Goal: Information Seeking & Learning: Learn about a topic

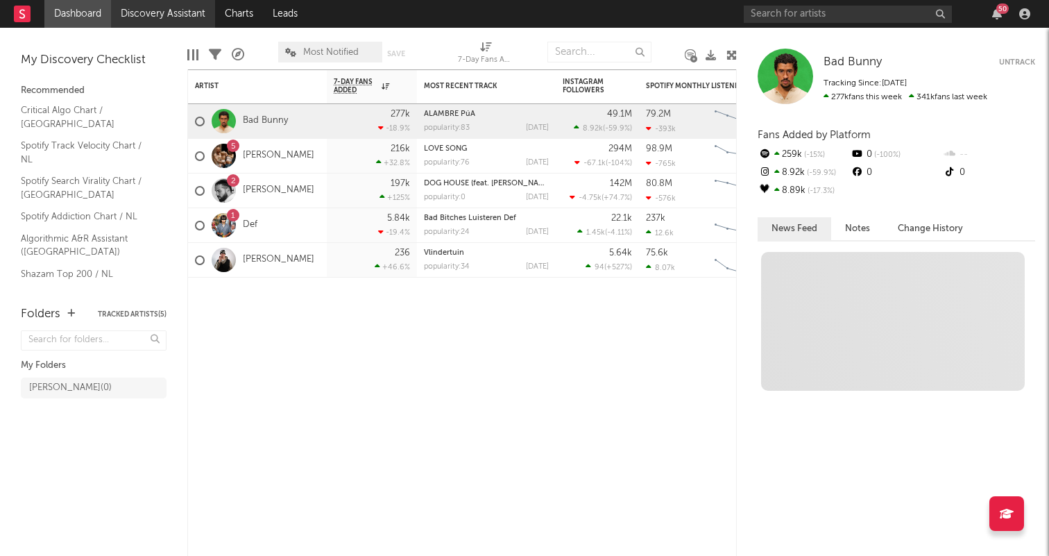
click at [144, 8] on link "Discovery Assistant" at bounding box center [163, 14] width 104 height 28
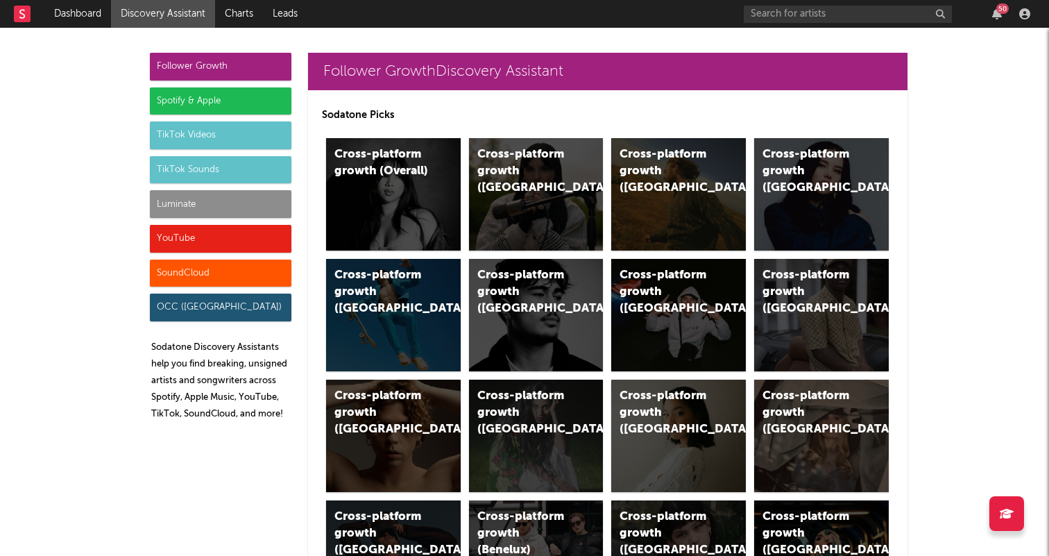
click at [180, 149] on div "Follower Growth Spotify & Apple TikTok Videos TikTok Sounds Luminate YouTube So…" at bounding box center [221, 242] width 142 height 379
click at [180, 142] on div "TikTok Videos" at bounding box center [221, 135] width 142 height 28
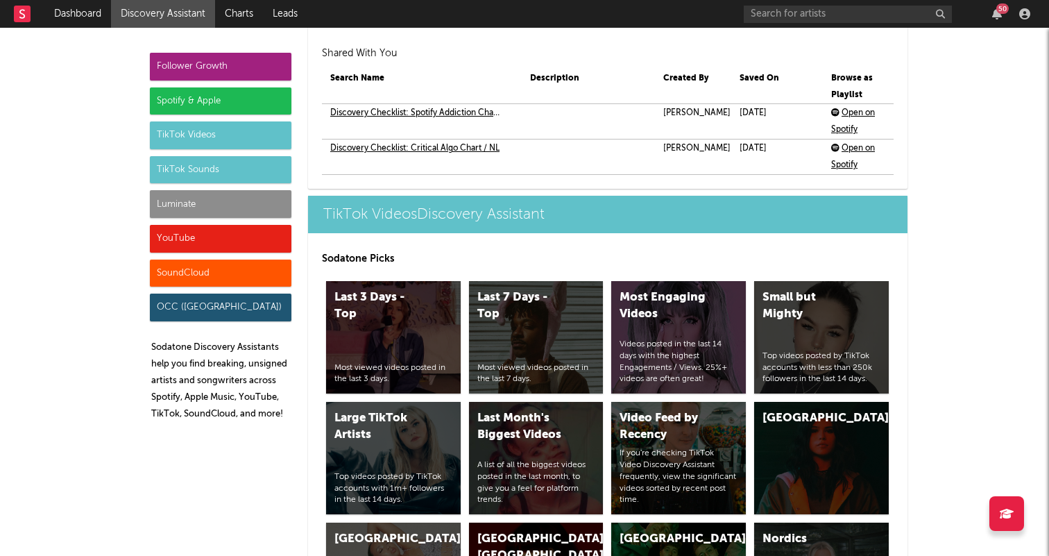
scroll to position [3316, 0]
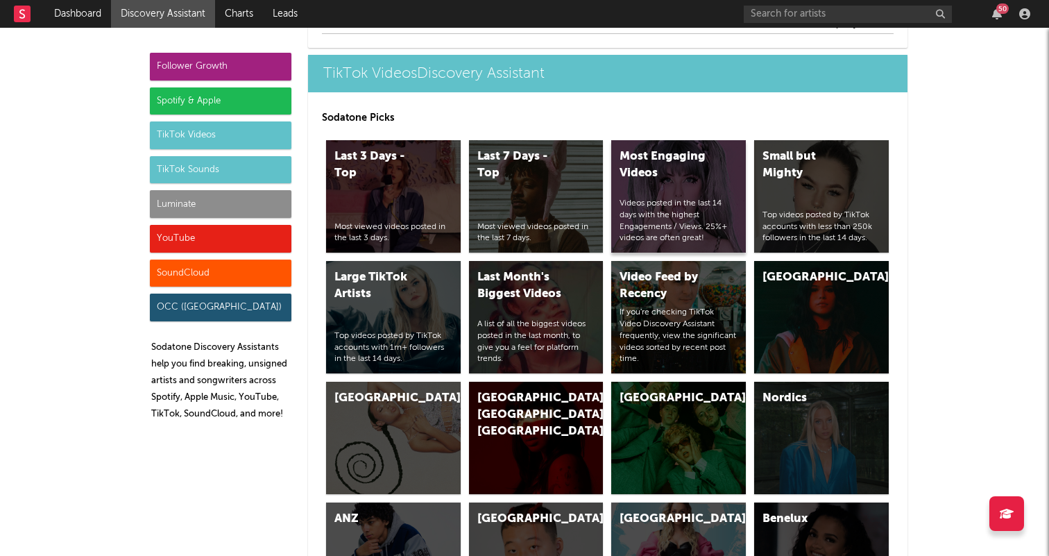
click at [714, 192] on div "Most Engaging Videos Videos posted in the last 14 days with the highest Engagem…" at bounding box center [678, 196] width 135 height 112
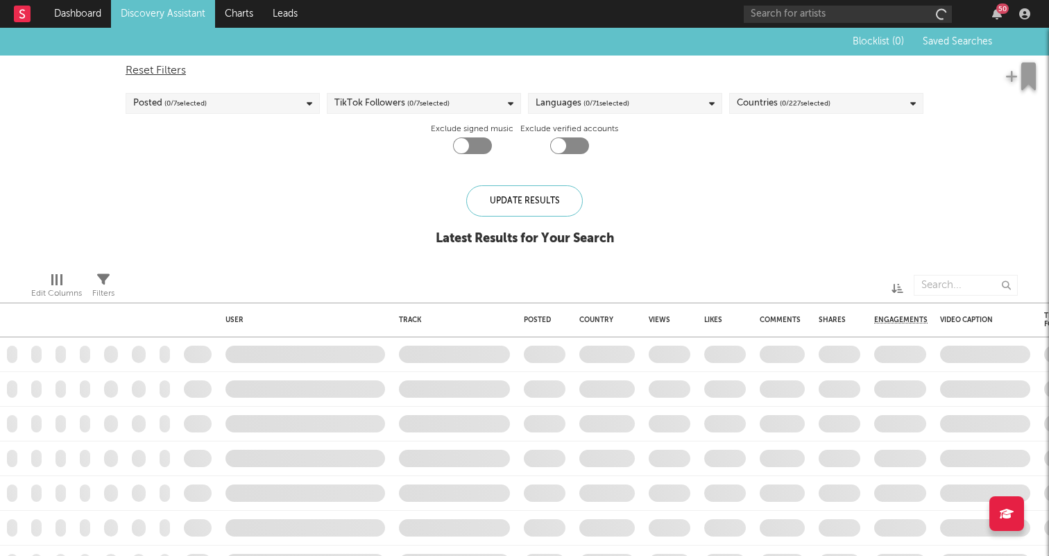
checkbox input "true"
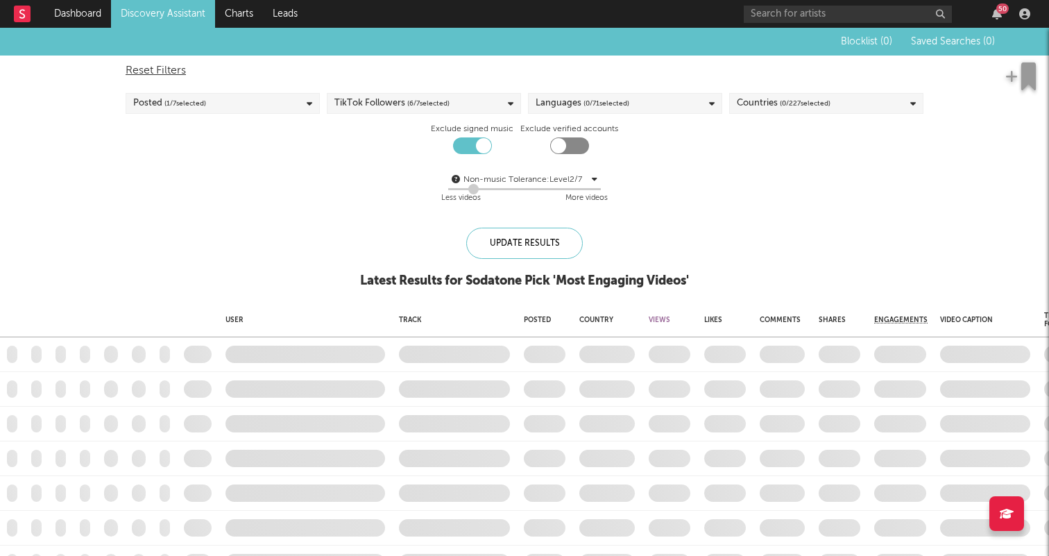
click at [630, 88] on div "Reset Filters Posted ( 1 / 7 selected) TikTok Followers ( 6 / 7 selected) Langu…" at bounding box center [525, 135] width 812 height 158
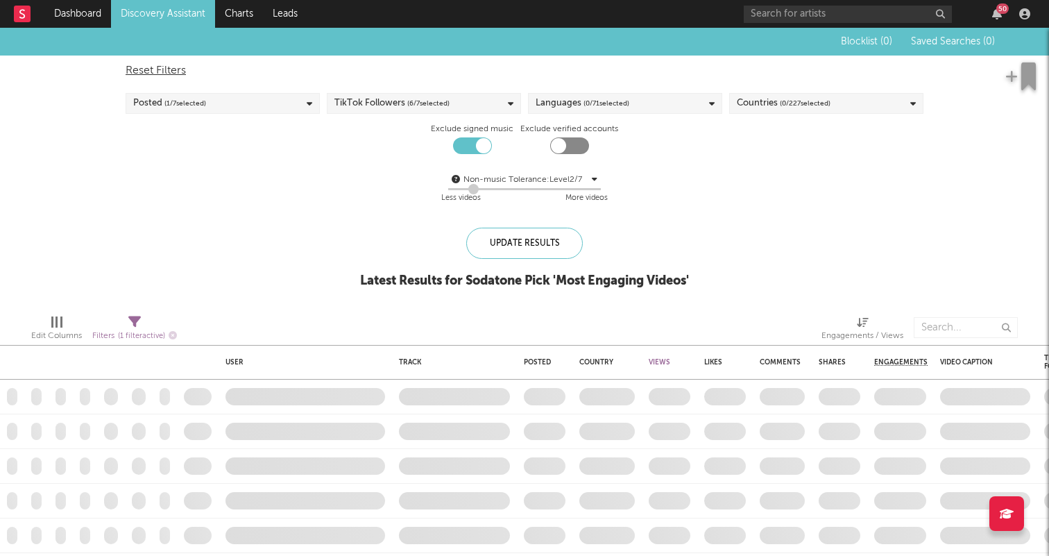
click at [630, 101] on div "Languages ( 0 / 71 selected)" at bounding box center [625, 103] width 194 height 21
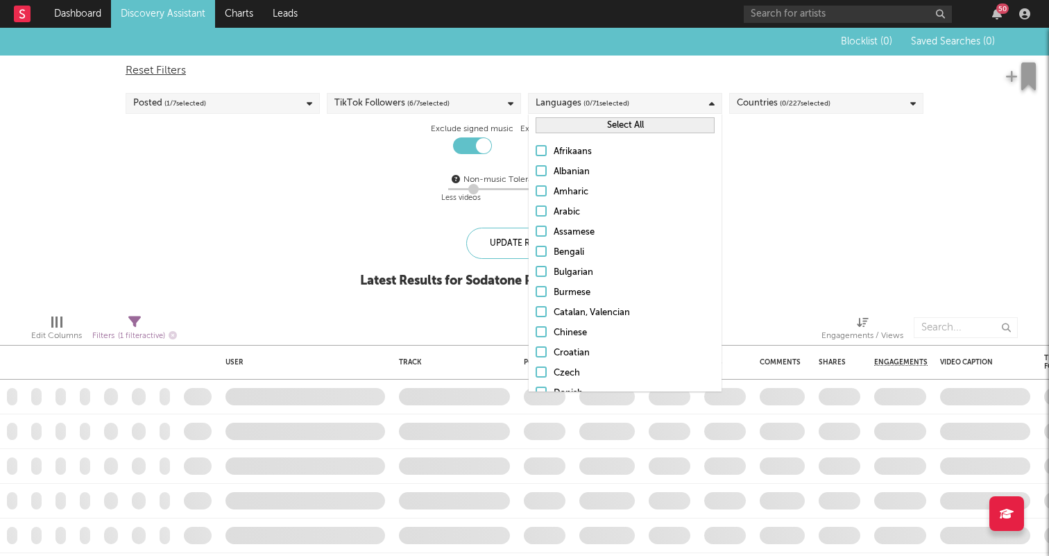
click at [630, 101] on div "Languages ( 0 / 71 selected)" at bounding box center [625, 103] width 194 height 21
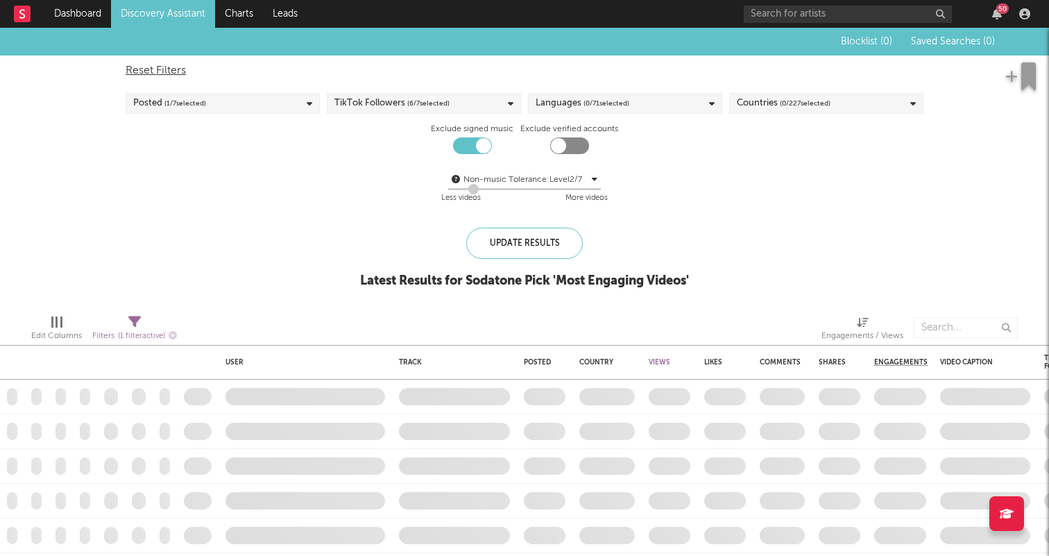
click at [630, 101] on div "Languages ( 0 / 71 selected)" at bounding box center [625, 103] width 194 height 21
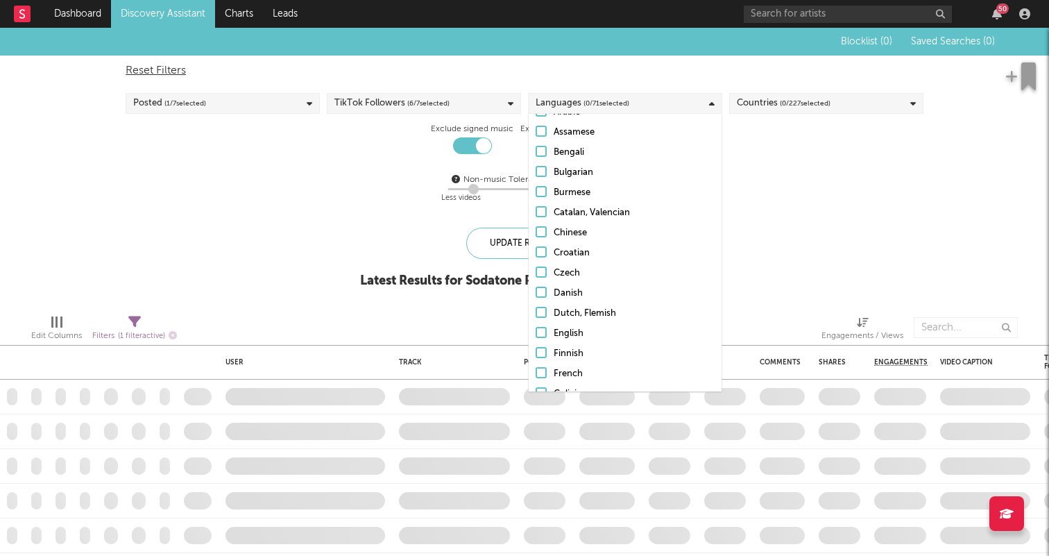
scroll to position [105, 0]
click at [560, 305] on div "Dutch, Flemish" at bounding box center [634, 308] width 161 height 17
click at [536, 305] on input "Dutch, Flemish" at bounding box center [536, 308] width 0 height 17
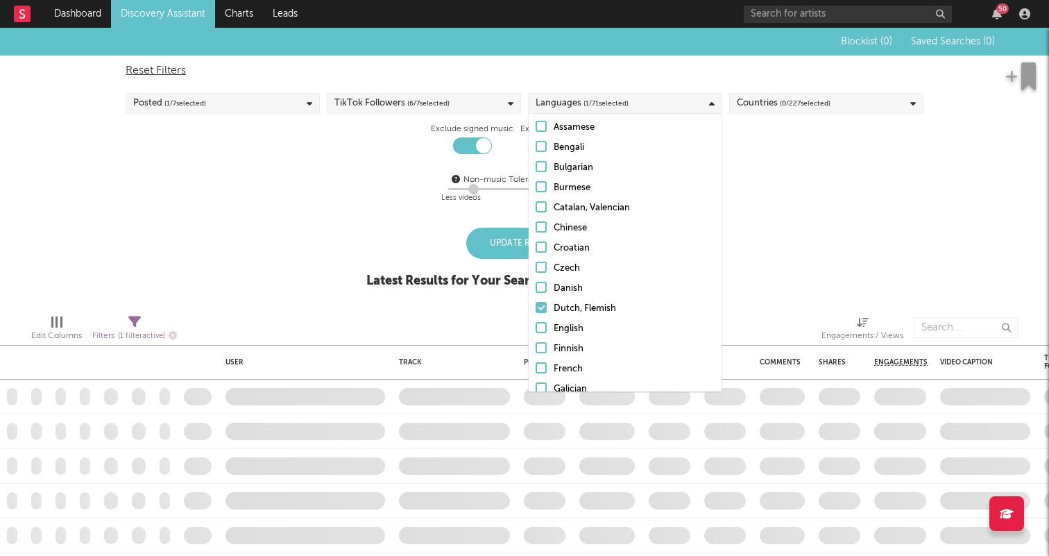
click at [777, 117] on div "Reset Filters Posted ( 1 / 7 selected) TikTok Followers ( 6 / 7 selected) Langu…" at bounding box center [525, 135] width 812 height 158
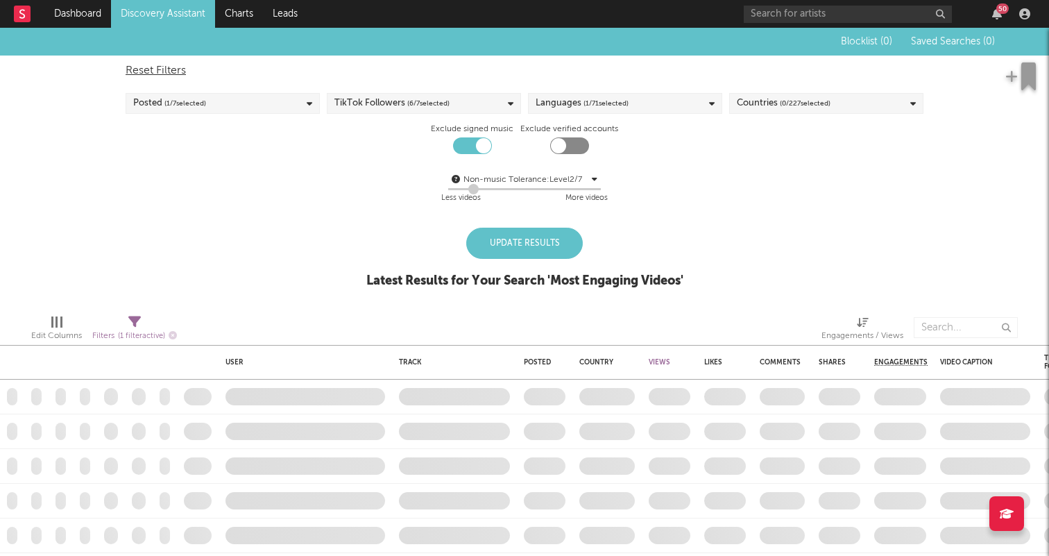
click at [776, 103] on div "Countries ( 0 / 227 selected)" at bounding box center [784, 103] width 94 height 17
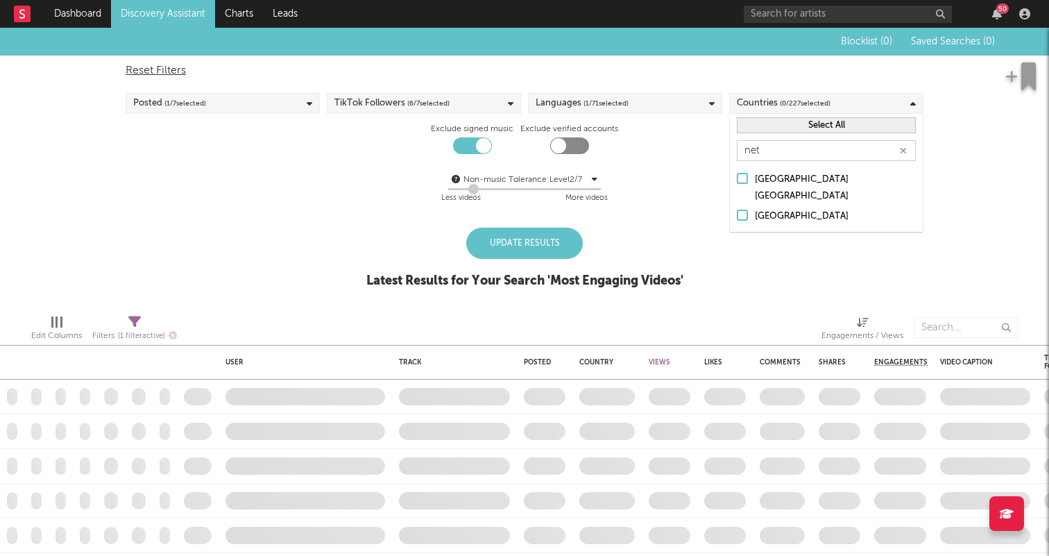
type input "net"
click at [775, 183] on div "Caribbean Netherlands" at bounding box center [835, 187] width 161 height 33
click at [737, 183] on input "Caribbean Netherlands" at bounding box center [737, 187] width 0 height 33
click at [773, 209] on div "Caribbean Netherlands Netherlands" at bounding box center [826, 197] width 193 height 67
click at [773, 208] on div "[GEOGRAPHIC_DATA]" at bounding box center [835, 216] width 161 height 17
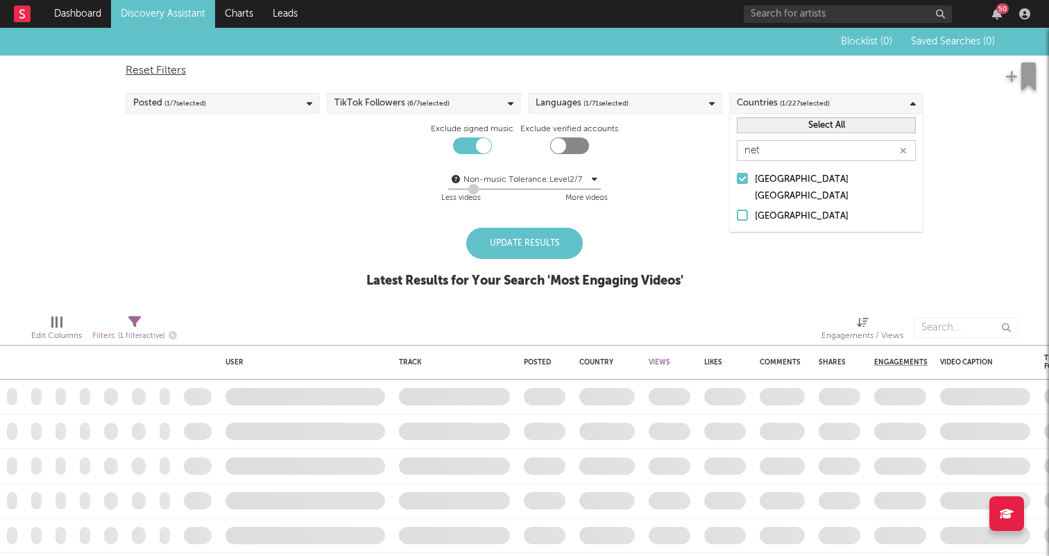
click at [737, 208] on input "[GEOGRAPHIC_DATA]" at bounding box center [737, 216] width 0 height 17
click at [773, 187] on div "Caribbean Netherlands" at bounding box center [835, 187] width 161 height 33
click at [737, 187] on input "Caribbean Netherlands" at bounding box center [737, 187] width 0 height 33
click at [262, 100] on div "Posted ( 1 / 7 selected)" at bounding box center [223, 103] width 194 height 21
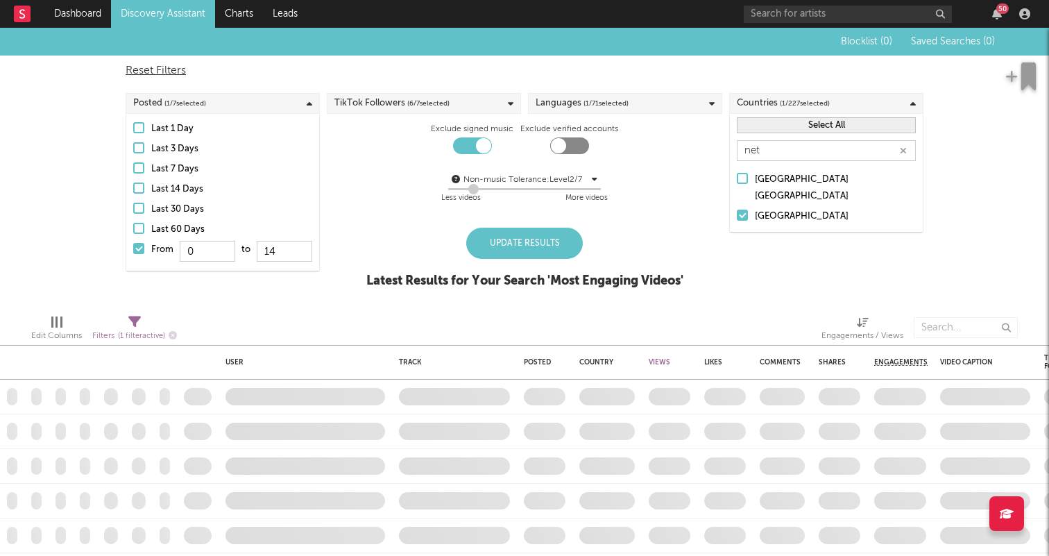
click at [426, 167] on div "Non-music Tolerance: Level 2 / 7 2 Less videos More videos" at bounding box center [525, 187] width 798 height 53
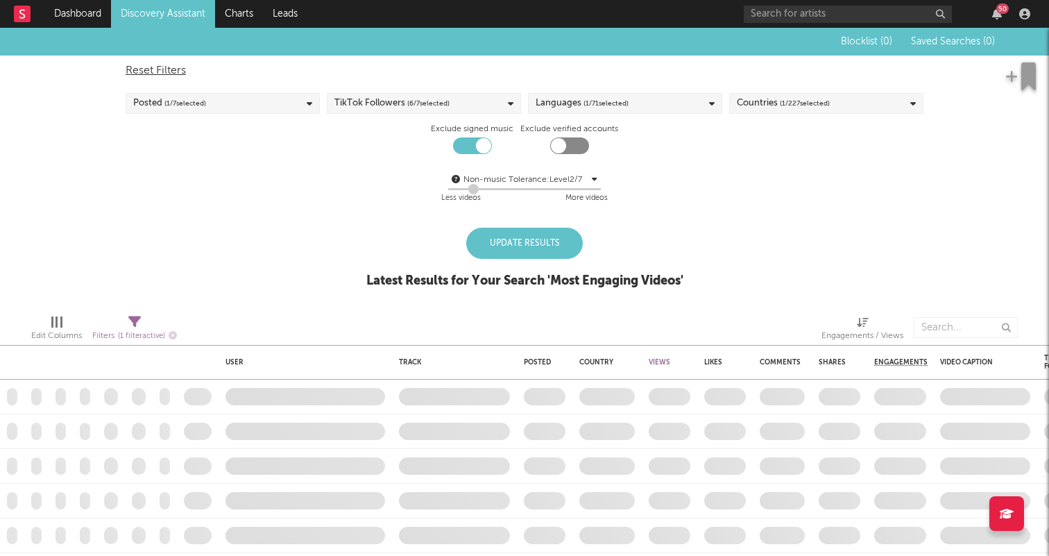
click at [434, 99] on span "( 6 / 7 selected)" at bounding box center [428, 103] width 42 height 17
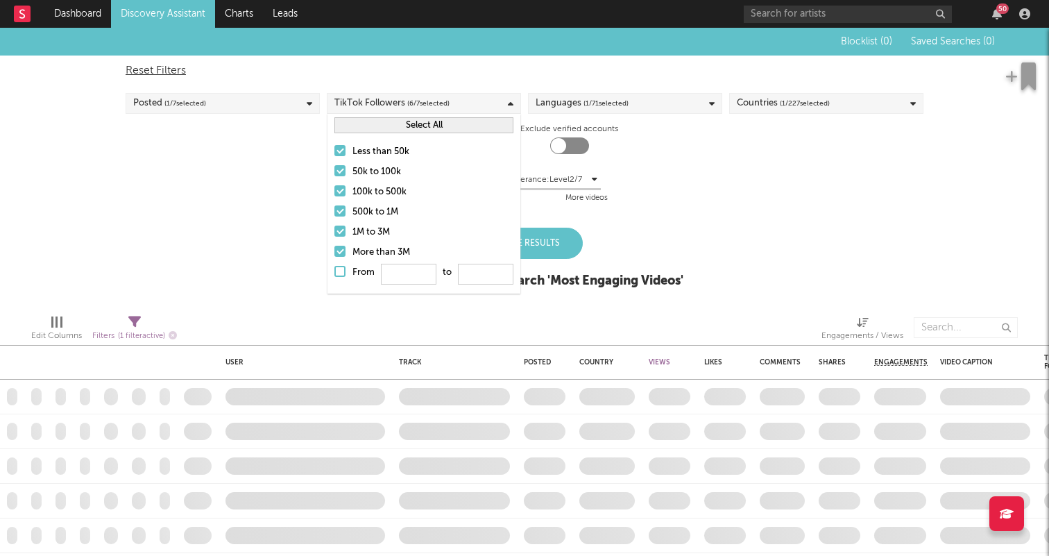
click at [354, 248] on div "More than 3M" at bounding box center [433, 252] width 161 height 17
click at [335, 248] on input "More than 3M" at bounding box center [335, 252] width 0 height 17
click at [355, 237] on div "1M to 3M" at bounding box center [433, 232] width 161 height 17
click at [335, 237] on input "1M to 3M" at bounding box center [335, 232] width 0 height 17
click at [365, 206] on div "500k to 1M" at bounding box center [433, 212] width 161 height 17
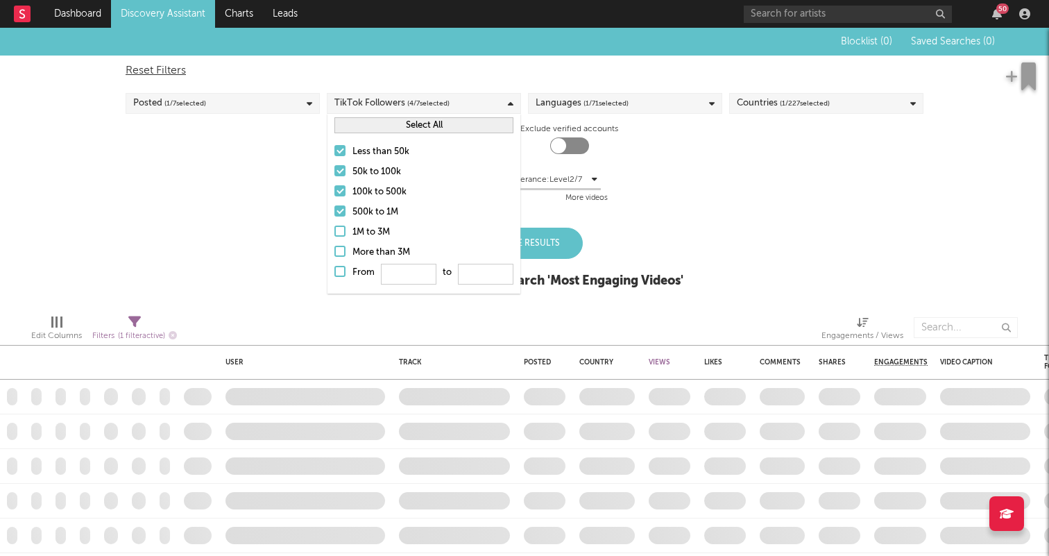
click at [335, 206] on input "500k to 1M" at bounding box center [335, 212] width 0 height 17
click at [367, 193] on div "100k to 500k" at bounding box center [433, 192] width 161 height 17
click at [335, 193] on input "100k to 500k" at bounding box center [335, 192] width 0 height 17
click at [586, 240] on div "Update Results Latest Results for Your Search ' Most Engaging Videos '" at bounding box center [524, 266] width 317 height 76
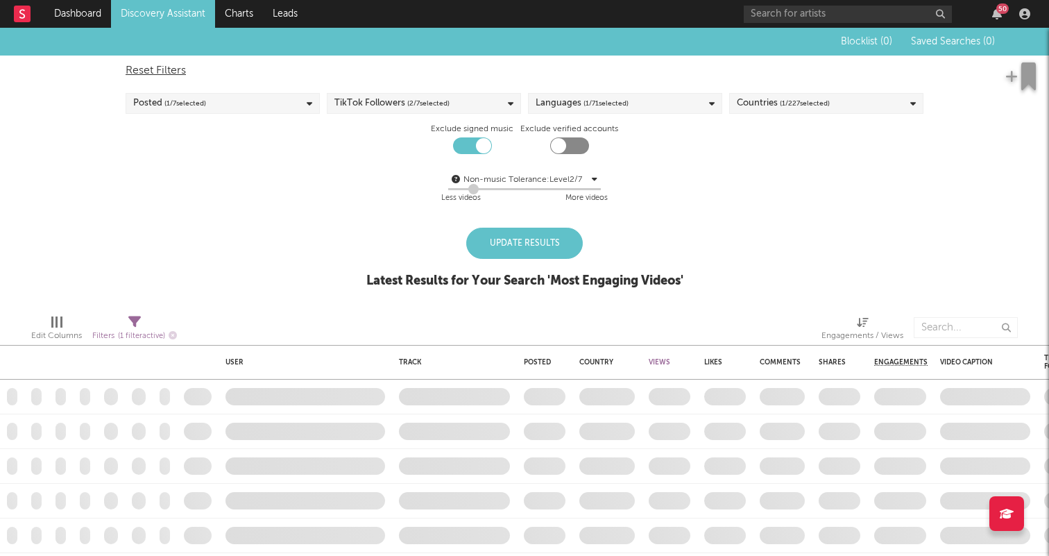
click at [565, 240] on div "Update Results" at bounding box center [524, 243] width 117 height 31
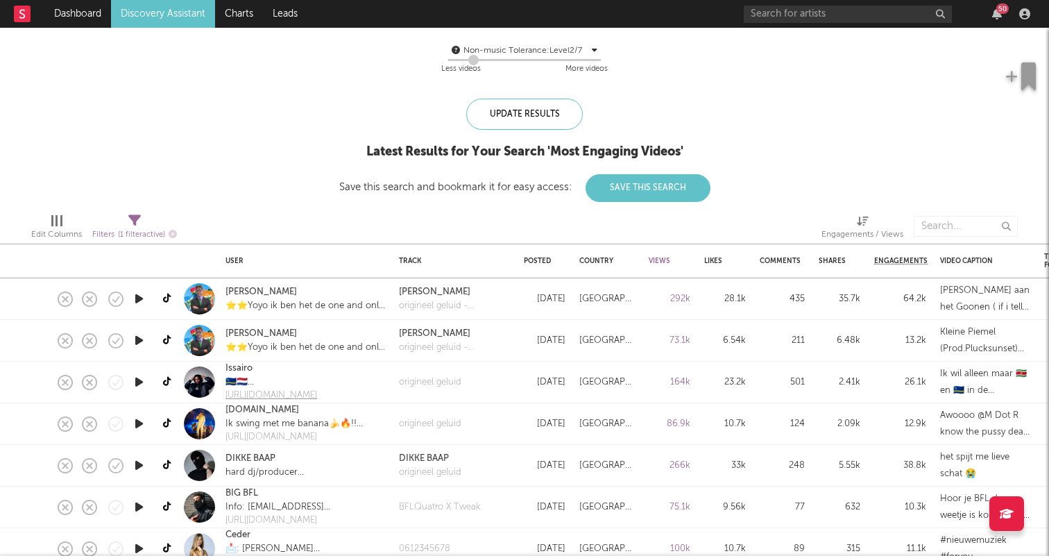
click at [264, 399] on div "https://youtu.be/igY13ir3mOI?si=Mj7oASxNIl-6E1D0" at bounding box center [306, 396] width 160 height 14
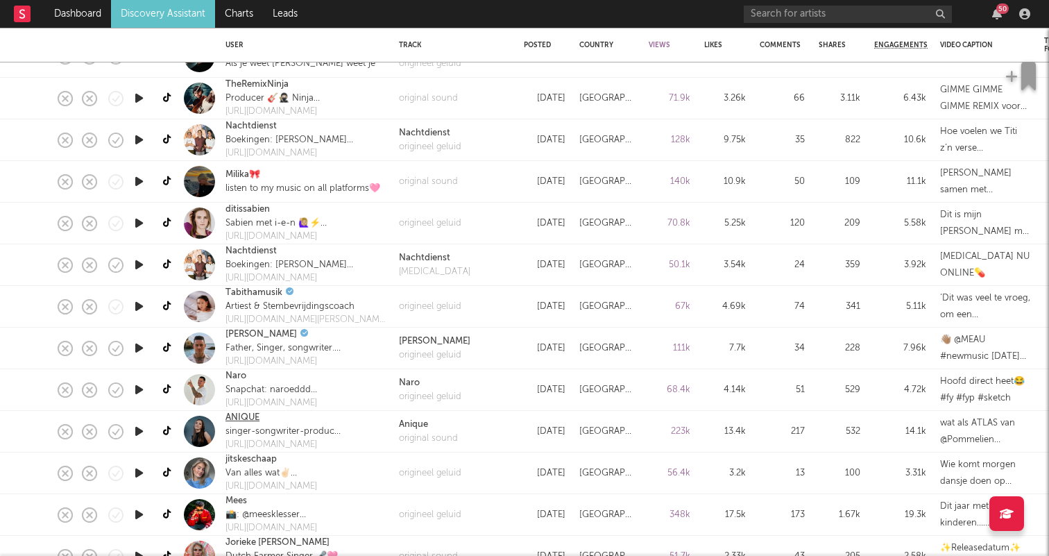
click at [249, 418] on link "ANIQUE" at bounding box center [243, 418] width 34 height 14
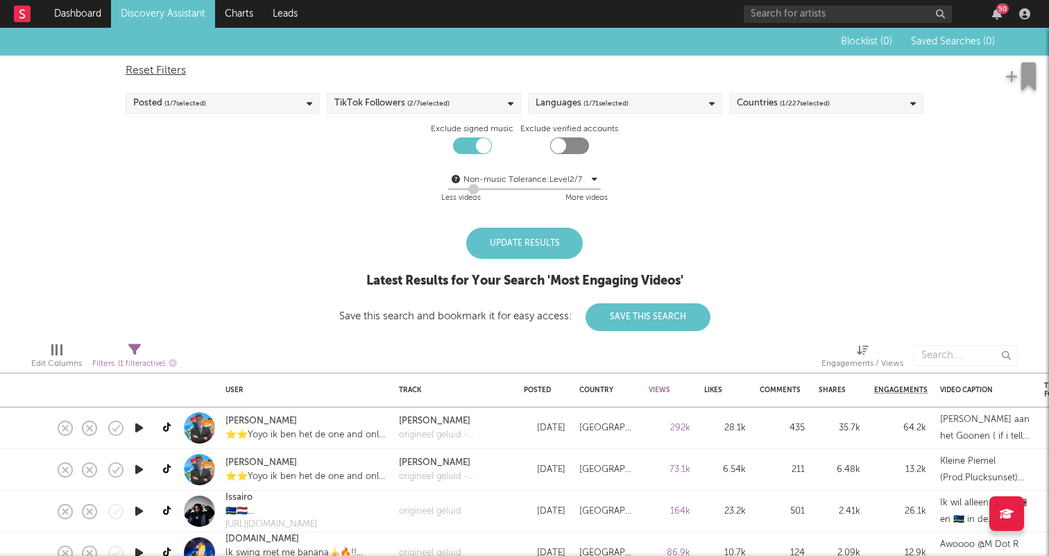
click at [510, 242] on div "Update Results" at bounding box center [524, 243] width 117 height 31
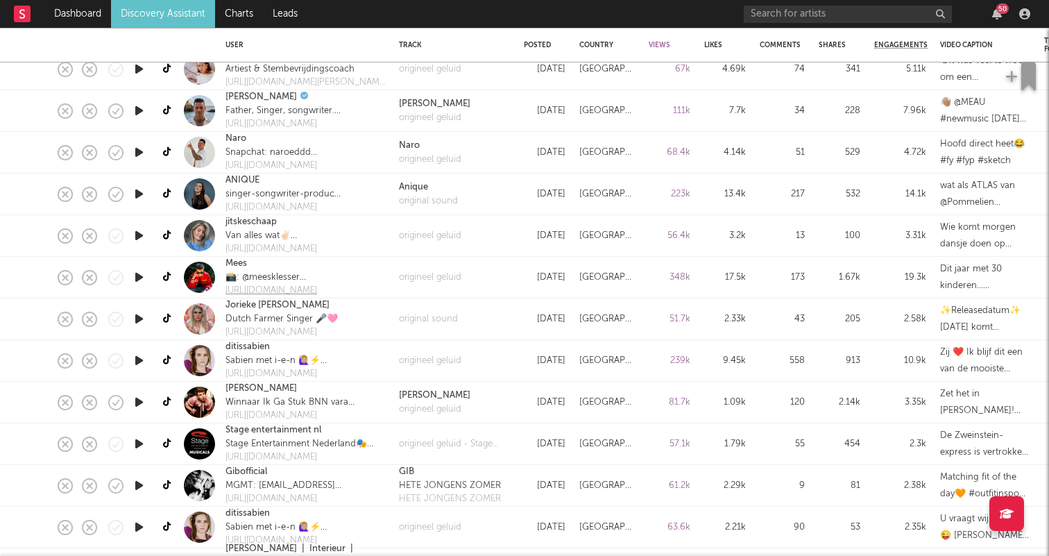
click at [268, 286] on div "https://open.spotify.com/track/1jzjopR5UpxwFUUM0etFgx?si=-tnJcnDATSKEdfSiTurT9A…" at bounding box center [306, 291] width 160 height 14
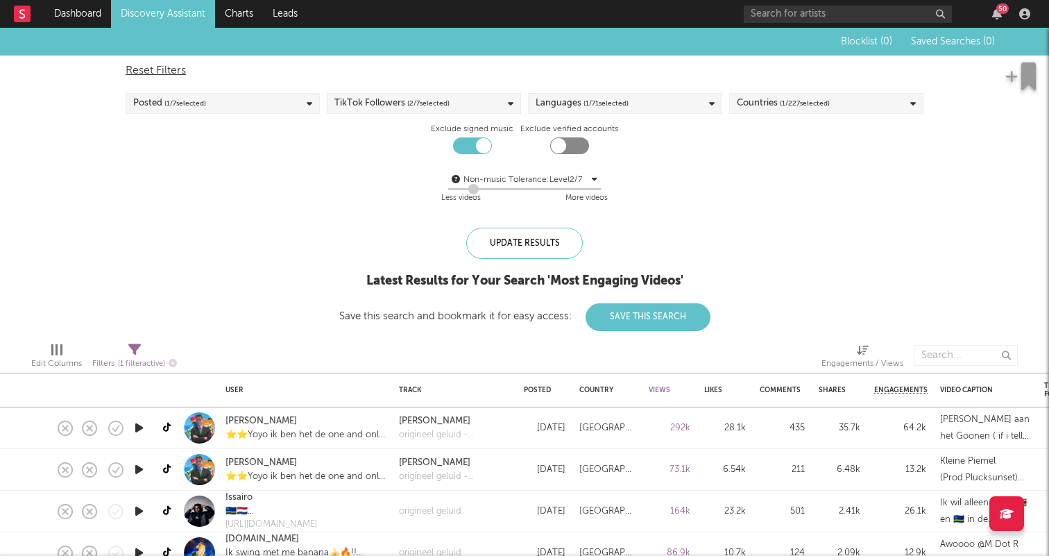
click at [620, 107] on span "( 1 / 71 selected)" at bounding box center [606, 103] width 45 height 17
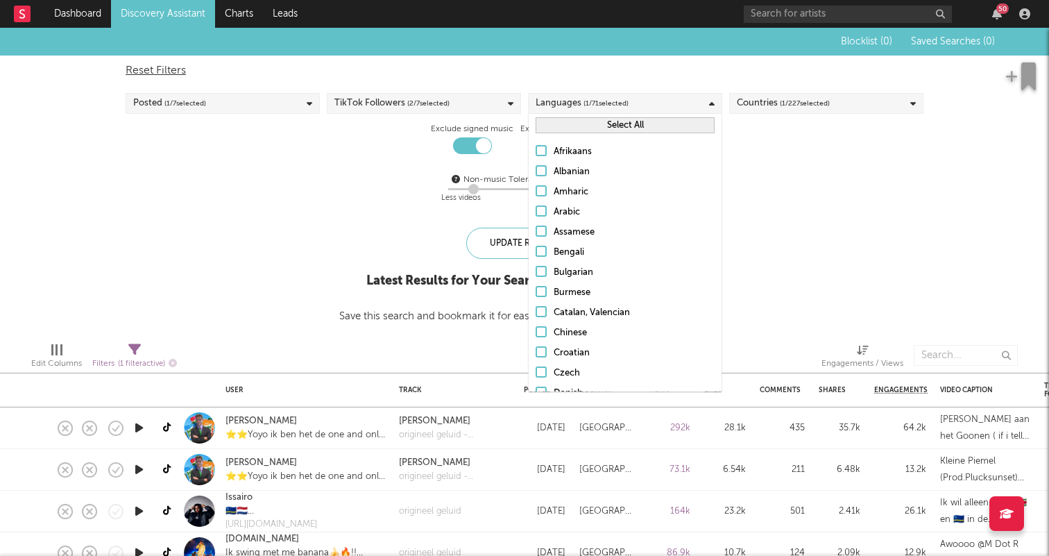
click at [224, 109] on div "Posted ( 1 / 7 selected)" at bounding box center [223, 103] width 194 height 21
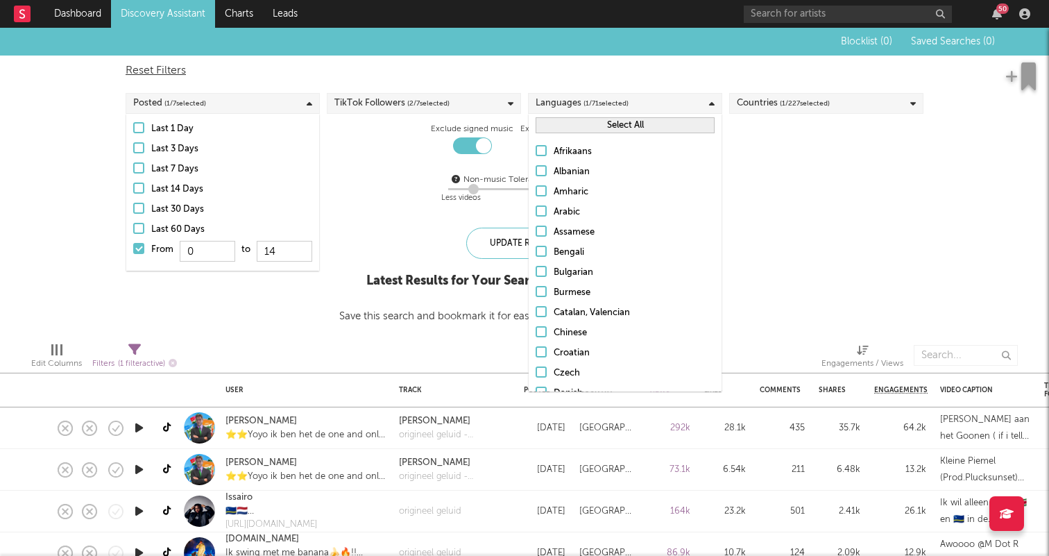
click at [349, 108] on div "TikTok Followers ( 2 / 7 selected)" at bounding box center [392, 103] width 115 height 17
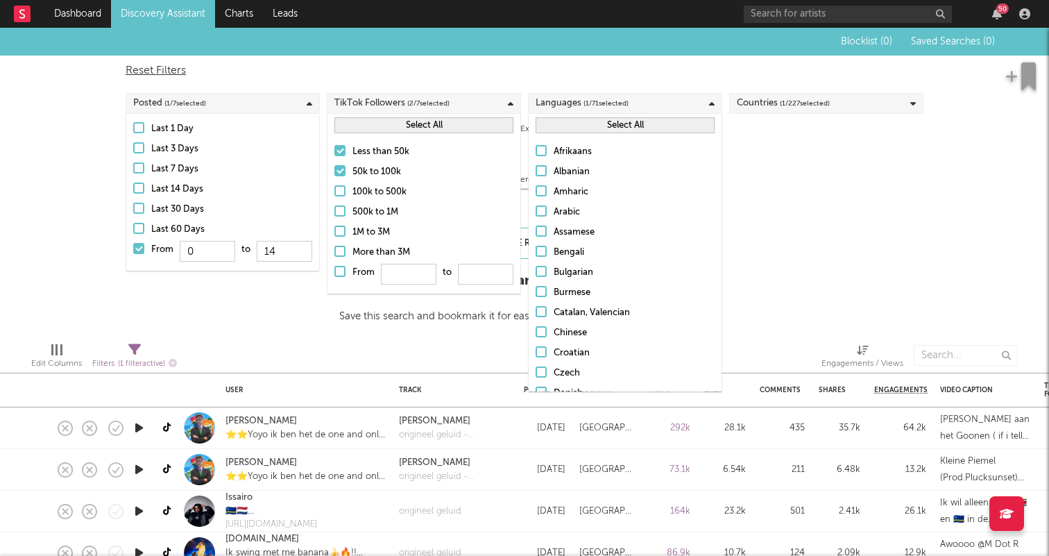
click at [337, 164] on label "50k to 100k" at bounding box center [424, 172] width 179 height 17
click at [335, 164] on input "50k to 100k" at bounding box center [335, 172] width 0 height 17
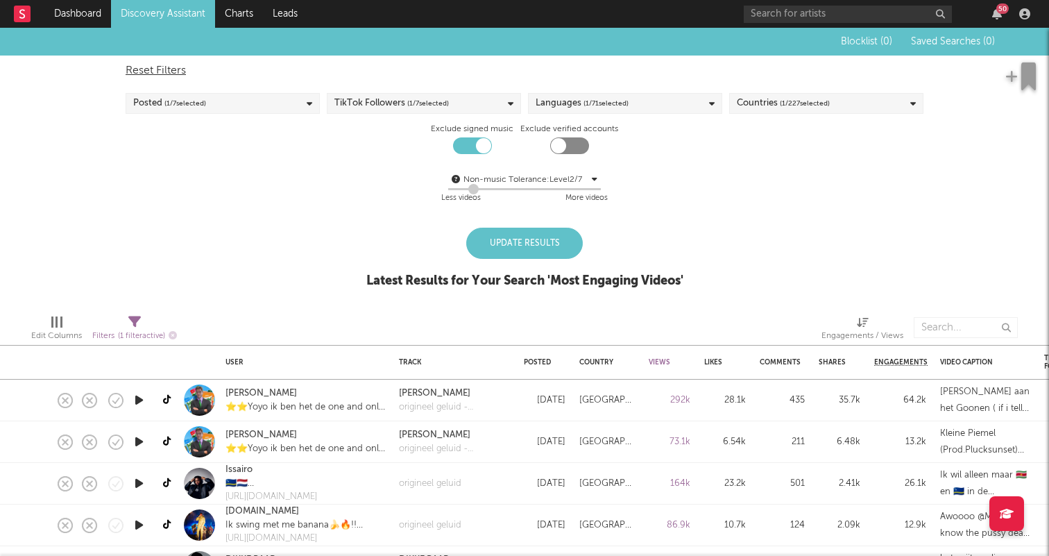
click at [381, 338] on div at bounding box center [338, 327] width 302 height 35
click at [496, 230] on div "Update Results" at bounding box center [524, 243] width 117 height 31
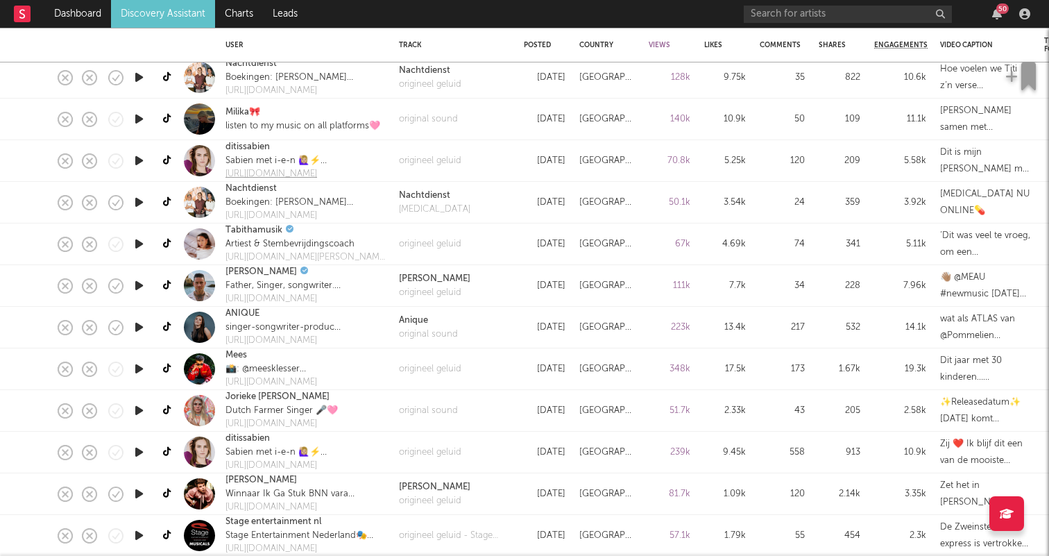
click at [259, 175] on div "http://www.sabienmusic.com" at bounding box center [278, 174] width 105 height 14
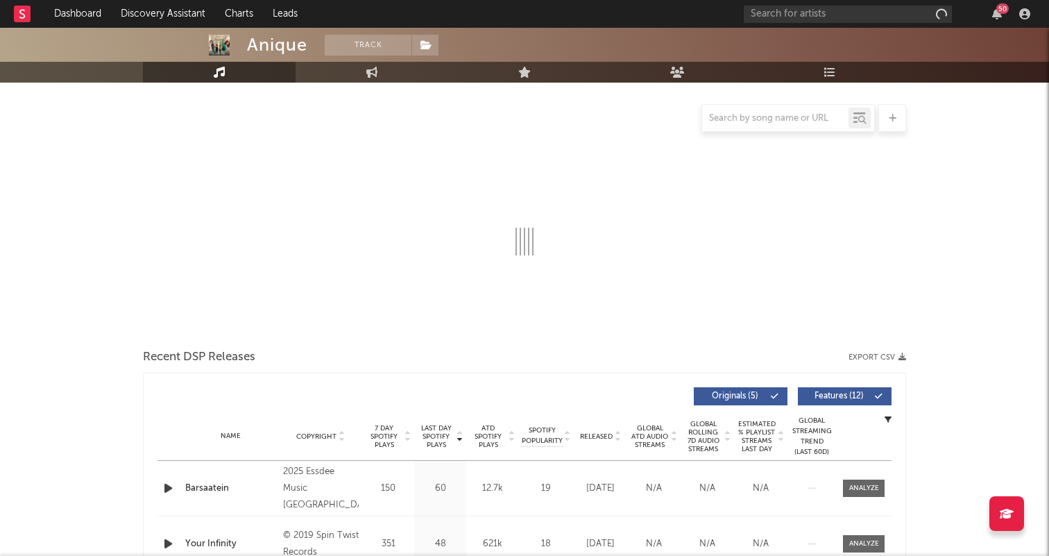
select select "1w"
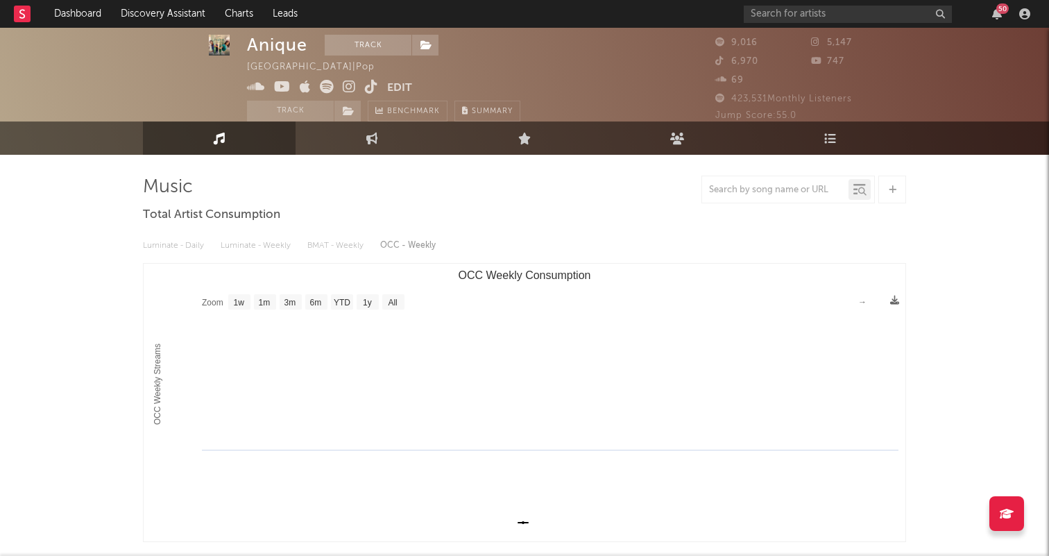
scroll to position [24, 0]
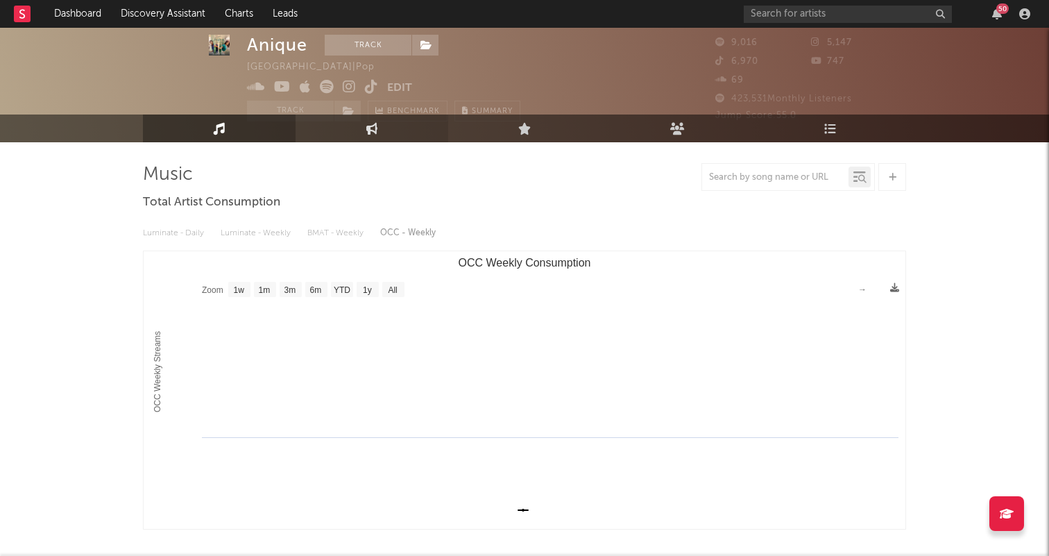
click at [362, 115] on link "Engagement" at bounding box center [372, 129] width 153 height 28
select select "1w"
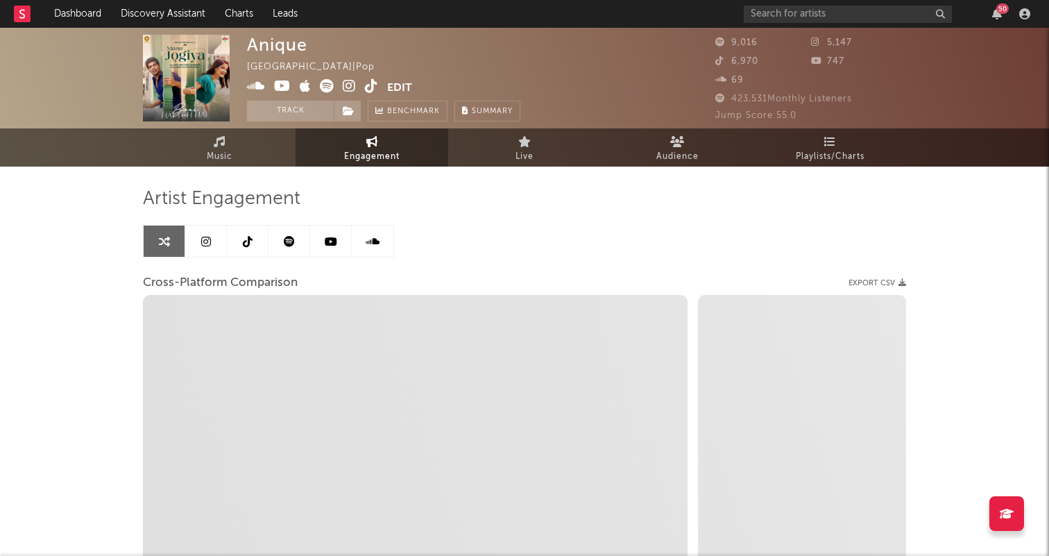
select select "1m"
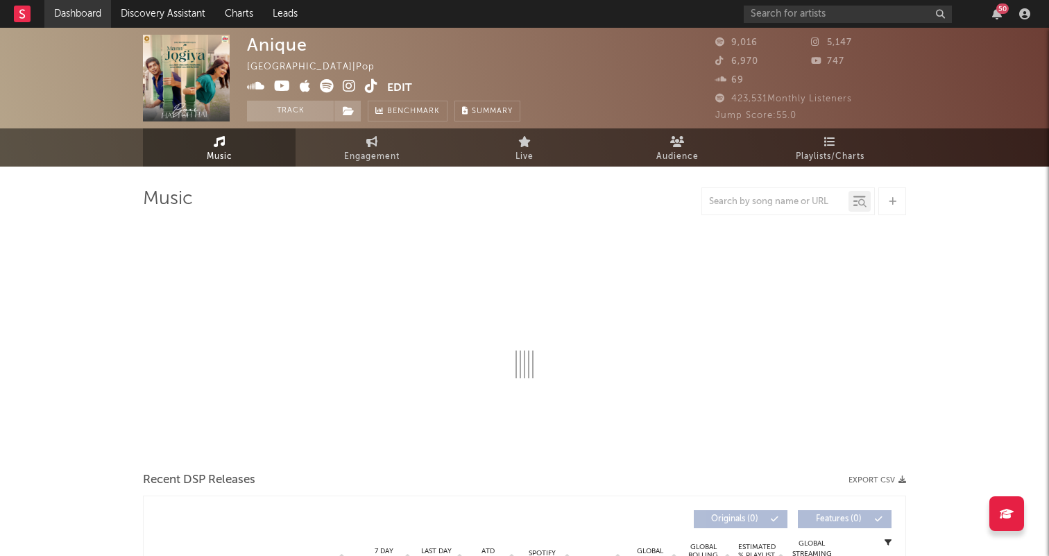
scroll to position [24, 0]
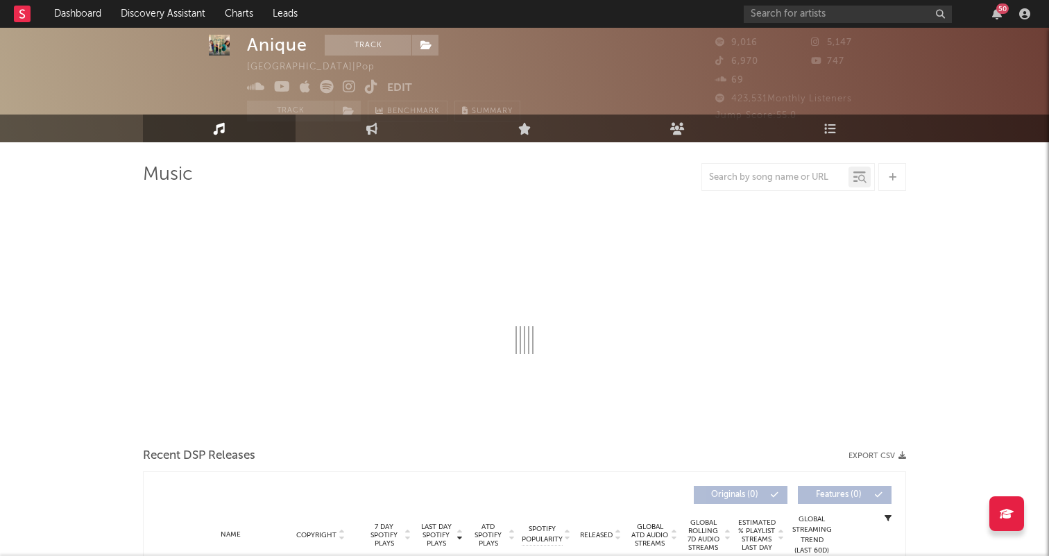
select select "1w"
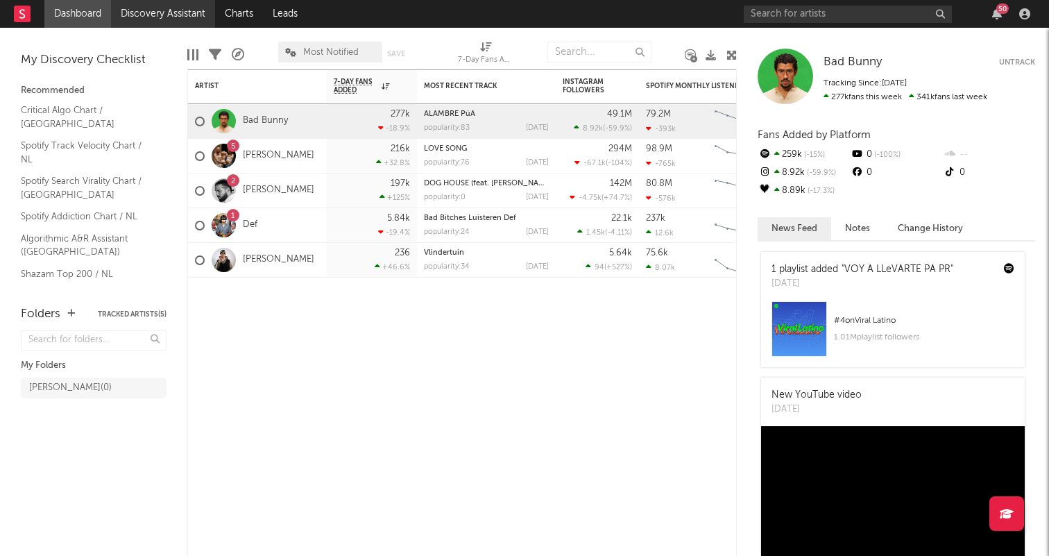
click at [143, 12] on link "Discovery Assistant" at bounding box center [163, 14] width 104 height 28
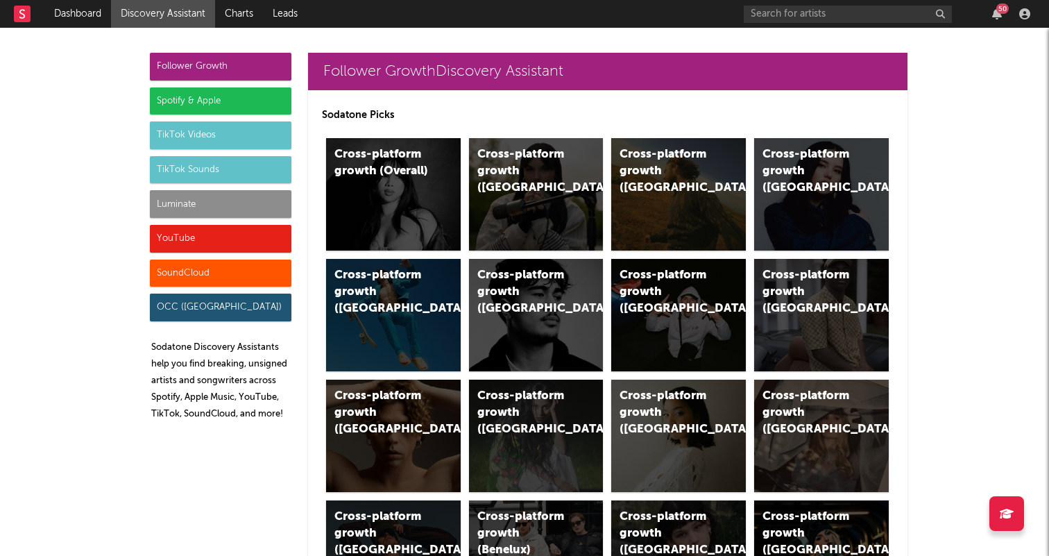
click at [196, 168] on div "TikTok Sounds" at bounding box center [221, 170] width 142 height 28
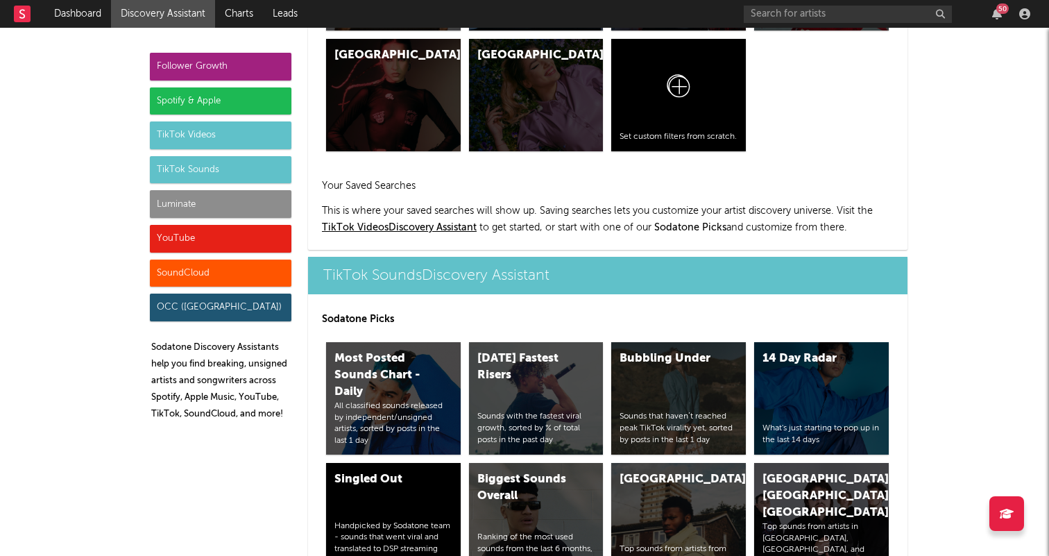
scroll to position [4705, 0]
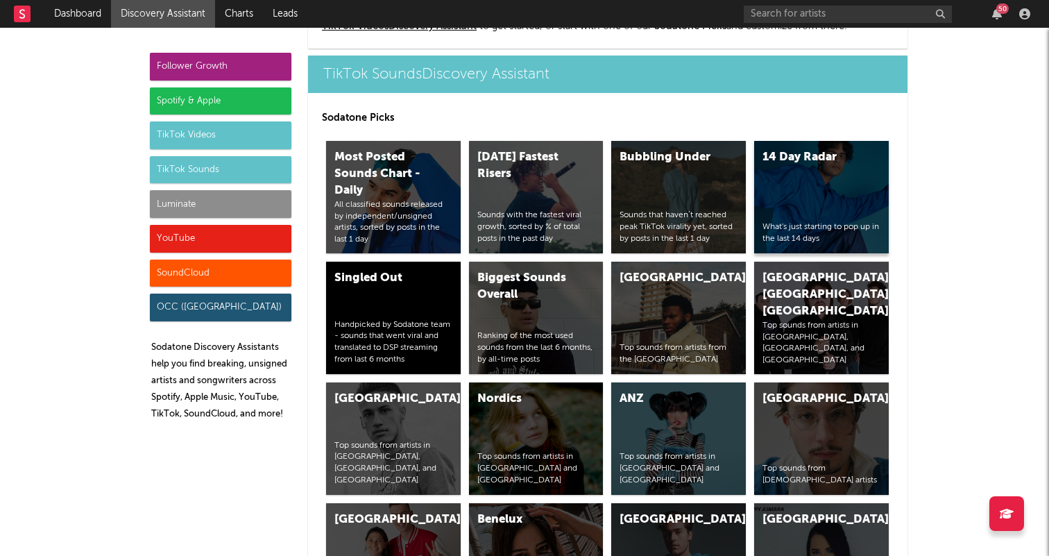
click at [759, 206] on div "14 Day Radar What's just starting to pop up in the last 14 days" at bounding box center [821, 197] width 135 height 112
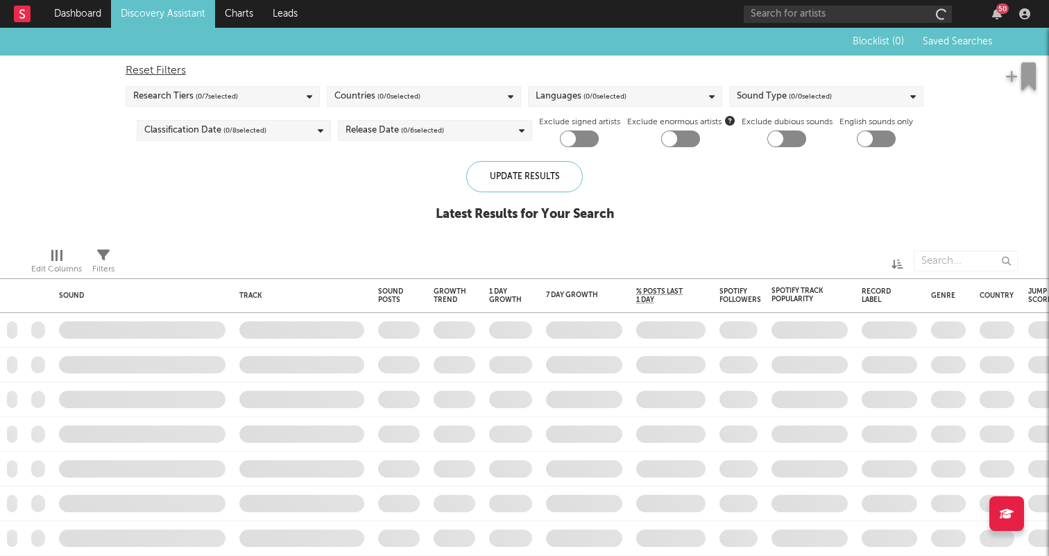
checkbox input "true"
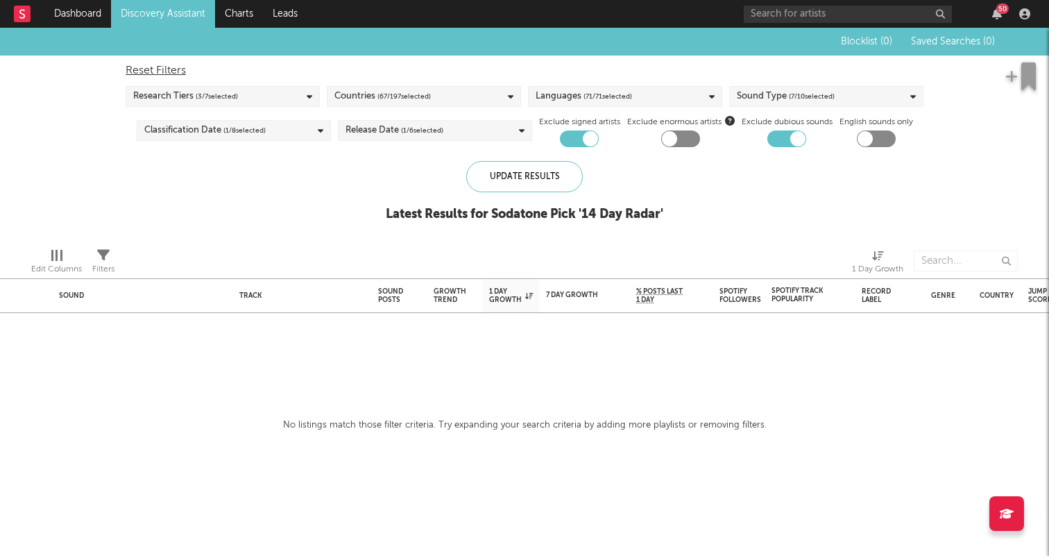
click at [670, 103] on div "Languages ( 71 / 71 selected)" at bounding box center [625, 96] width 194 height 21
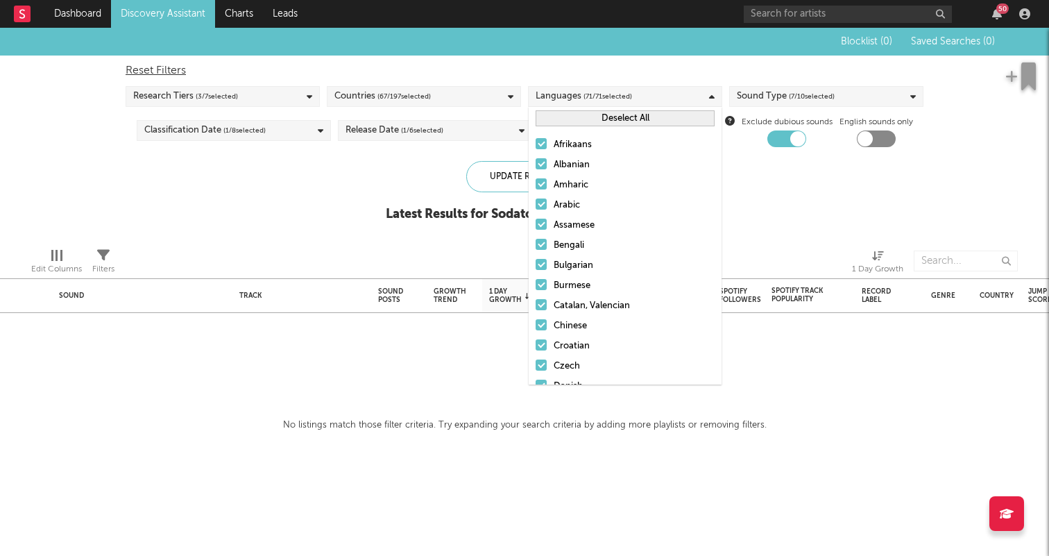
click at [595, 125] on button "Deselect All" at bounding box center [625, 118] width 179 height 16
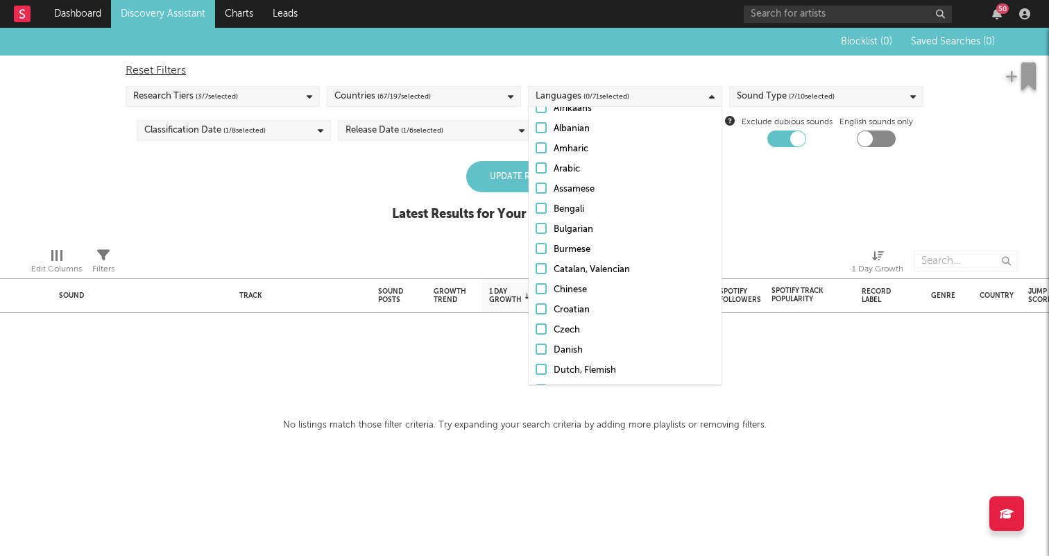
scroll to position [37, 0]
click at [548, 366] on label "Dutch, Flemish" at bounding box center [625, 369] width 179 height 17
click at [536, 366] on input "Dutch, Flemish" at bounding box center [536, 369] width 0 height 17
click at [761, 210] on div "Blocklist ( 0 ) Saved Searches ( 0 ) Reset Filters Research Tiers ( 3 / 7 selec…" at bounding box center [524, 132] width 1049 height 209
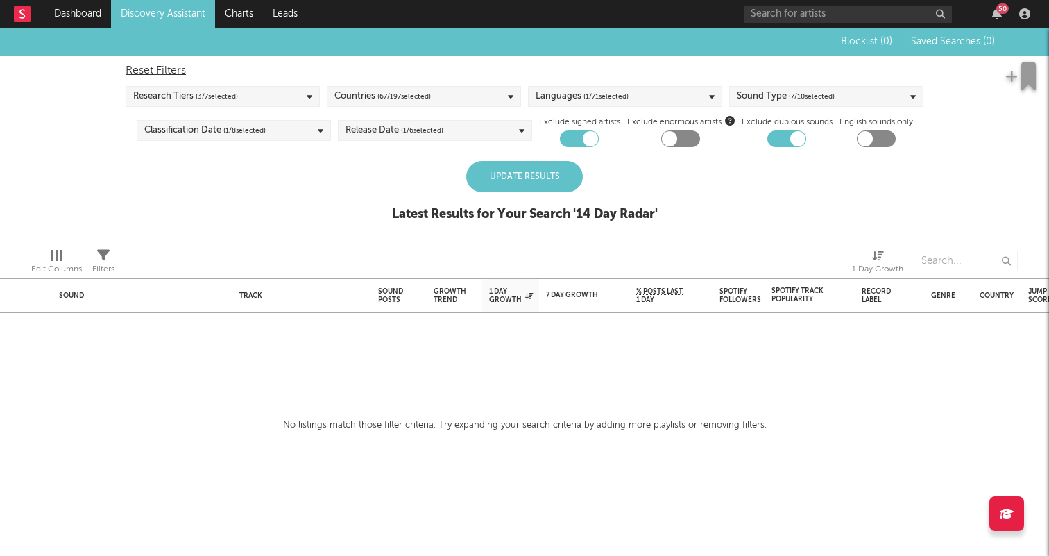
click at [757, 99] on div "Sound Type ( 7 / 10 selected)" at bounding box center [786, 96] width 98 height 17
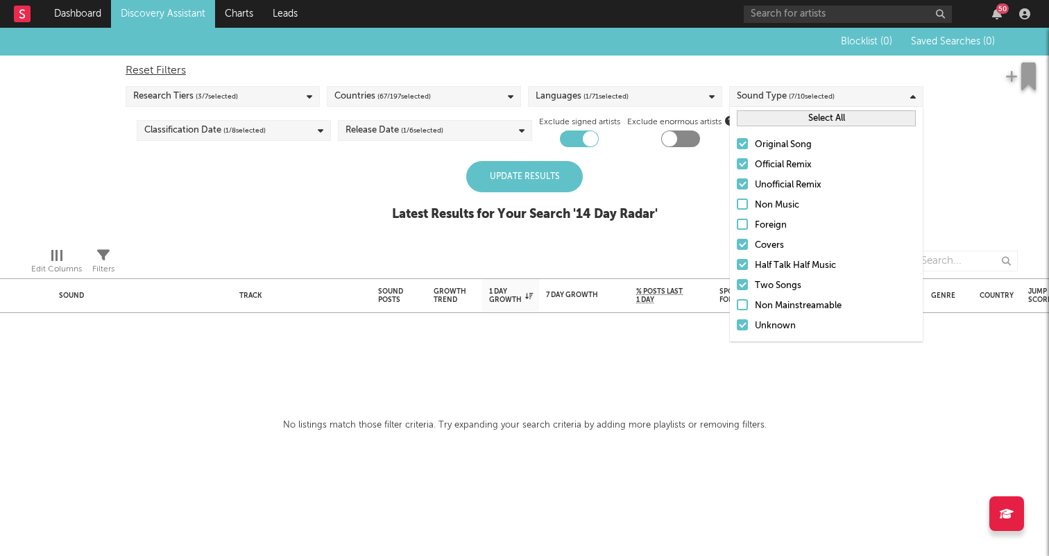
click at [784, 112] on button "Select All" at bounding box center [826, 118] width 179 height 16
click at [138, 14] on link "Discovery Assistant" at bounding box center [163, 14] width 104 height 28
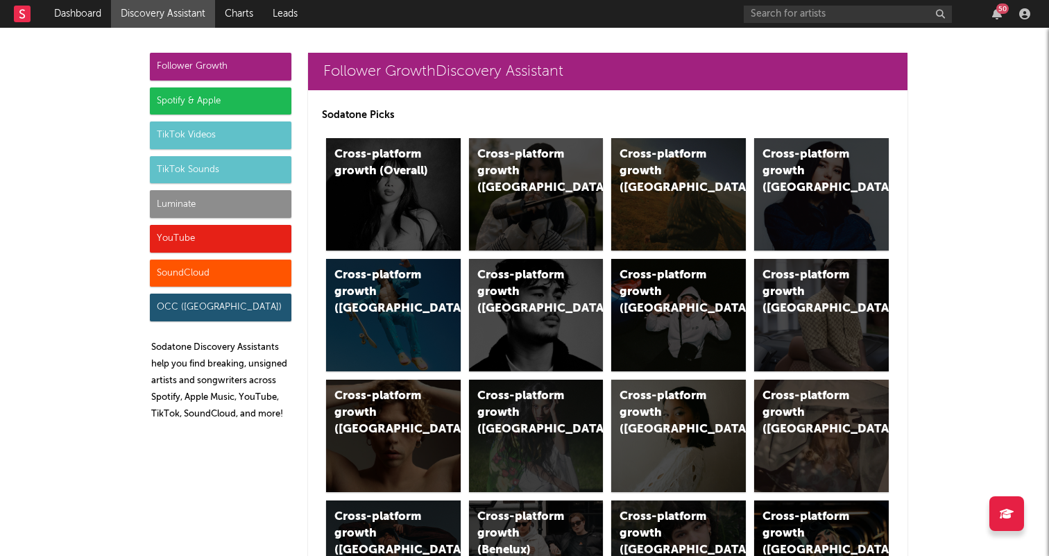
click at [187, 183] on div "TikTok Sounds" at bounding box center [221, 170] width 142 height 28
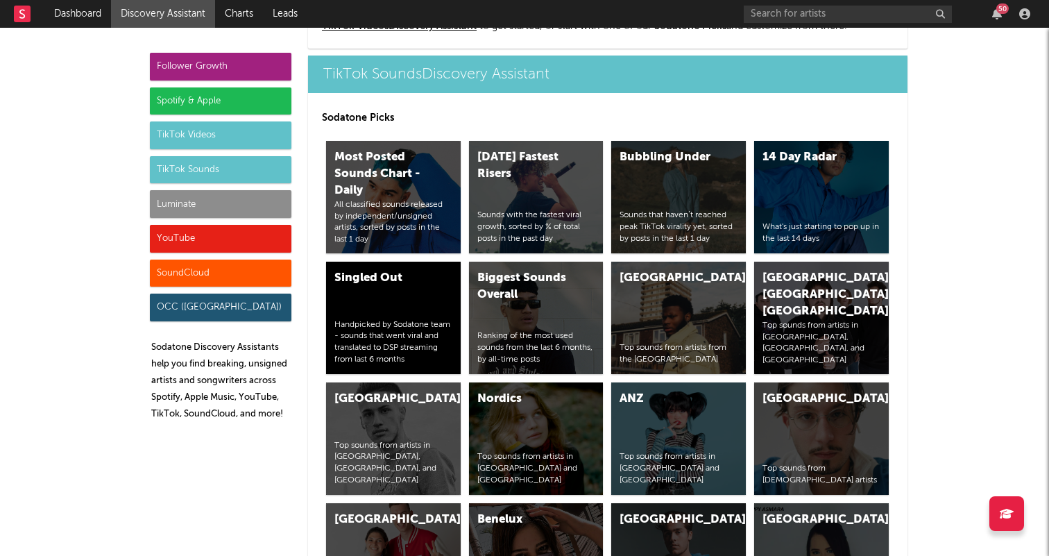
click at [203, 128] on div "TikTok Videos" at bounding box center [221, 135] width 142 height 28
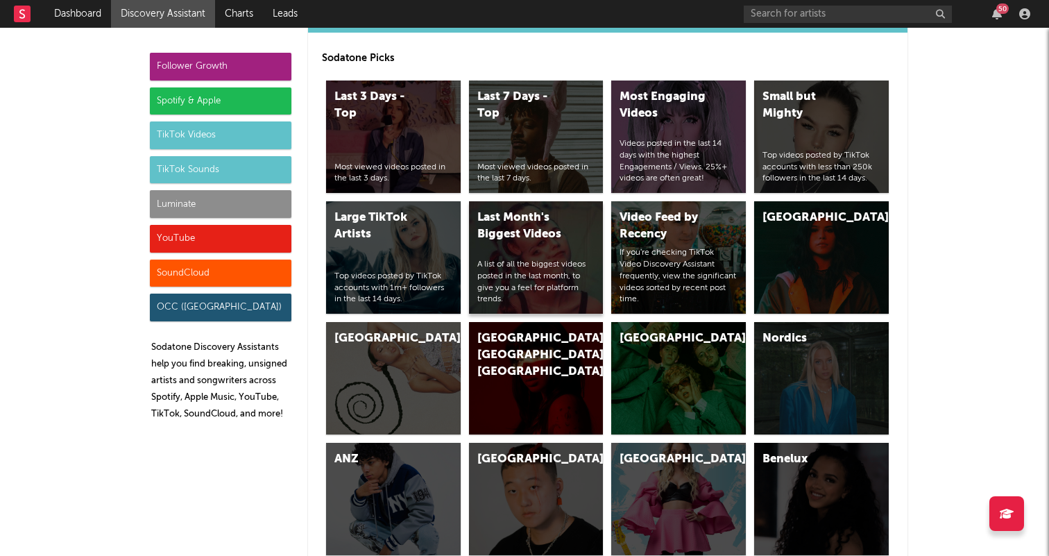
scroll to position [3316, 0]
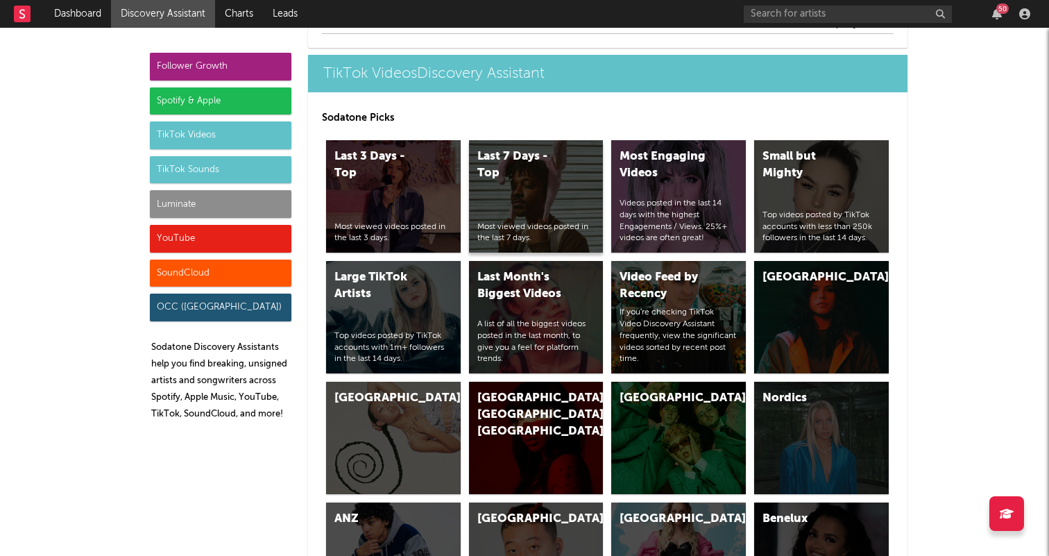
click at [514, 199] on div "Last 7 Days - Top Most viewed videos posted in the last 7 days." at bounding box center [536, 196] width 135 height 112
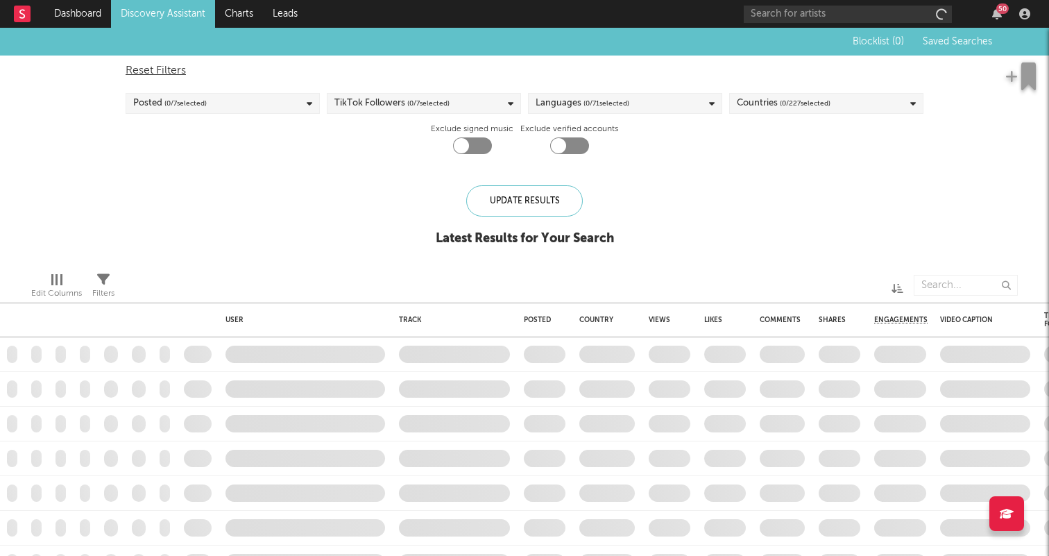
checkbox input "true"
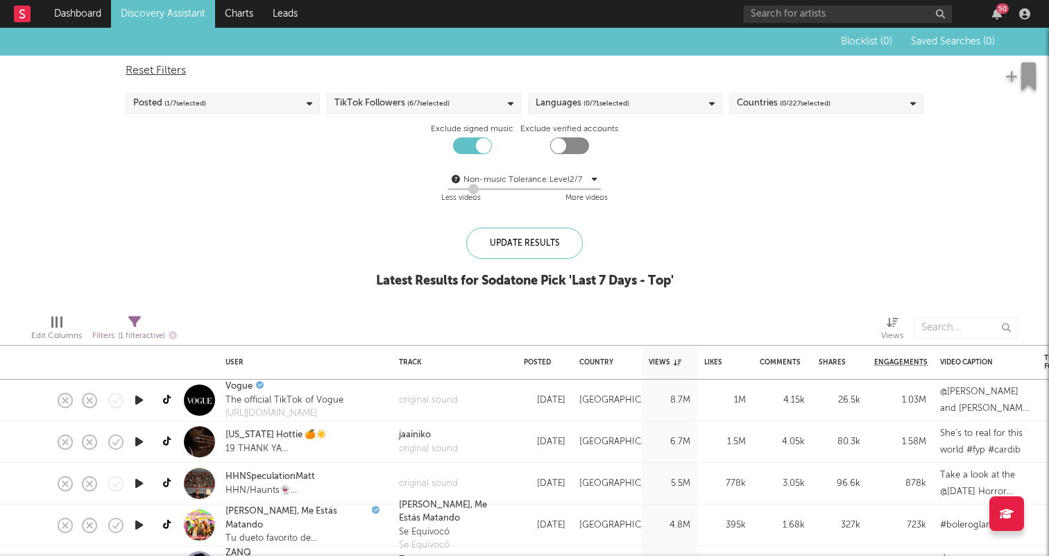
click at [865, 95] on div "Countries ( 0 / 227 selected)" at bounding box center [826, 103] width 194 height 21
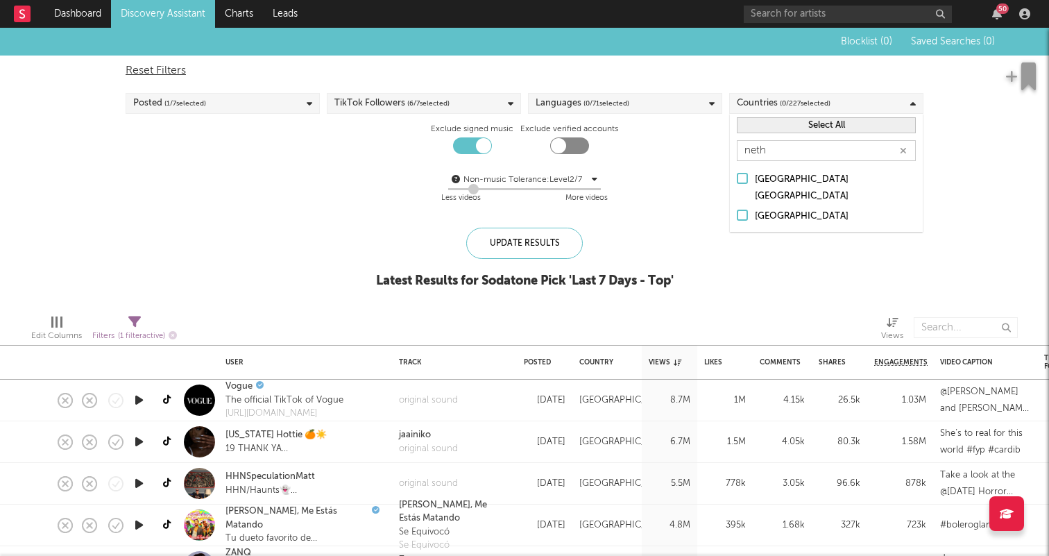
type input "neth"
click at [775, 208] on div "[GEOGRAPHIC_DATA]" at bounding box center [835, 216] width 161 height 17
click at [737, 208] on input "[GEOGRAPHIC_DATA]" at bounding box center [737, 216] width 0 height 17
click at [704, 190] on div "Non-music Tolerance: Level 2 / 7 2 Less videos More videos" at bounding box center [525, 188] width 798 height 35
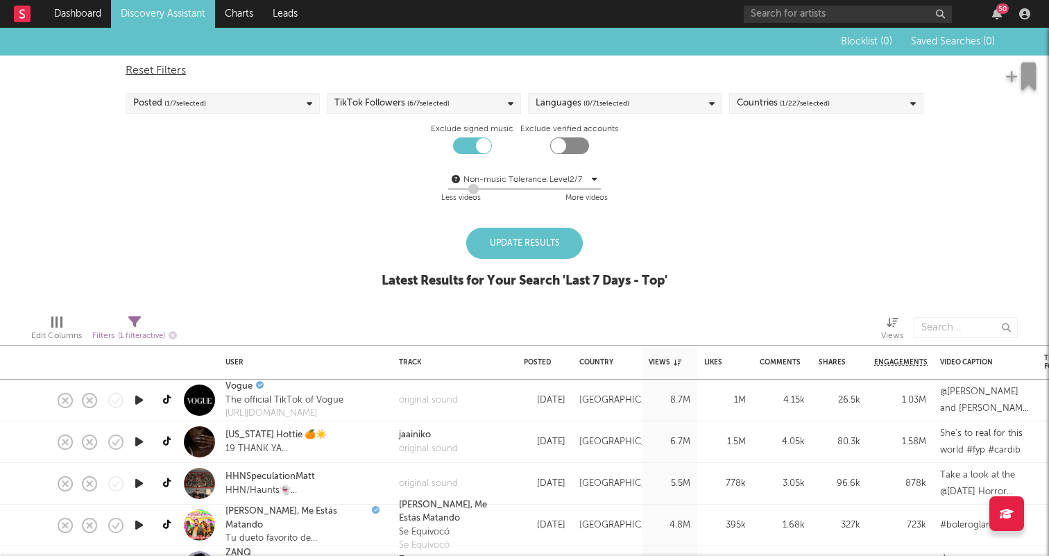
click at [579, 113] on div "Languages ( 0 / 71 selected)" at bounding box center [625, 103] width 194 height 21
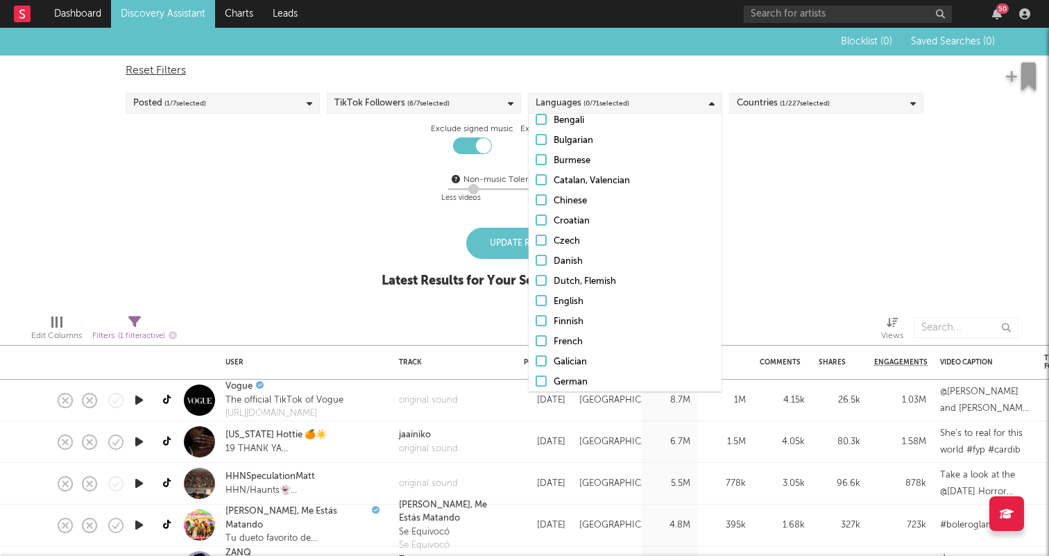
scroll to position [139, 0]
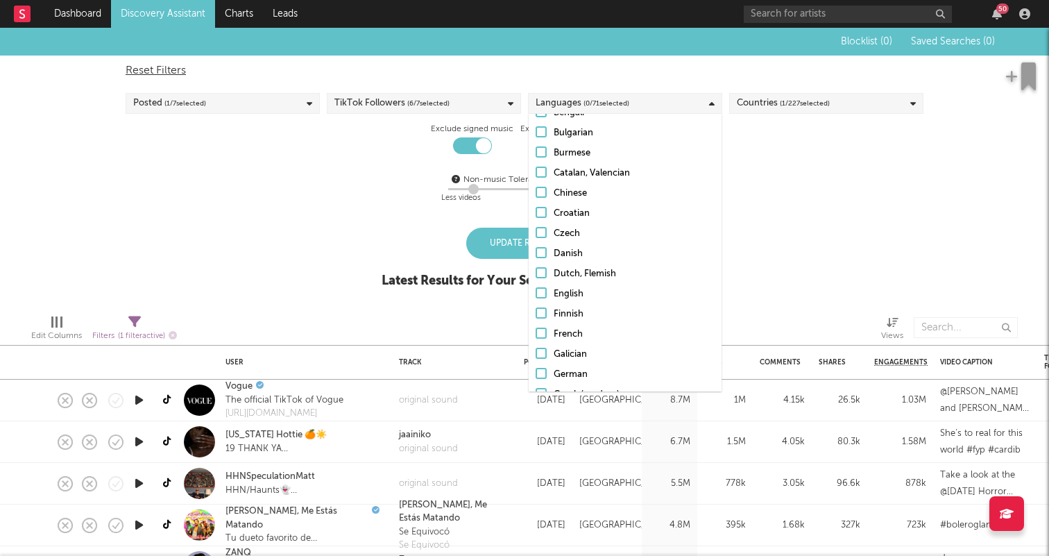
click at [607, 276] on div "Dutch, Flemish" at bounding box center [634, 274] width 161 height 17
click at [536, 276] on input "Dutch, Flemish" at bounding box center [536, 274] width 0 height 17
click at [970, 149] on div "Blocklist ( 0 ) Saved Searches ( 0 ) Reset Filters Posted ( 1 / 7 selected) Tik…" at bounding box center [524, 166] width 1049 height 276
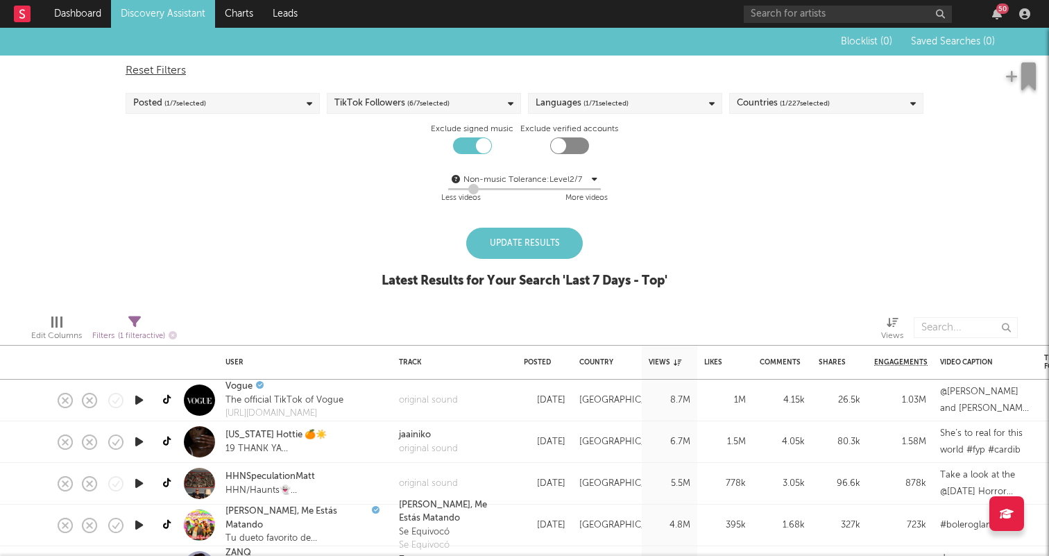
click at [523, 257] on div "Update Results" at bounding box center [524, 243] width 117 height 31
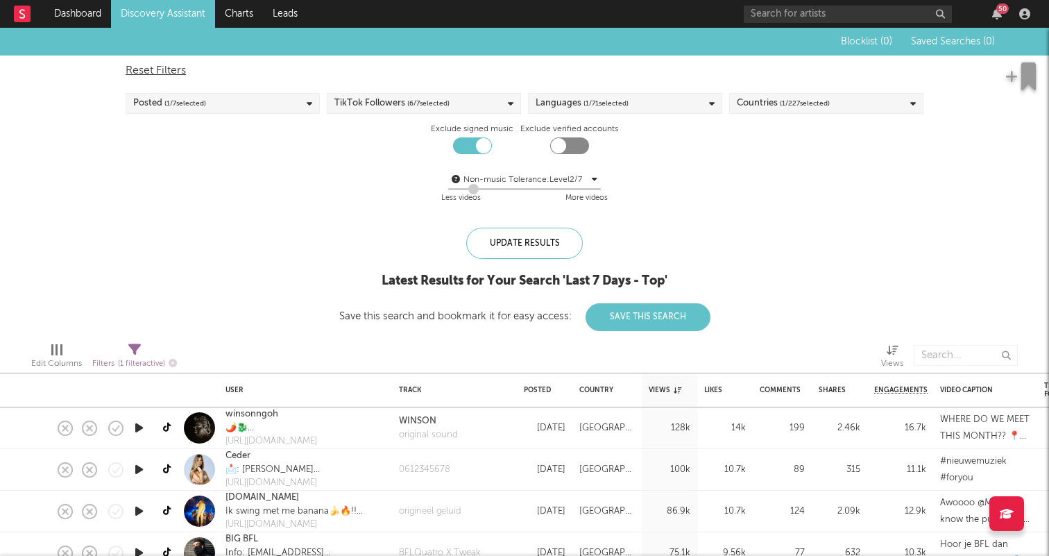
click at [647, 326] on button "Save This Search" at bounding box center [648, 317] width 125 height 28
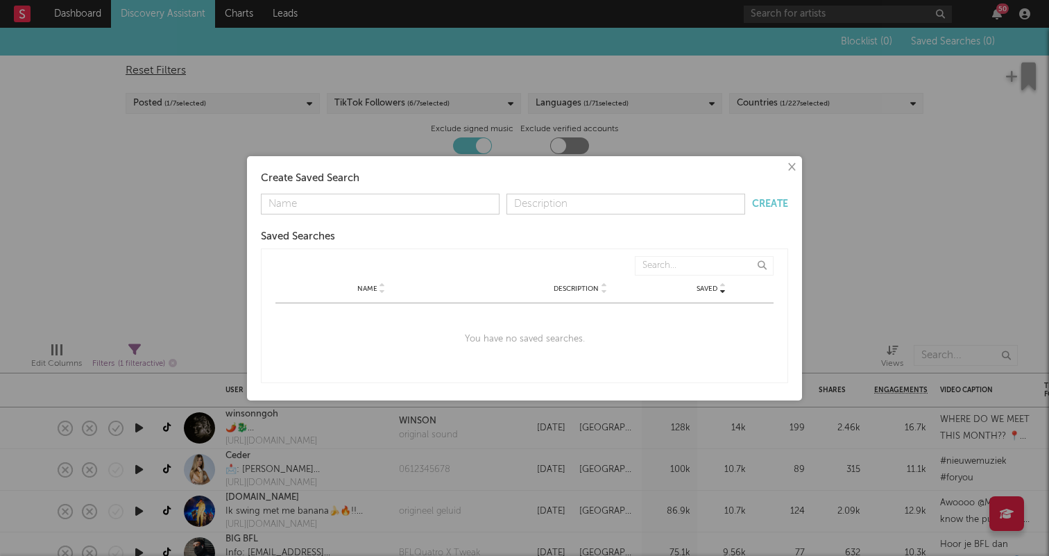
click at [787, 174] on div "Create Saved Search" at bounding box center [524, 178] width 527 height 17
click at [787, 160] on button "×" at bounding box center [791, 167] width 15 height 15
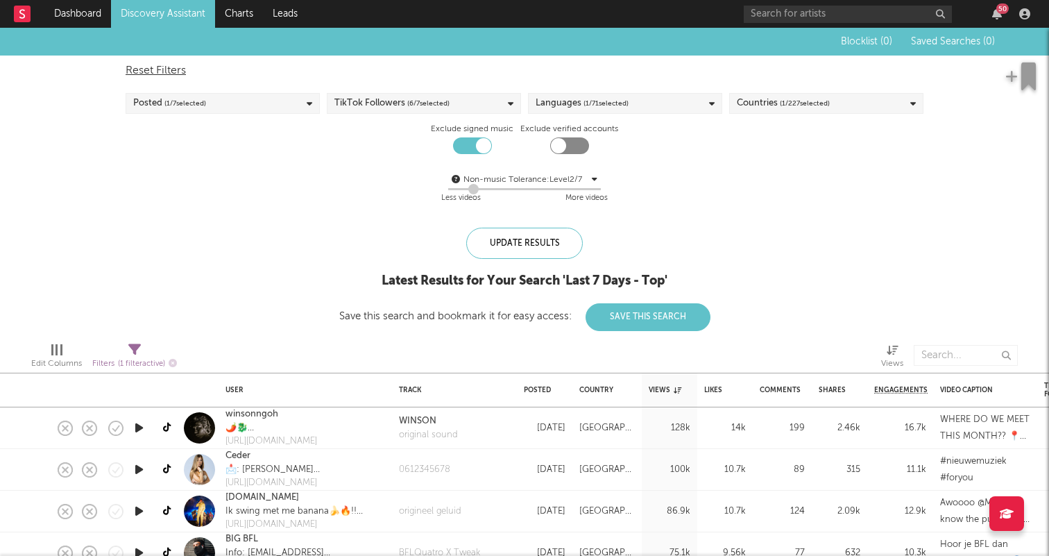
click at [260, 101] on div "Posted ( 1 / 7 selected)" at bounding box center [223, 103] width 194 height 21
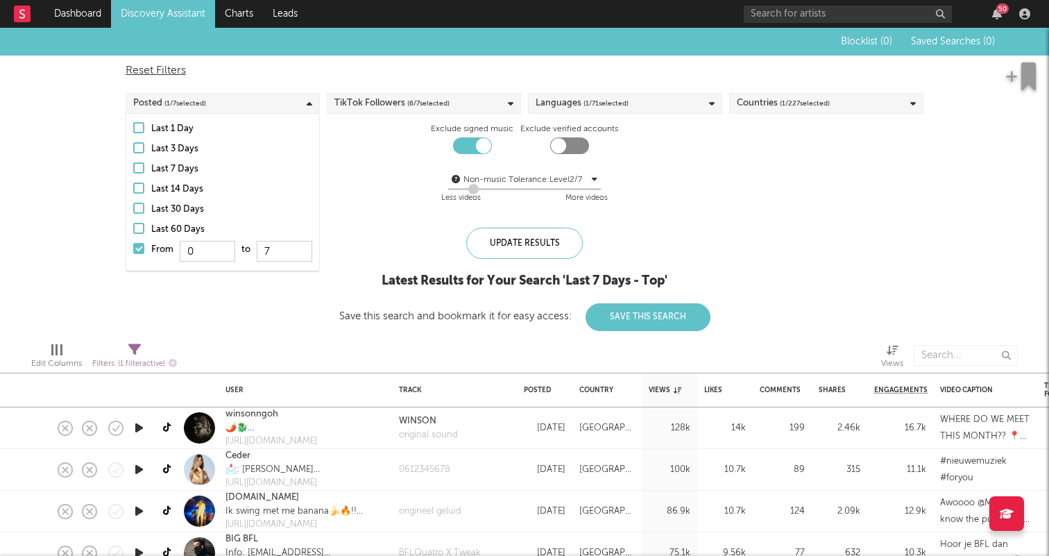
click at [138, 257] on label "From 0 to 7" at bounding box center [222, 253] width 179 height 22
click at [133, 257] on input "From 0 to 7" at bounding box center [133, 253] width 0 height 22
click at [138, 257] on label "From 0 to 7" at bounding box center [222, 253] width 179 height 22
click at [133, 257] on input "From 0 to 7" at bounding box center [133, 253] width 0 height 22
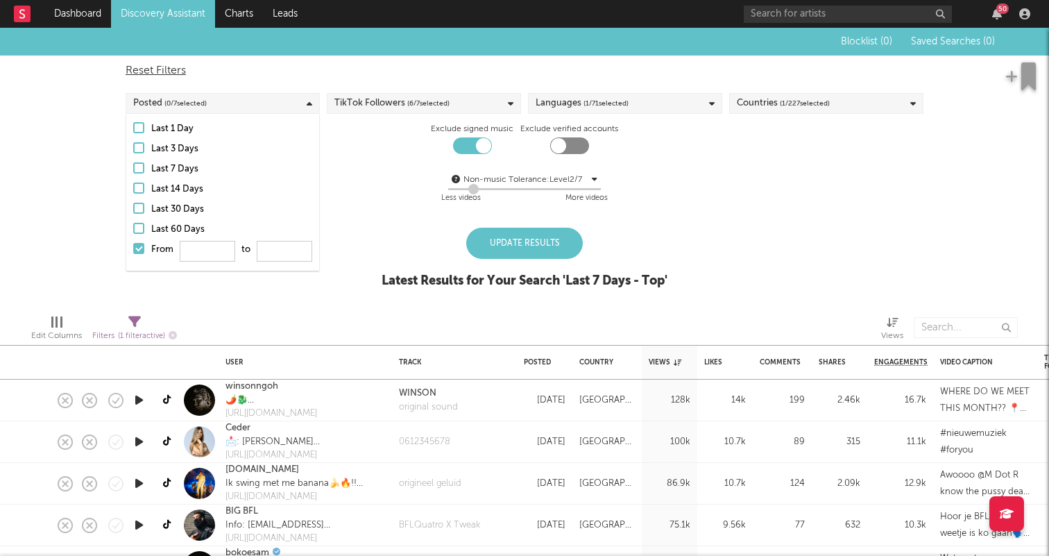
click at [138, 255] on label "From to" at bounding box center [222, 253] width 179 height 22
click at [133, 255] on input "From to" at bounding box center [133, 253] width 0 height 22
click at [130, 261] on div "Last 1 Day Last 3 Days Last 7 Days Last 14 Days Last 30 Days Last 60 Days From …" at bounding box center [222, 192] width 193 height 157
click at [141, 244] on div at bounding box center [138, 248] width 11 height 11
click at [133, 244] on input "From to" at bounding box center [133, 253] width 0 height 22
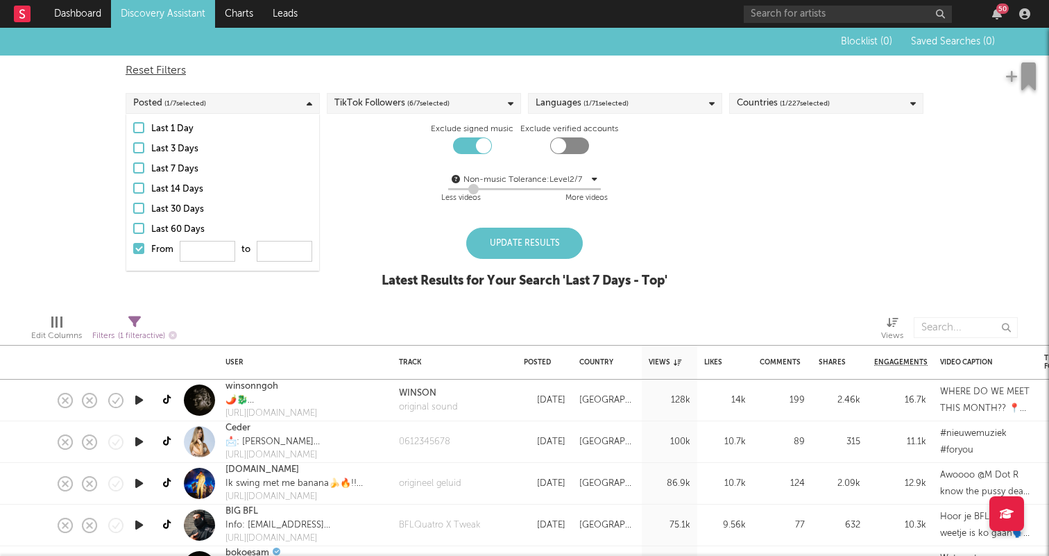
click at [137, 246] on div at bounding box center [138, 248] width 11 height 11
click at [133, 246] on input "From to" at bounding box center [133, 253] width 0 height 22
click at [137, 246] on div at bounding box center [138, 248] width 11 height 11
click at [133, 246] on input "From to" at bounding box center [133, 253] width 0 height 22
click at [137, 246] on div at bounding box center [138, 248] width 11 height 11
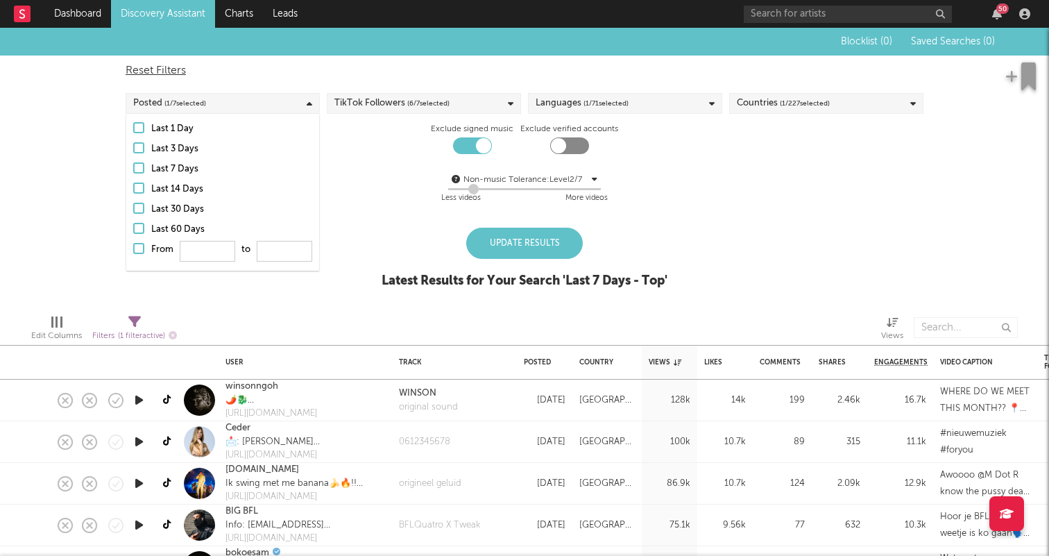
click at [133, 246] on input "From to" at bounding box center [133, 253] width 0 height 22
click at [149, 164] on label "Last 7 Days" at bounding box center [222, 169] width 179 height 17
click at [133, 164] on input "Last 7 Days" at bounding box center [133, 169] width 0 height 17
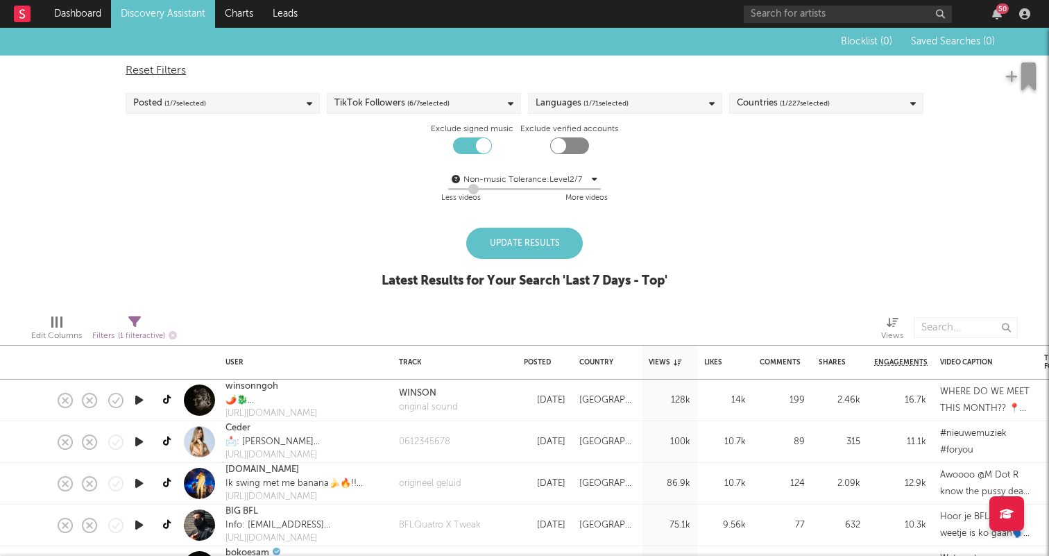
click at [331, 170] on div "Non-music Tolerance: Level 2 / 7 2 Less videos More videos" at bounding box center [525, 187] width 798 height 53
click at [547, 273] on div "Latest Results for Your Search ' Last 7 Days - Top '" at bounding box center [525, 281] width 286 height 17
click at [541, 236] on div "Update Results" at bounding box center [524, 243] width 117 height 31
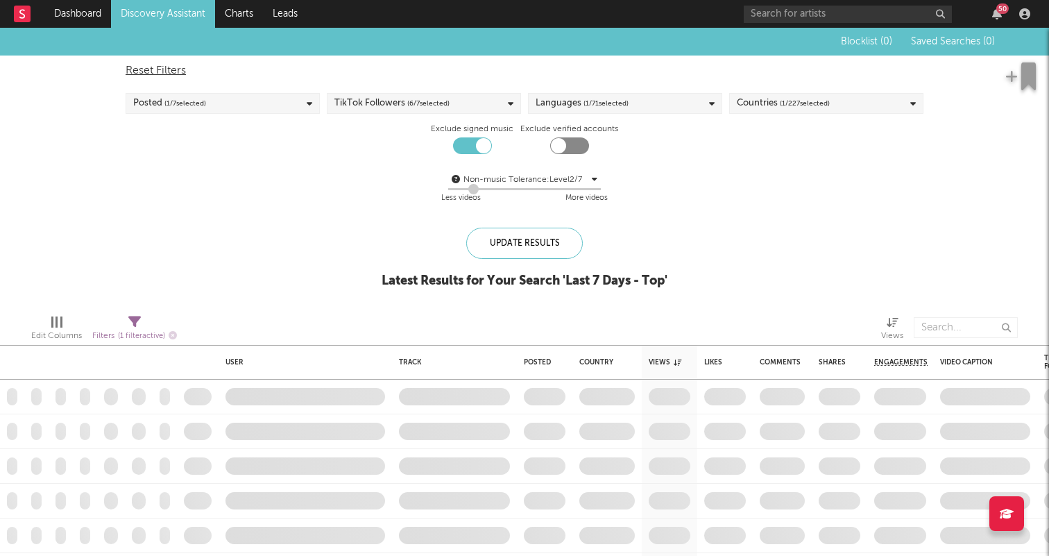
click at [388, 112] on div "TikTok Followers ( 6 / 7 selected)" at bounding box center [424, 103] width 194 height 21
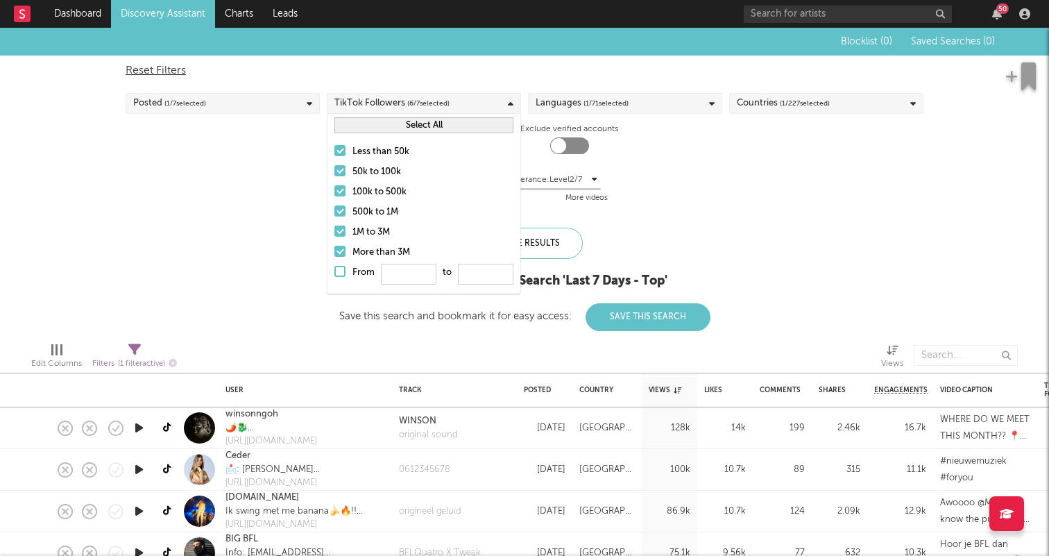
click at [337, 259] on label "More than 3M" at bounding box center [424, 252] width 179 height 17
click at [335, 259] on input "More than 3M" at bounding box center [335, 252] width 0 height 17
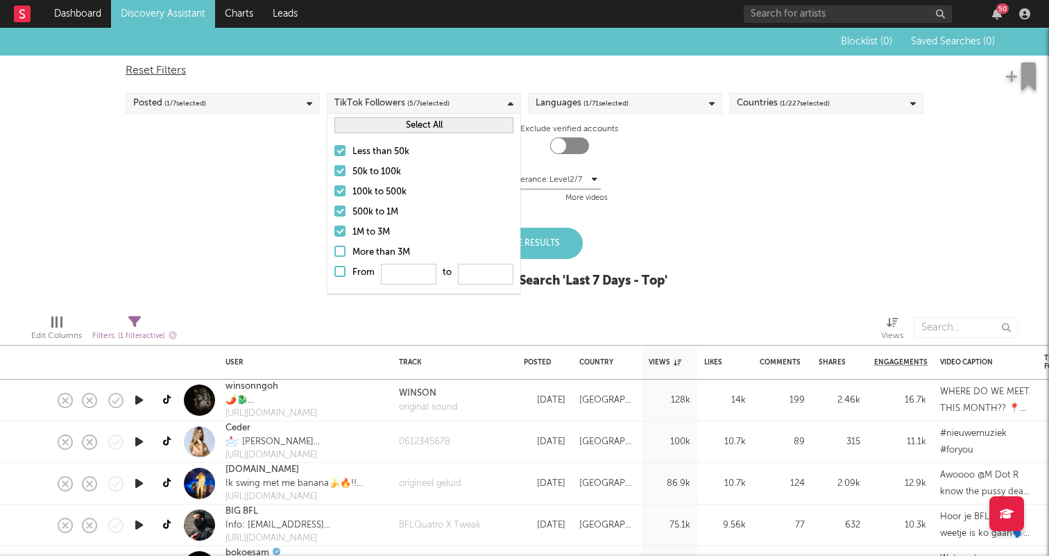
click at [341, 230] on div at bounding box center [340, 231] width 11 height 11
click at [335, 230] on input "1M to 3M" at bounding box center [335, 232] width 0 height 17
drag, startPoint x: 339, startPoint y: 208, endPoint x: 338, endPoint y: 198, distance: 10.4
click at [339, 208] on div at bounding box center [340, 210] width 11 height 11
click at [335, 208] on input "500k to 1M" at bounding box center [335, 212] width 0 height 17
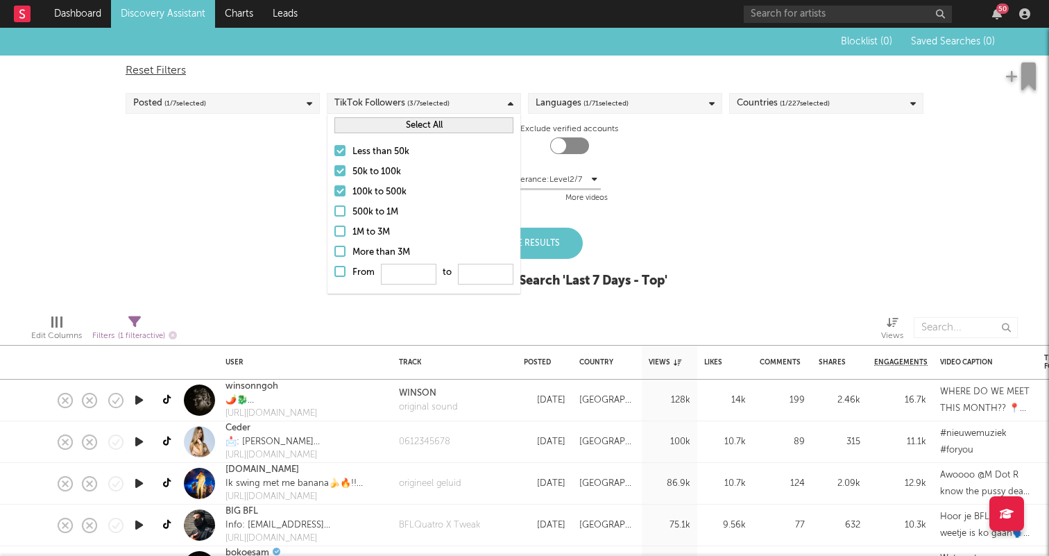
click at [338, 180] on label "50k to 100k" at bounding box center [424, 172] width 179 height 17
click at [335, 180] on input "50k to 100k" at bounding box center [335, 172] width 0 height 17
click at [337, 195] on div at bounding box center [340, 190] width 11 height 11
click at [335, 195] on input "100k to 500k" at bounding box center [335, 192] width 0 height 17
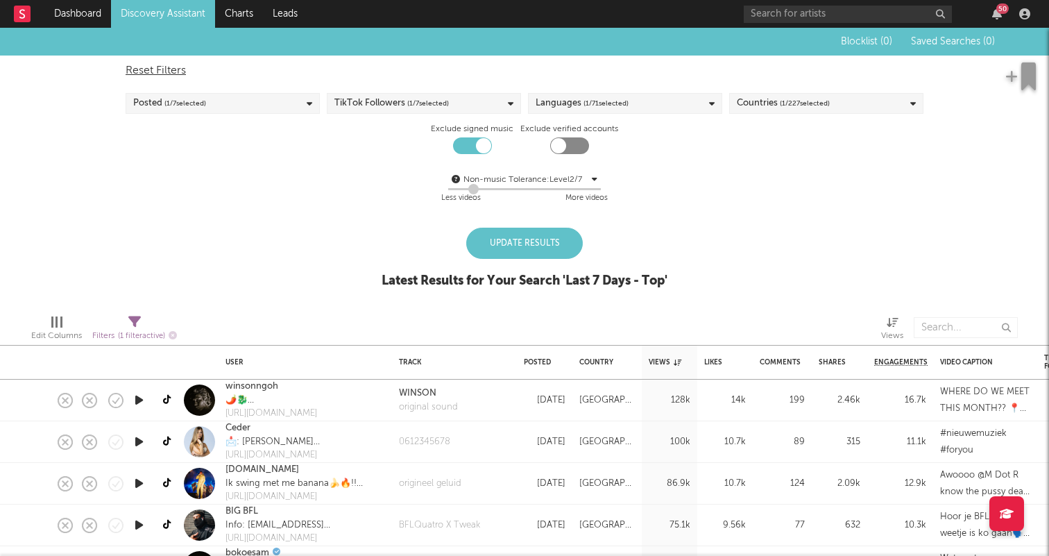
click at [693, 180] on div "Non-music Tolerance: Level 2 / 7 2 Less videos More videos" at bounding box center [525, 188] width 798 height 35
click at [545, 246] on div "Update Results" at bounding box center [524, 243] width 117 height 31
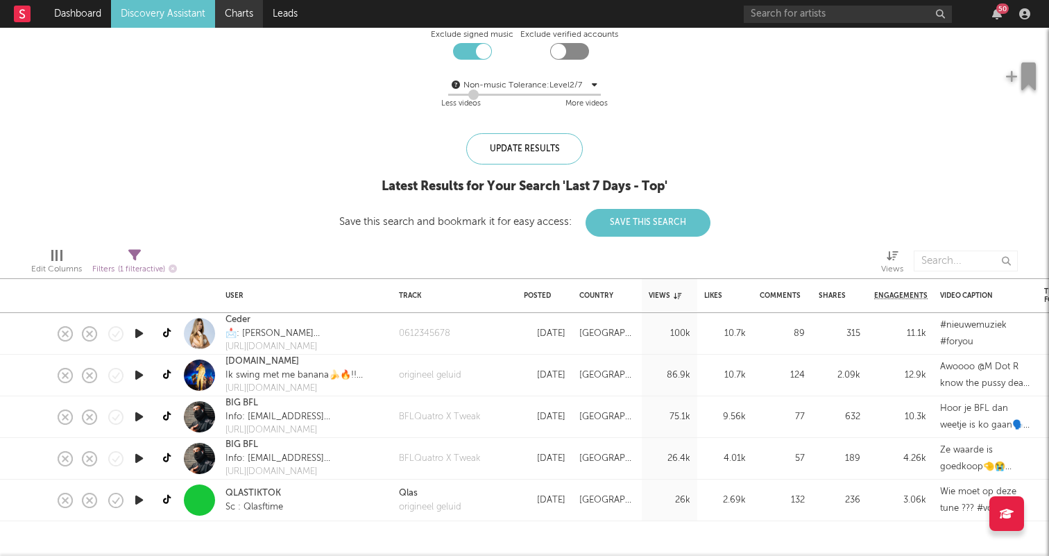
click at [225, 12] on link "Charts" at bounding box center [239, 14] width 48 height 28
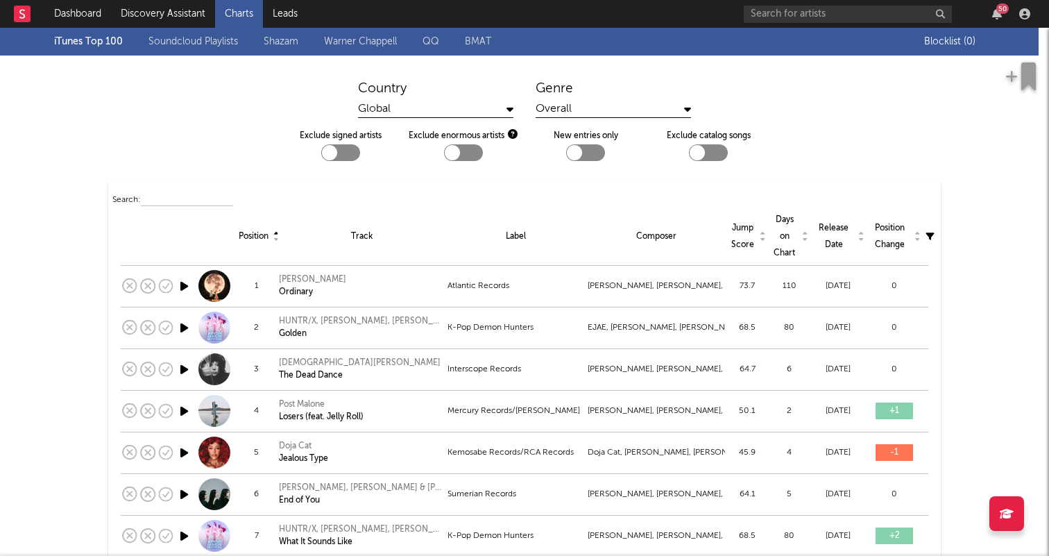
click at [263, 41] on div "iTunes Top 100 Soundcloud Playlists Shazam Warner Chappell QQ BMAT" at bounding box center [489, 42] width 870 height 28
click at [287, 39] on link "Shazam" at bounding box center [281, 41] width 35 height 17
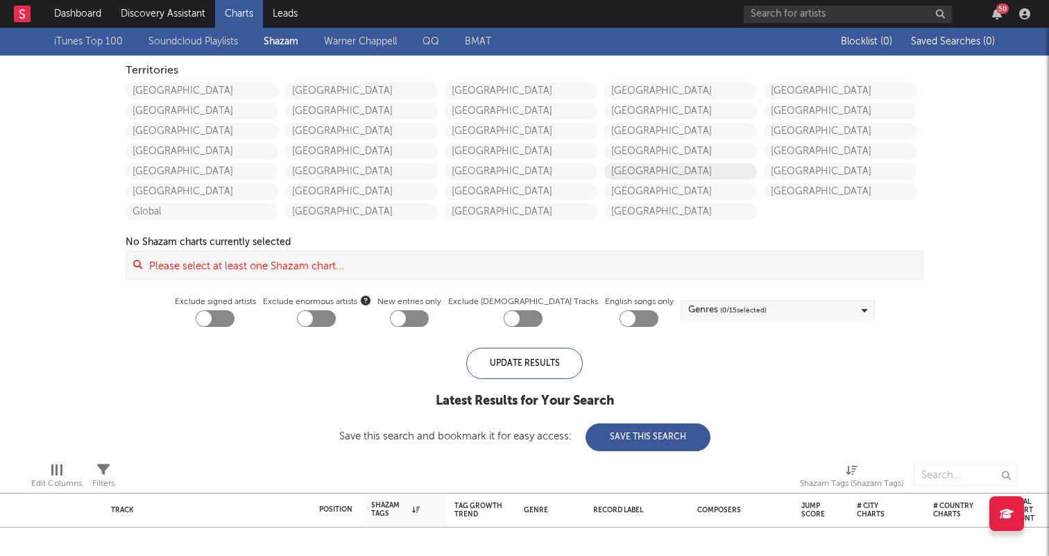
click at [690, 177] on link "[GEOGRAPHIC_DATA]" at bounding box center [680, 171] width 153 height 17
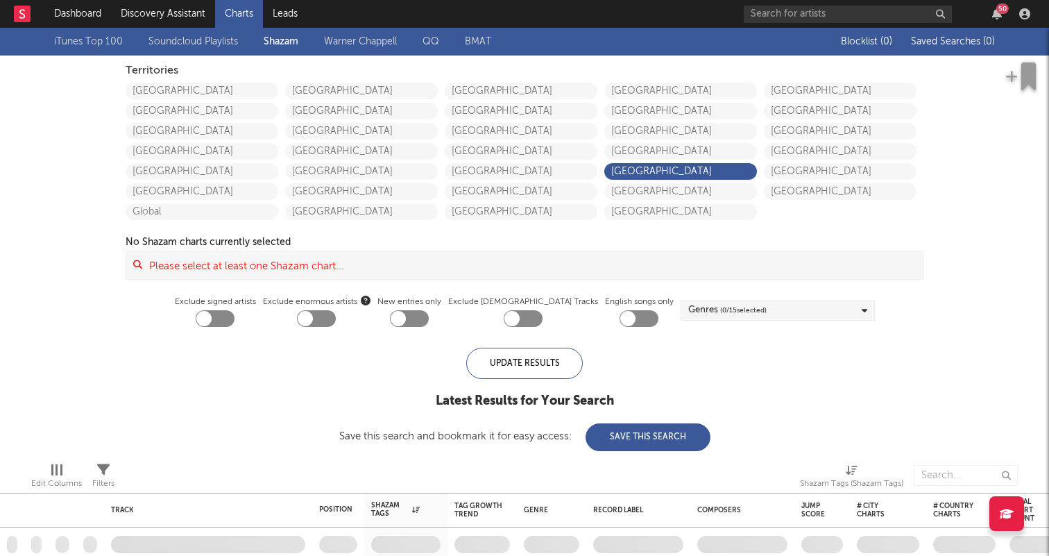
checkbox input "true"
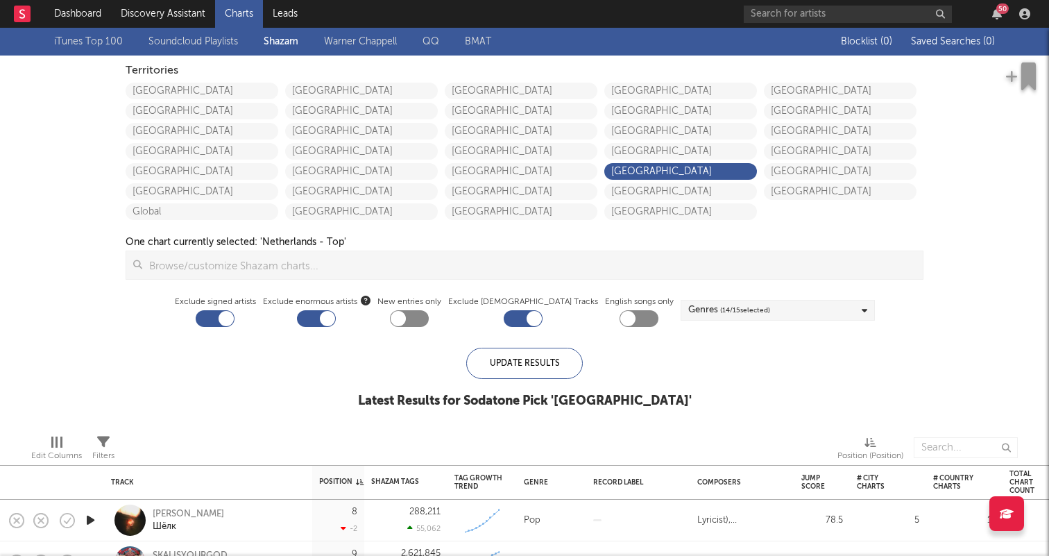
click at [688, 311] on div "Genres ( 14 / 15 selected)" at bounding box center [729, 310] width 82 height 17
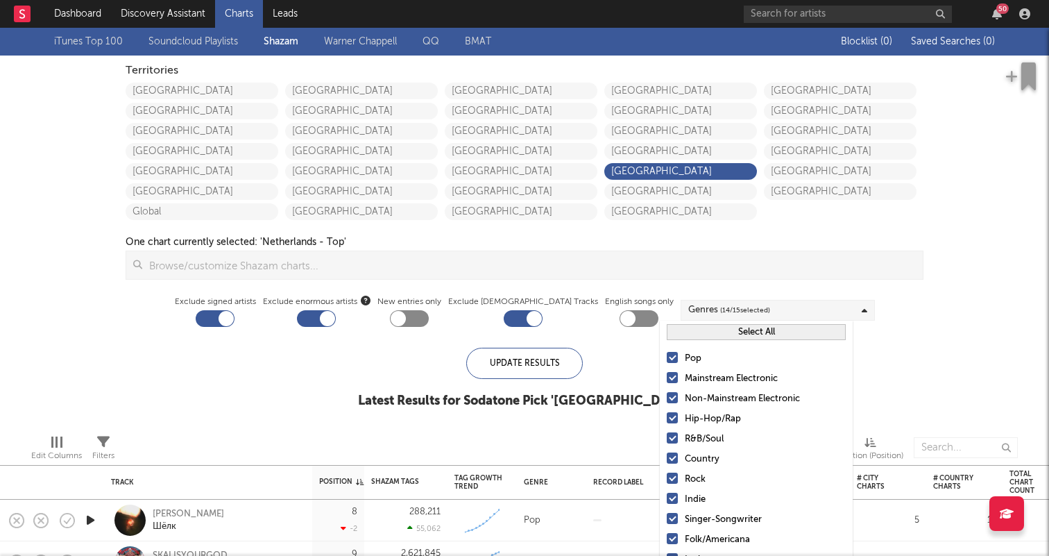
click at [430, 344] on div "iTunes Top 100 Soundcloud Playlists Shazam Warner Chappell QQ BMAT Blocklist ( …" at bounding box center [524, 226] width 1049 height 396
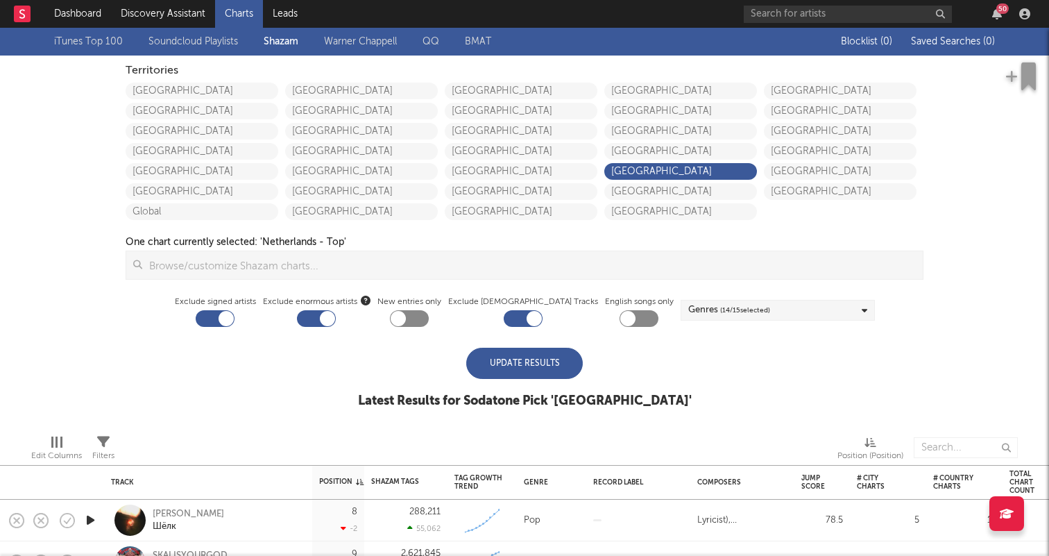
click at [489, 351] on div "Update Results" at bounding box center [524, 363] width 117 height 31
click at [372, 262] on input at bounding box center [532, 265] width 781 height 28
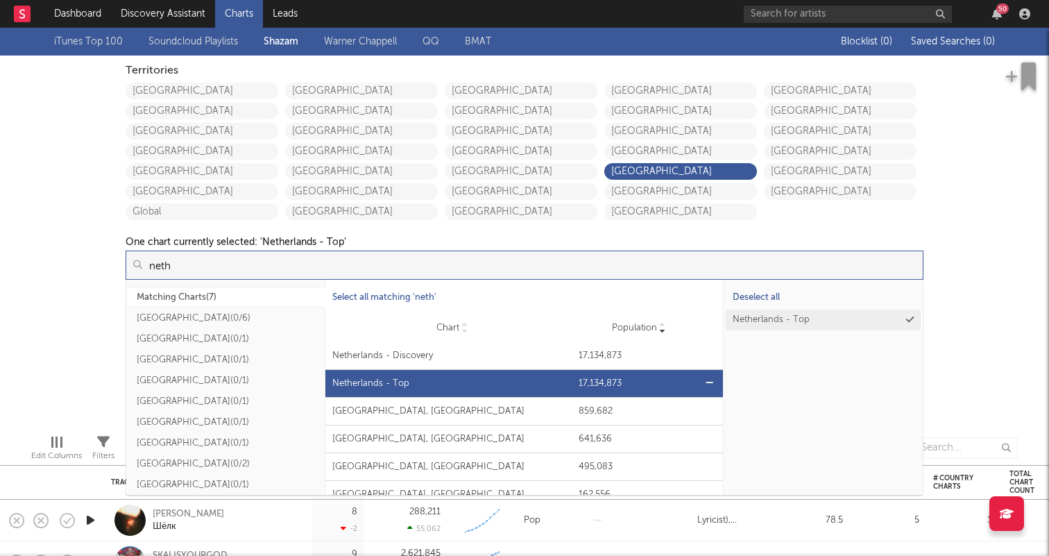
type input "neth"
click at [370, 380] on div "Netherlands - Top" at bounding box center [452, 384] width 240 height 14
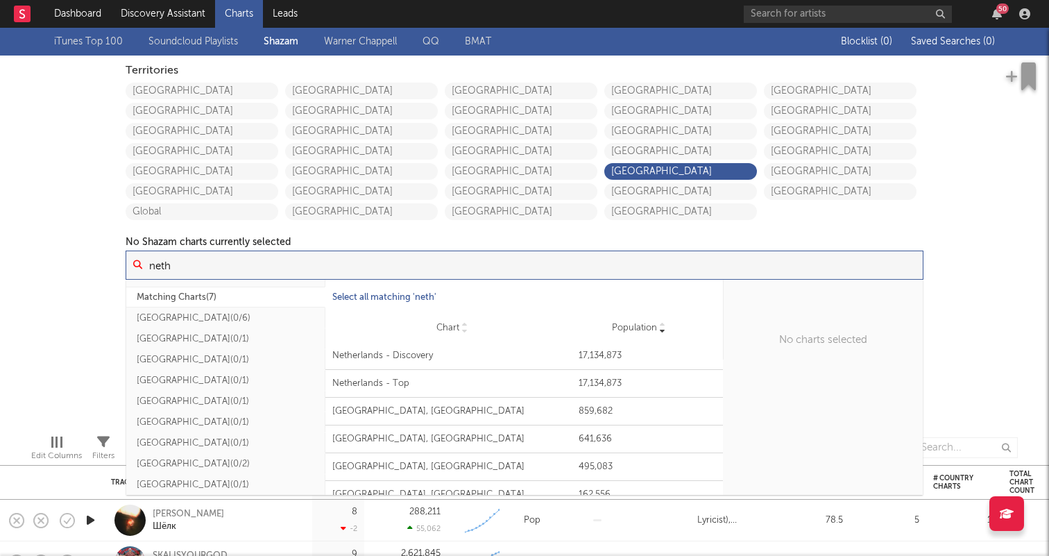
click at [974, 183] on div "iTunes Top 100 Soundcloud Playlists Shazam Warner Chappell QQ BMAT Blocklist ( …" at bounding box center [524, 226] width 1049 height 396
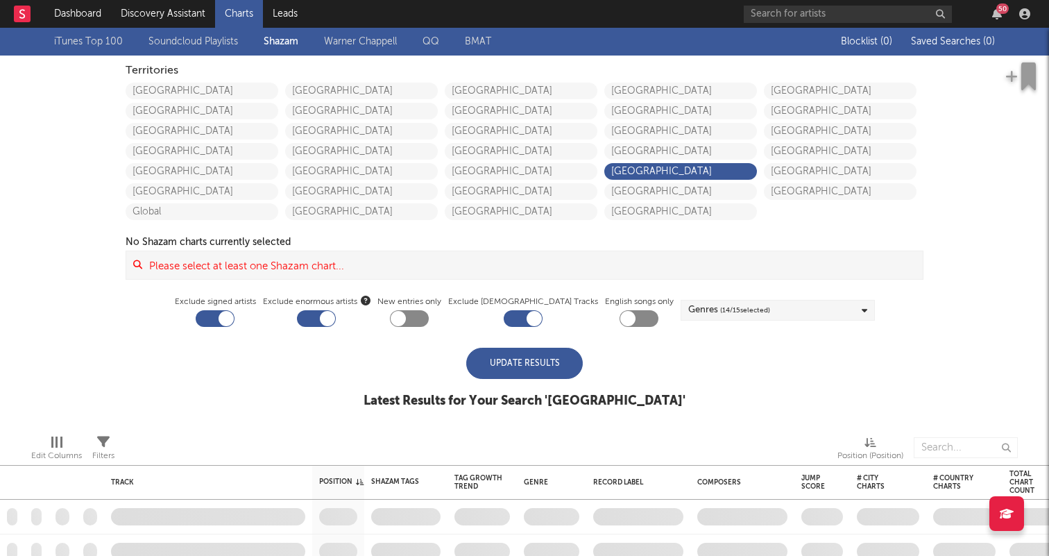
click at [536, 363] on div "Update Results" at bounding box center [524, 363] width 117 height 31
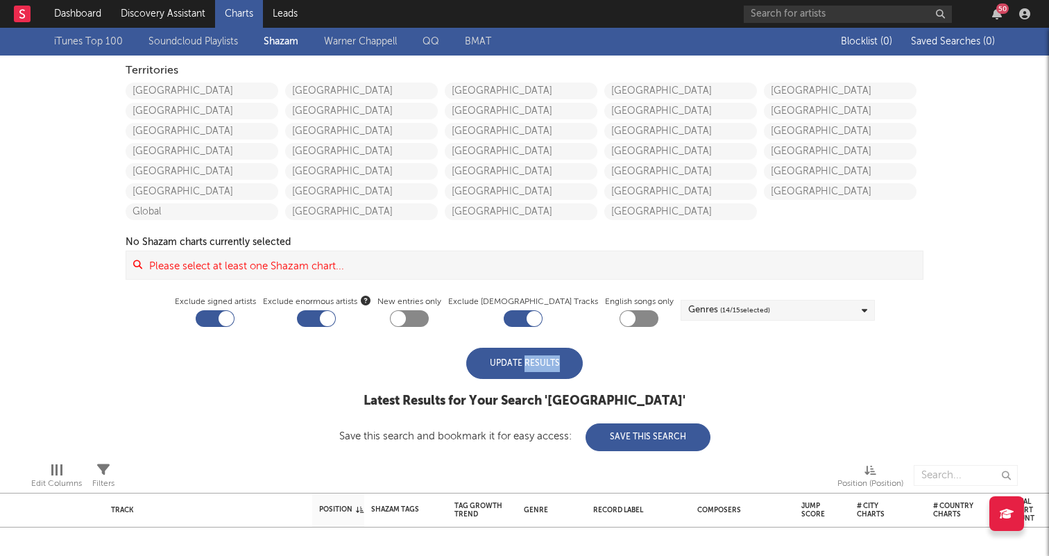
click at [536, 363] on div "Update Results" at bounding box center [524, 363] width 117 height 31
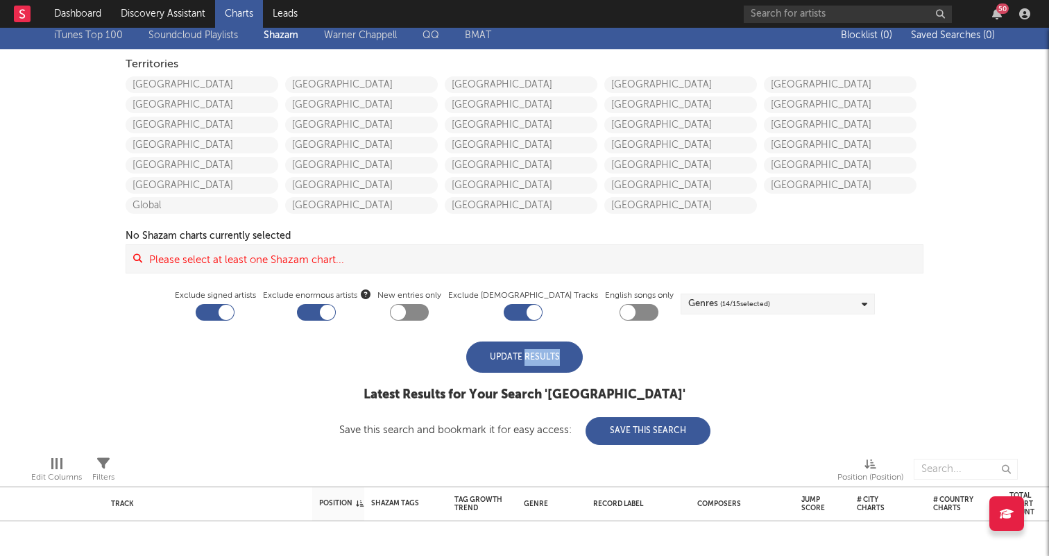
click at [536, 363] on div "Update Results" at bounding box center [524, 356] width 117 height 31
click at [450, 265] on input at bounding box center [532, 259] width 781 height 28
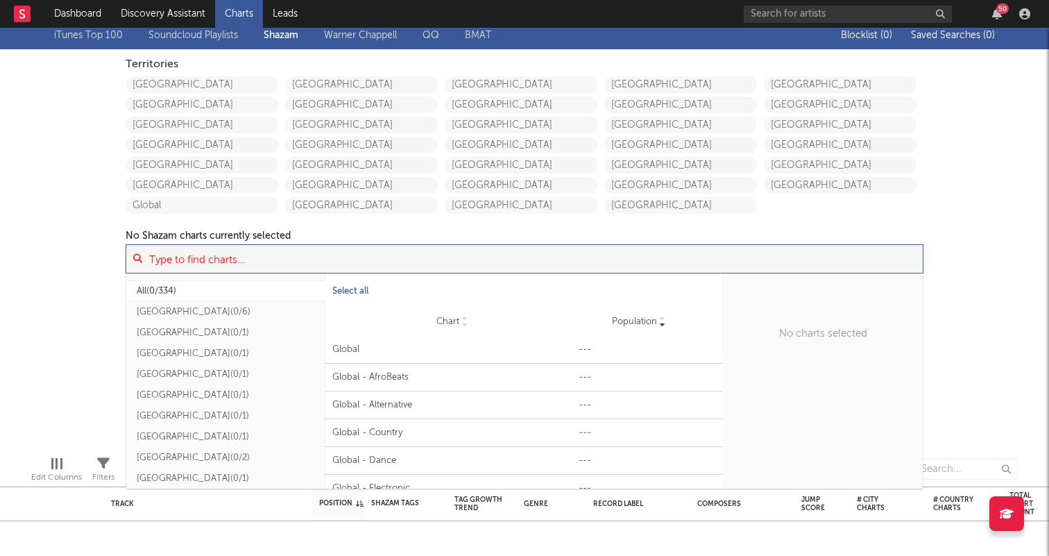
click at [926, 198] on div "Territories United States Canada Australia China Japan New Zealand Global Mexic…" at bounding box center [525, 188] width 812 height 278
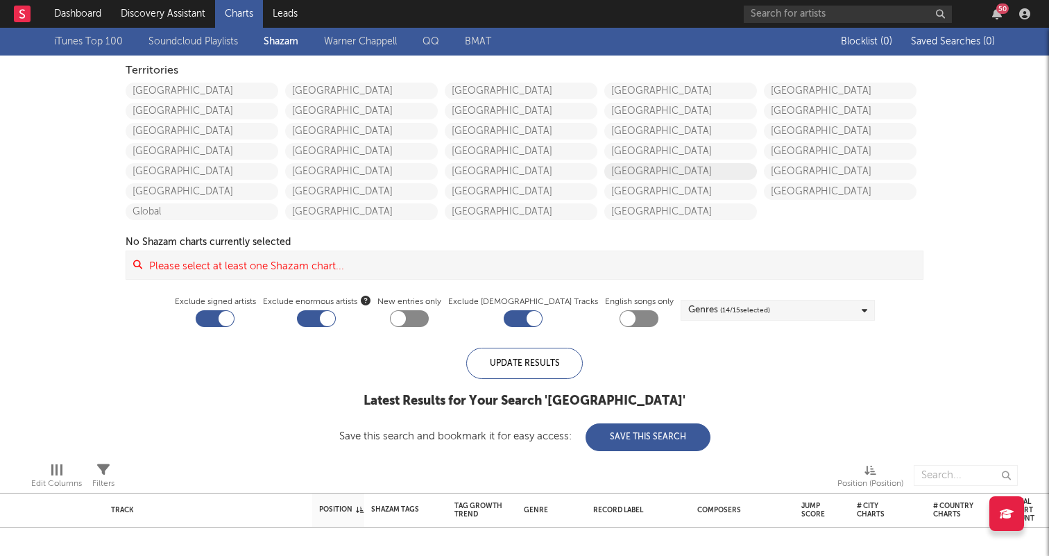
click at [672, 173] on link "[GEOGRAPHIC_DATA]" at bounding box center [680, 171] width 153 height 17
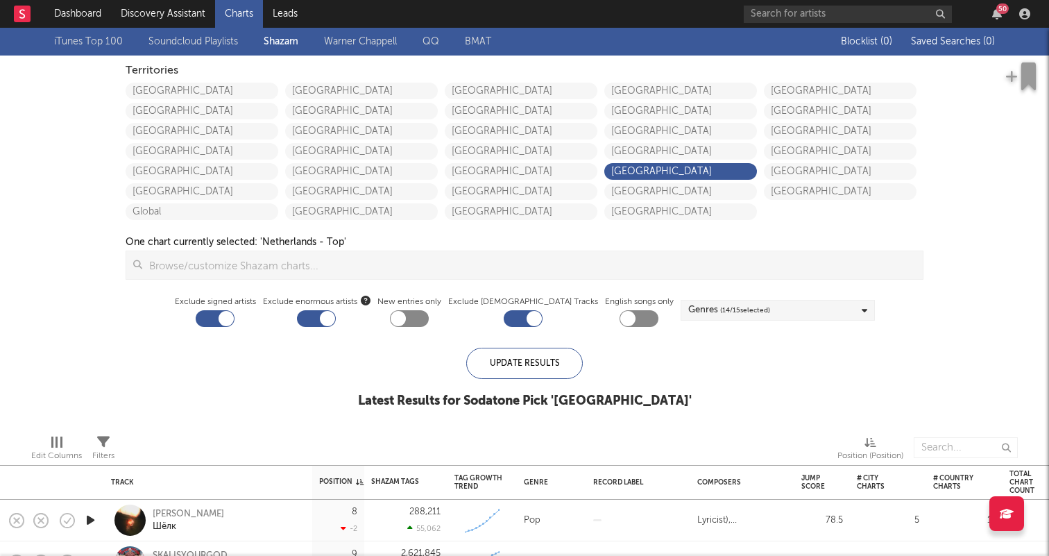
click at [604, 163] on link "[GEOGRAPHIC_DATA]" at bounding box center [680, 171] width 153 height 17
click at [553, 364] on div "Update Results" at bounding box center [524, 363] width 117 height 31
click at [675, 335] on div "iTunes Top 100 Soundcloud Playlists Shazam Warner Chappell QQ BMAT Blocklist ( …" at bounding box center [524, 226] width 1049 height 396
click at [675, 324] on div "Territories United States Canada Australia China Japan New Zealand Global Mexic…" at bounding box center [525, 195] width 812 height 278
click at [242, 286] on div "Territories United States Canada Australia China Japan New Zealand Global Mexic…" at bounding box center [525, 174] width 798 height 224
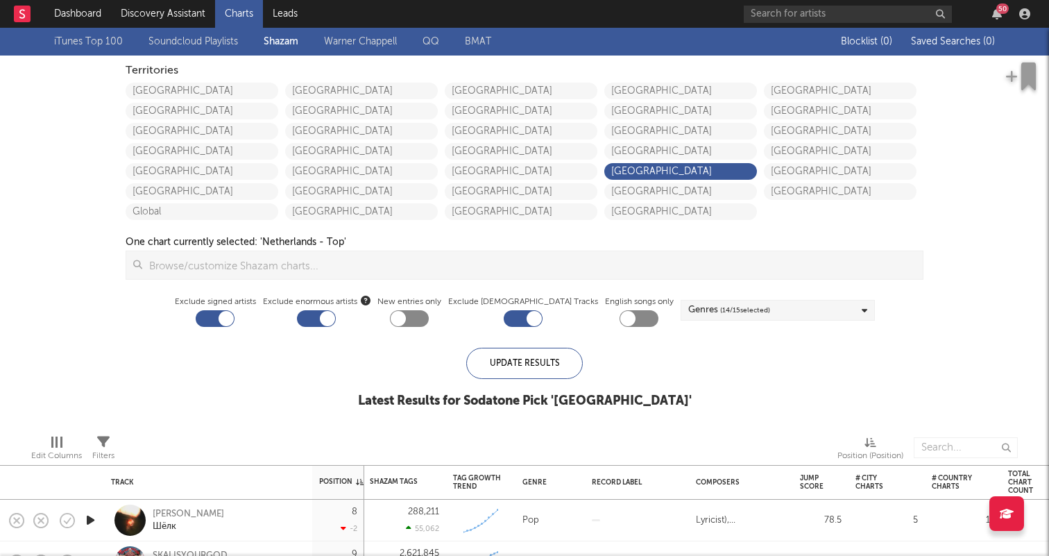
click at [242, 280] on div "Territories United States Canada Australia China Japan New Zealand Global Mexic…" at bounding box center [525, 174] width 798 height 224
click at [218, 266] on input at bounding box center [532, 265] width 781 height 28
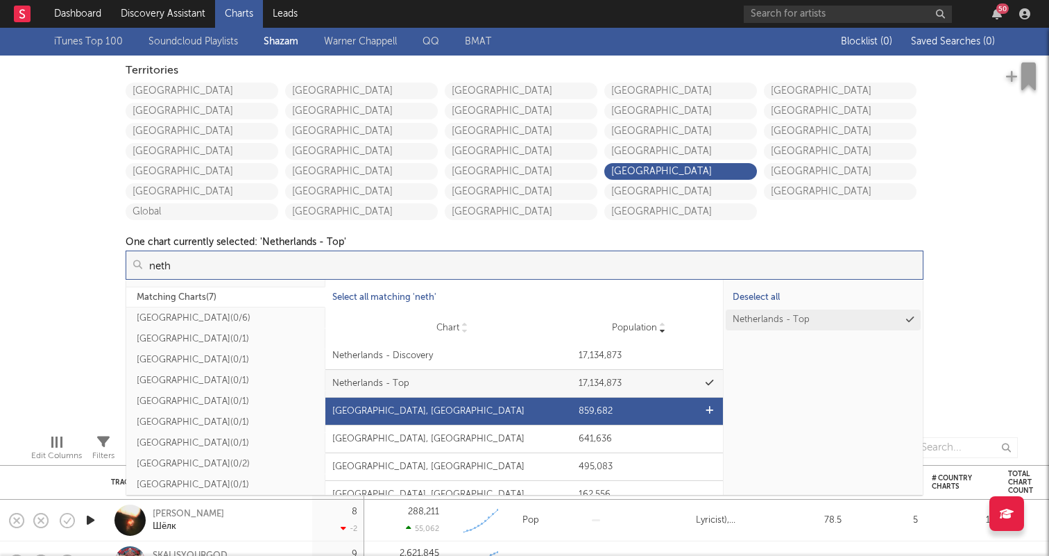
click at [394, 422] on div "Chart Amsterdam, Netherlands Population 859,682" at bounding box center [524, 411] width 398 height 27
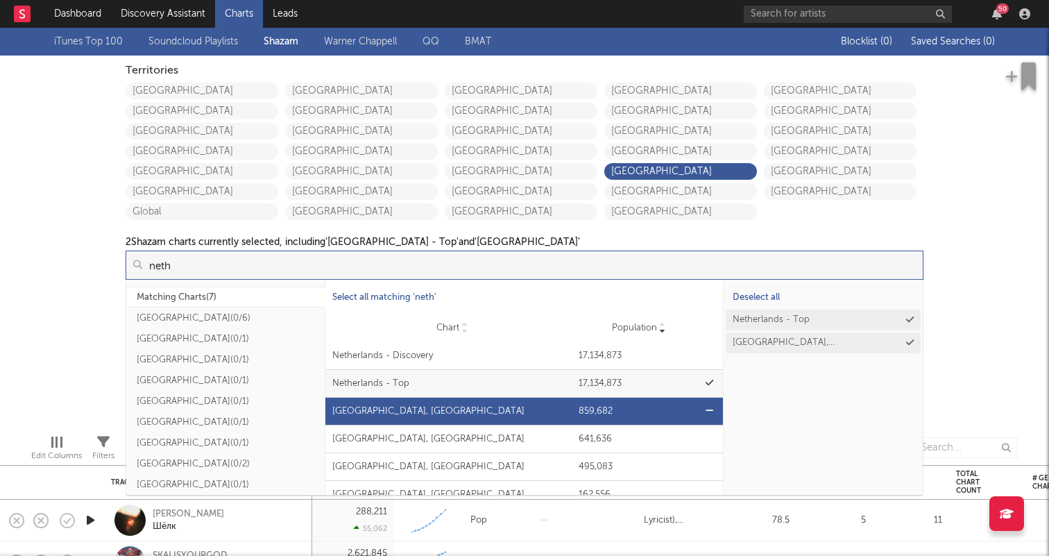
click at [375, 418] on div "Amsterdam, Netherlands" at bounding box center [452, 412] width 240 height 14
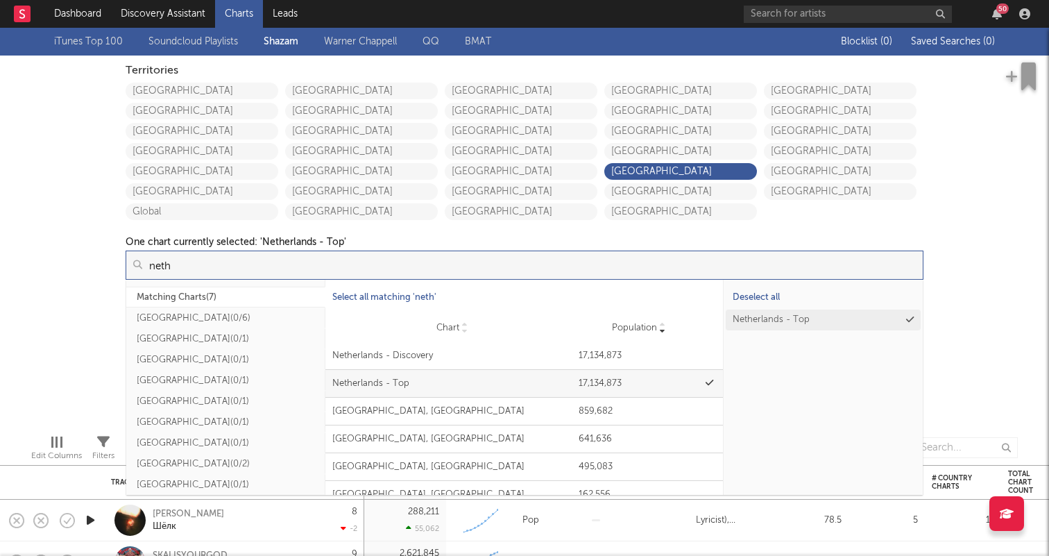
click at [789, 387] on div "Netherlands - Top" at bounding box center [823, 401] width 199 height 187
click at [567, 269] on input "neth" at bounding box center [532, 265] width 781 height 28
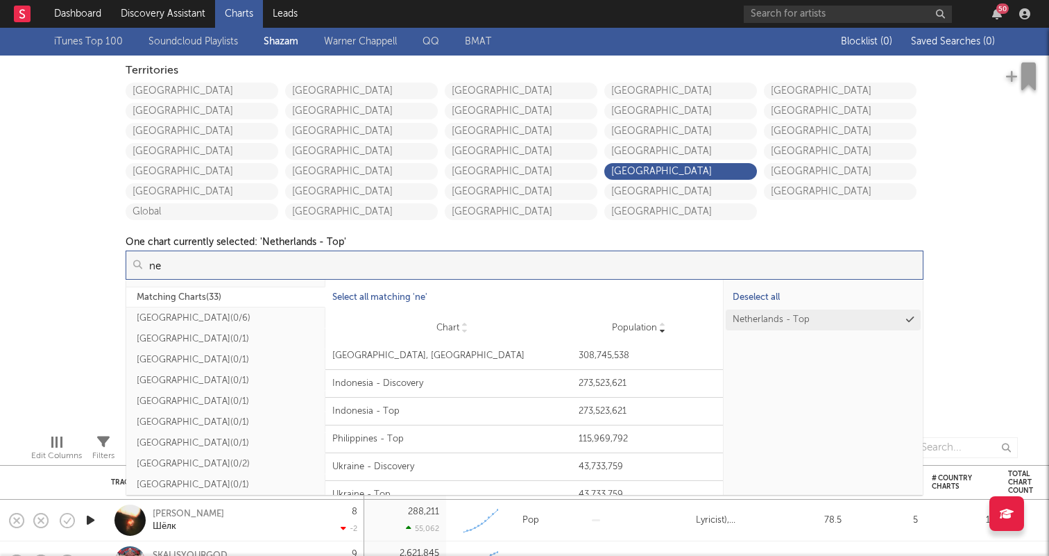
type input "n"
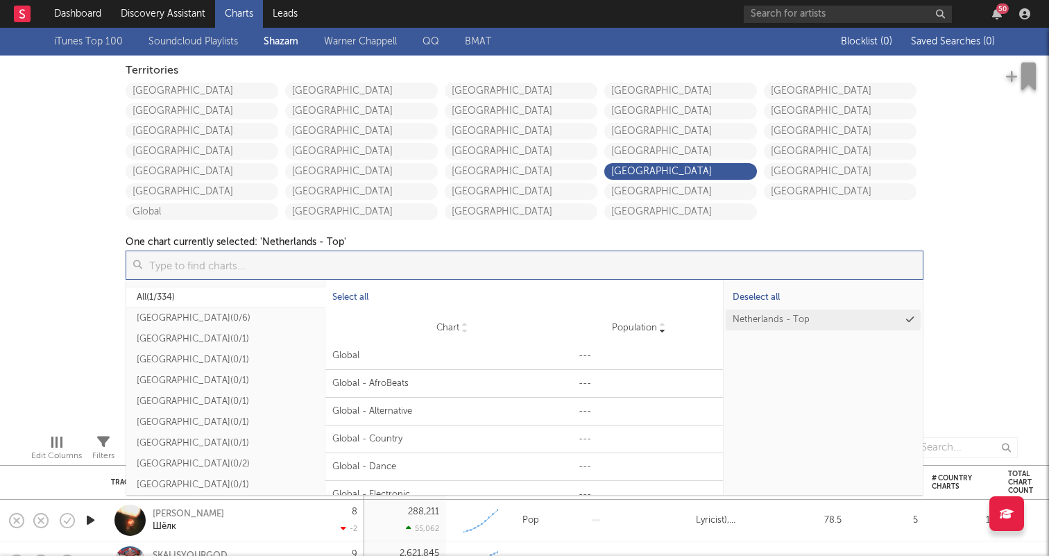
click at [214, 232] on div at bounding box center [525, 227] width 798 height 14
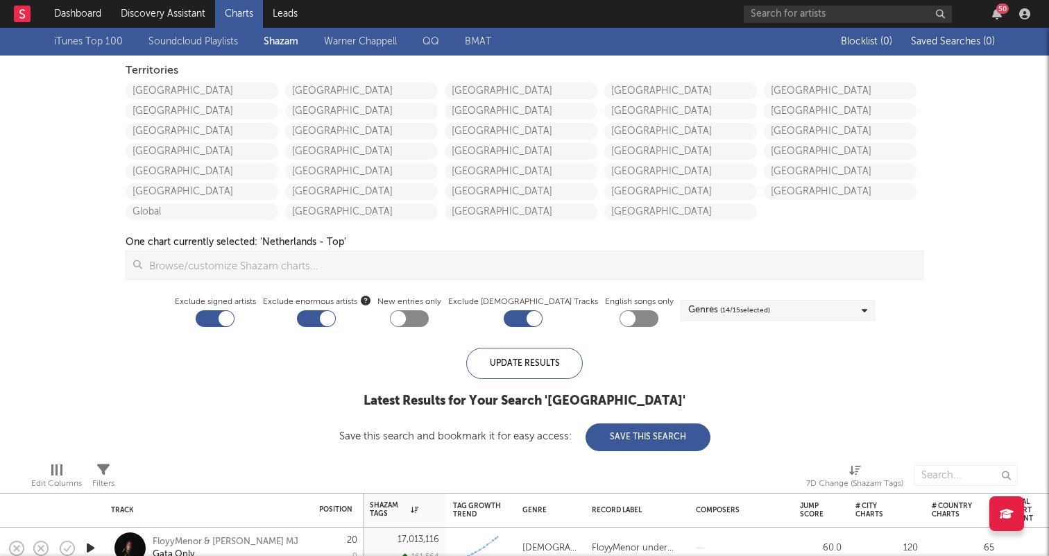
click at [187, 40] on link "Soundcloud Playlists" at bounding box center [194, 41] width 90 height 17
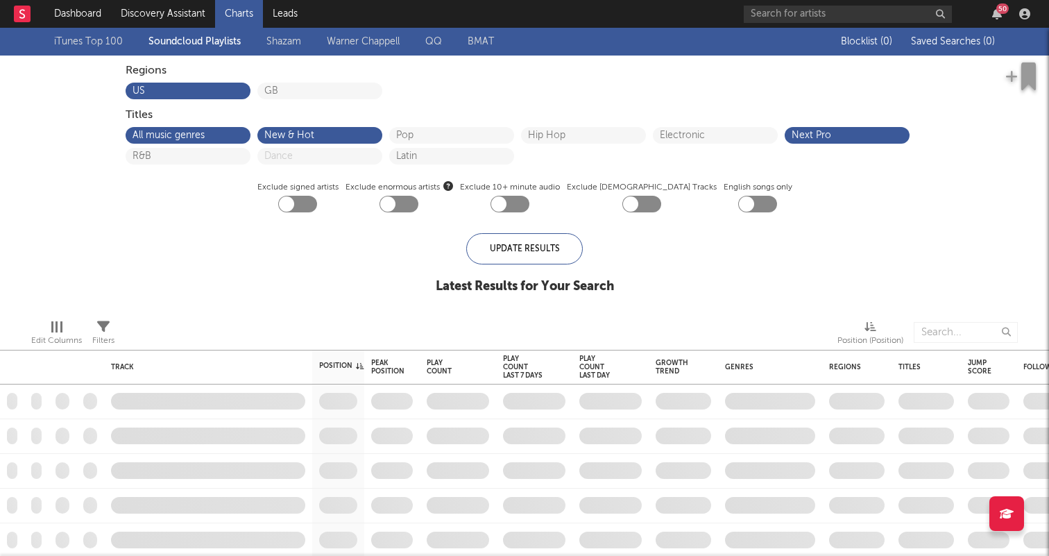
click at [251, 31] on div "iTunes Top 100 Soundcloud Playlists Shazam Warner Chappell QQ BMAT" at bounding box center [438, 42] width 768 height 28
click at [268, 40] on link "Shazam" at bounding box center [283, 41] width 35 height 17
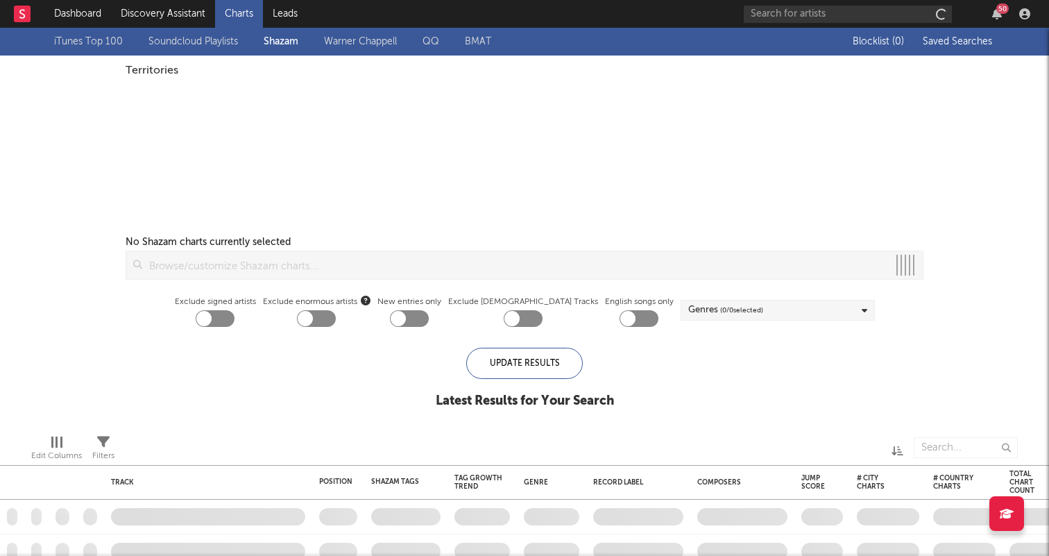
checkbox input "true"
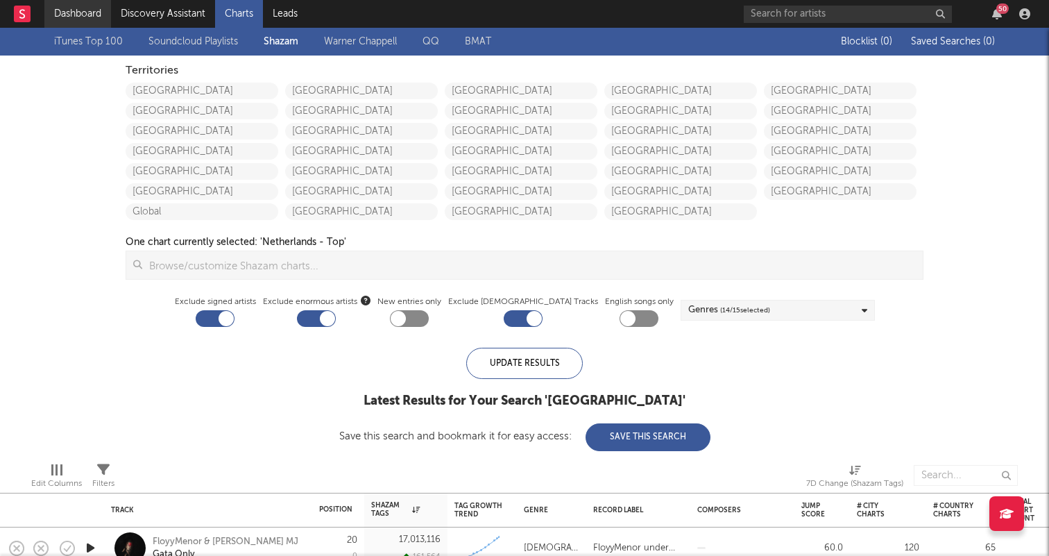
click at [81, 16] on link "Dashboard" at bounding box center [77, 14] width 67 height 28
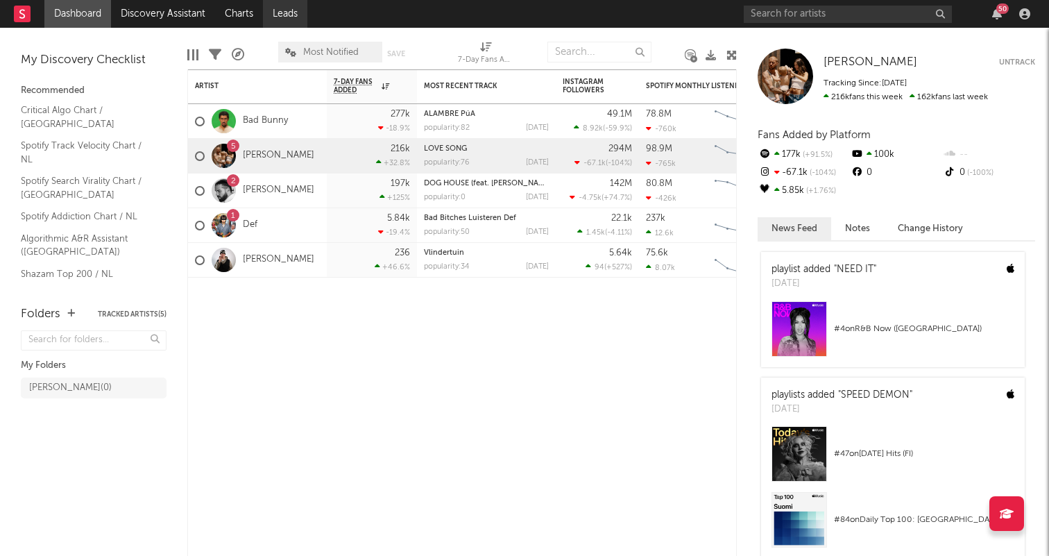
click at [301, 11] on link "Leads" at bounding box center [285, 14] width 44 height 28
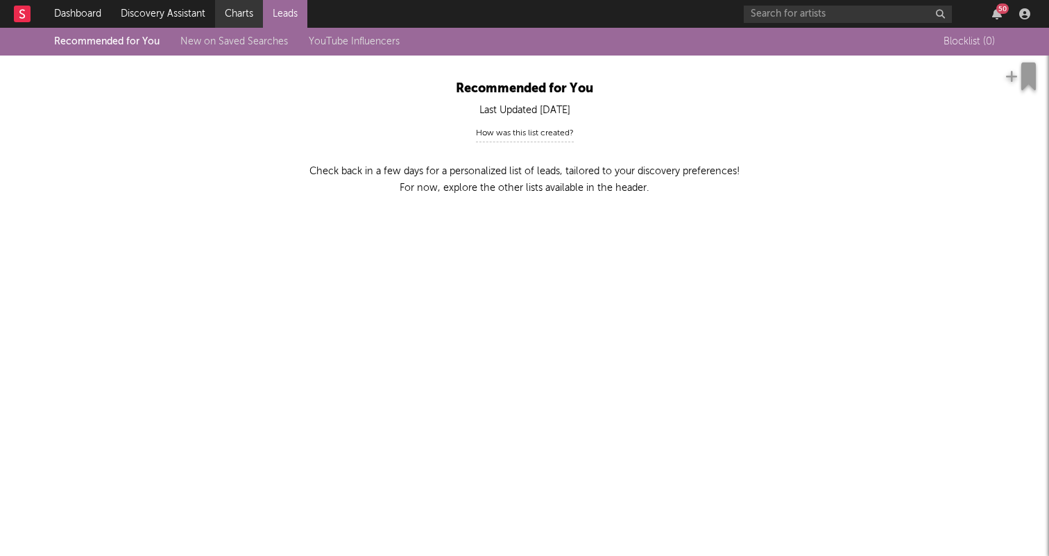
click at [237, 15] on link "Charts" at bounding box center [239, 14] width 48 height 28
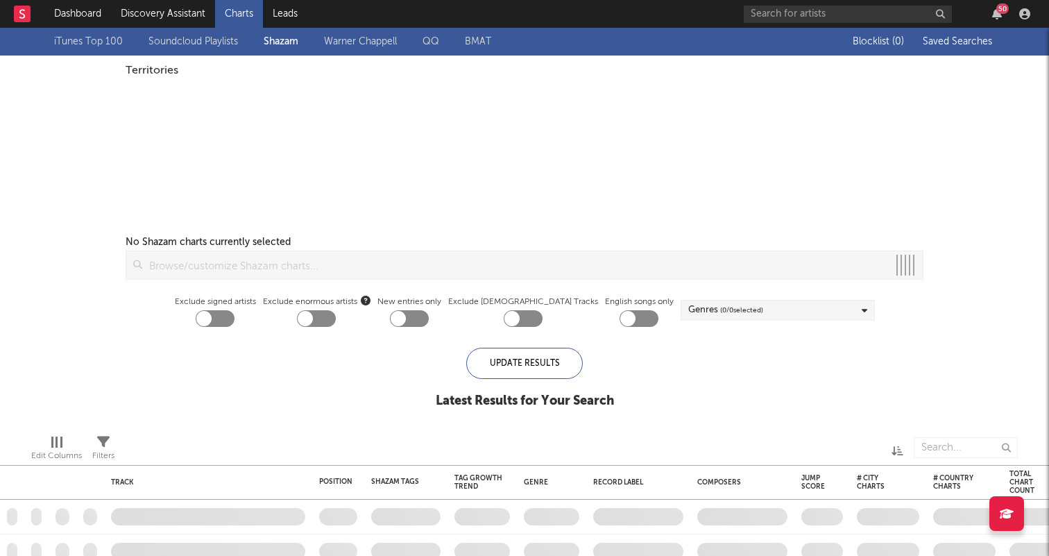
checkbox input "true"
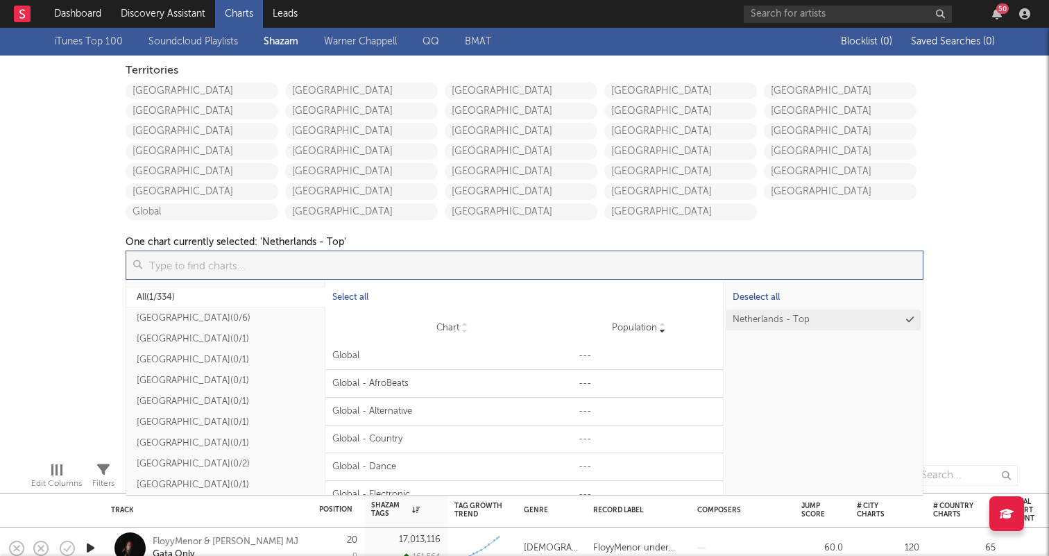
click at [242, 275] on input at bounding box center [532, 265] width 781 height 28
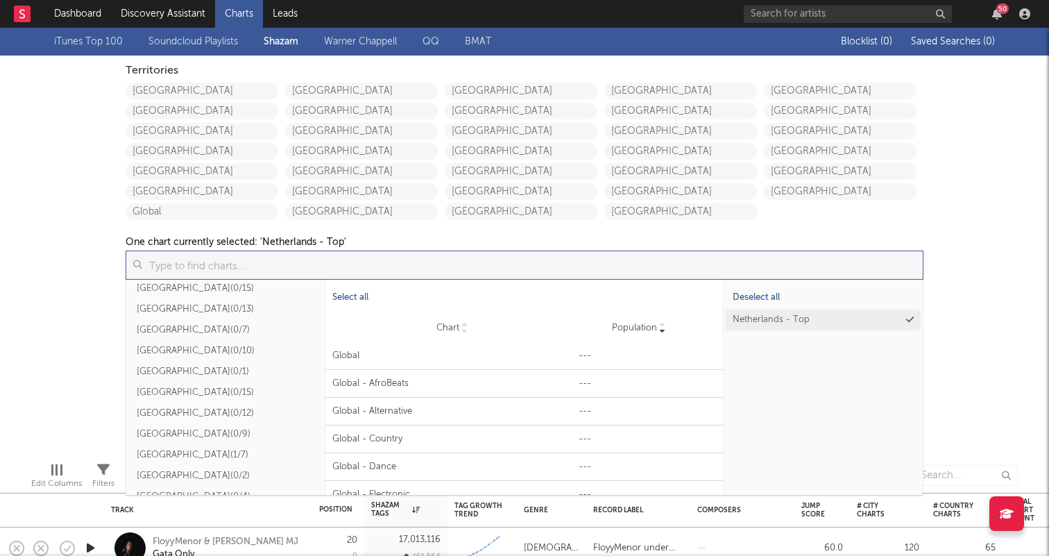
scroll to position [462, 0]
click at [167, 416] on button "Netherlands ( 1/7 )" at bounding box center [225, 417] width 199 height 21
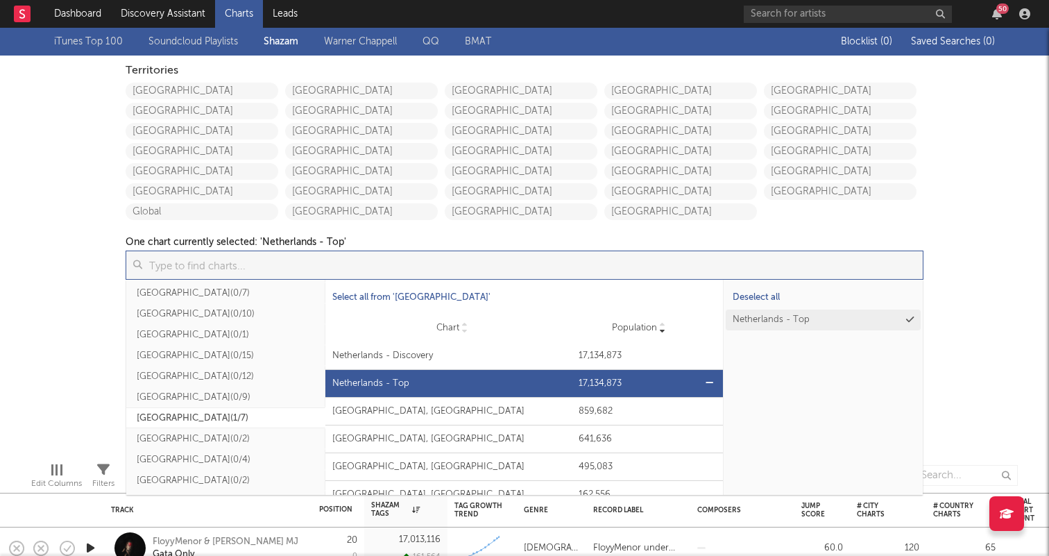
click at [511, 386] on div "Netherlands - Top" at bounding box center [452, 384] width 240 height 14
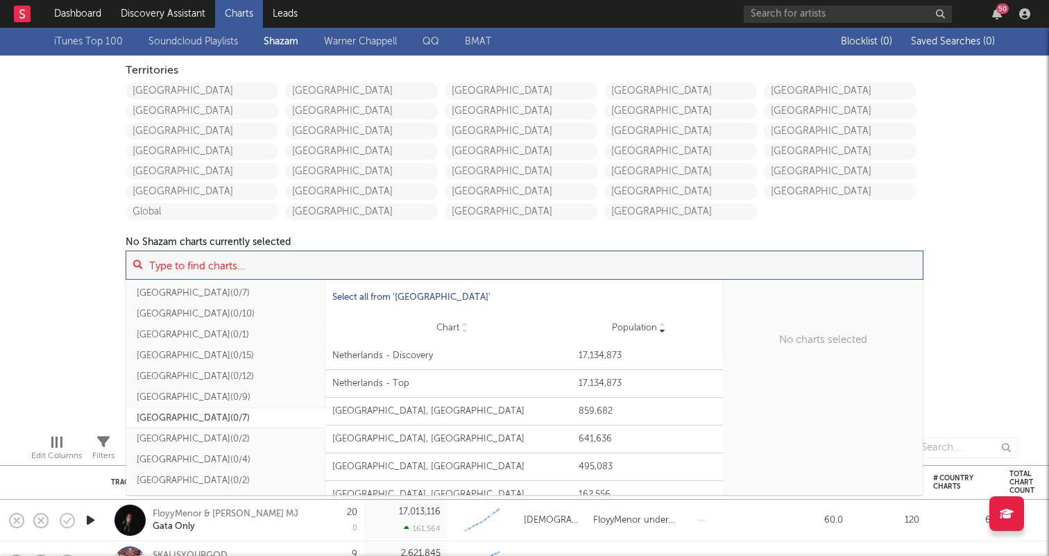
click at [382, 282] on div "Select all from ' Netherlands '" at bounding box center [524, 297] width 398 height 35
click at [382, 291] on button "Select all from ' Netherlands '" at bounding box center [416, 297] width 183 height 21
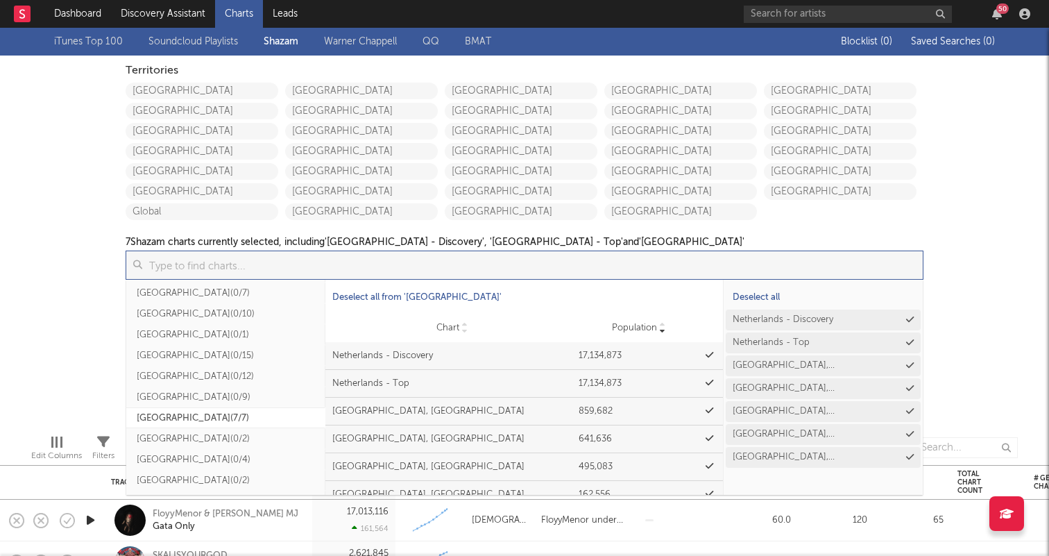
click at [325, 287] on button "Deselect all from ' Netherlands '" at bounding box center [416, 297] width 183 height 21
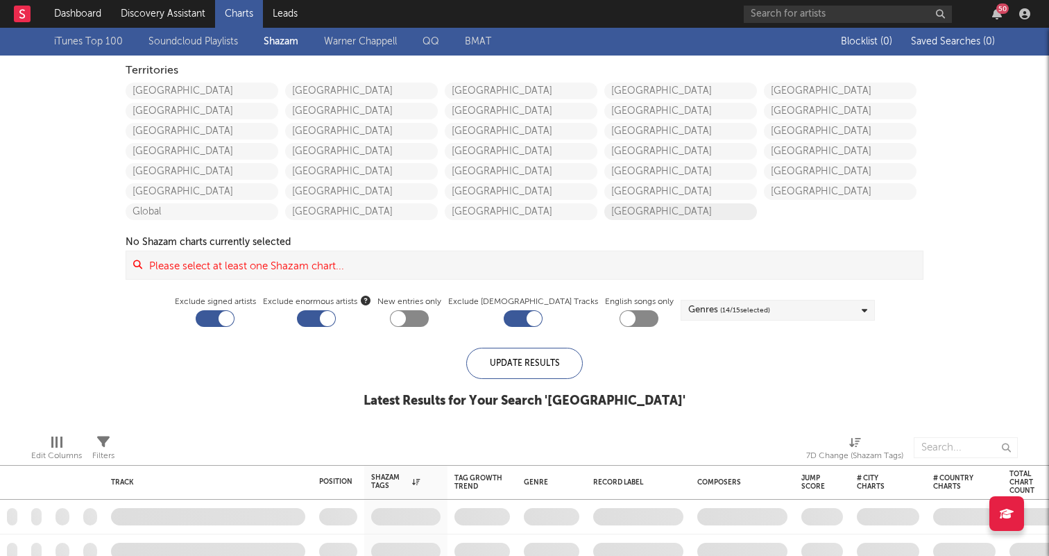
click at [687, 217] on link "Poland" at bounding box center [680, 211] width 153 height 17
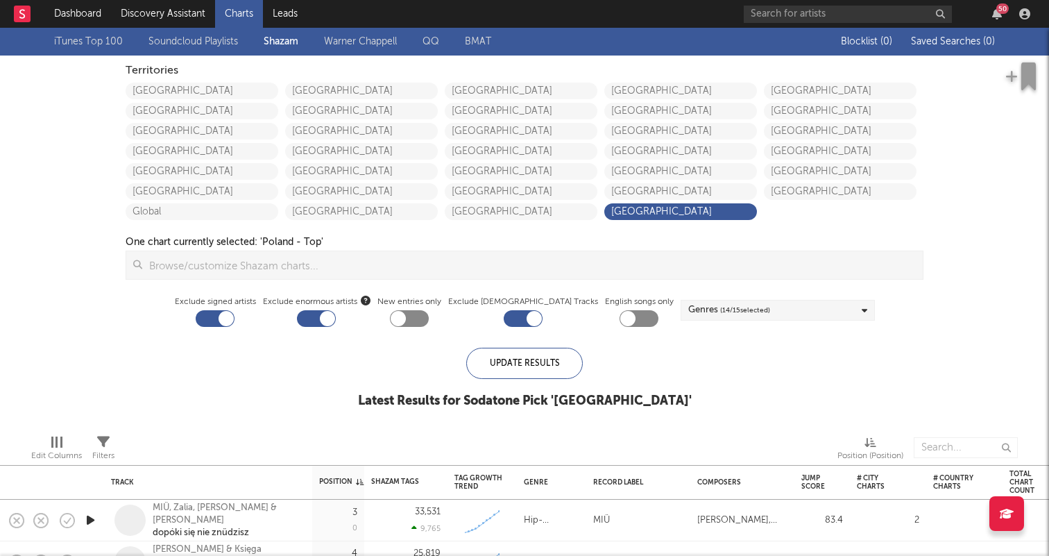
click at [273, 386] on div "iTunes Top 100 Soundcloud Playlists Shazam Warner Chappell QQ BMAT Blocklist ( …" at bounding box center [524, 226] width 1049 height 396
click at [720, 205] on link "Poland" at bounding box center [680, 211] width 153 height 17
click at [643, 217] on link "Poland" at bounding box center [680, 211] width 153 height 17
click at [657, 176] on link "[GEOGRAPHIC_DATA]" at bounding box center [680, 171] width 153 height 17
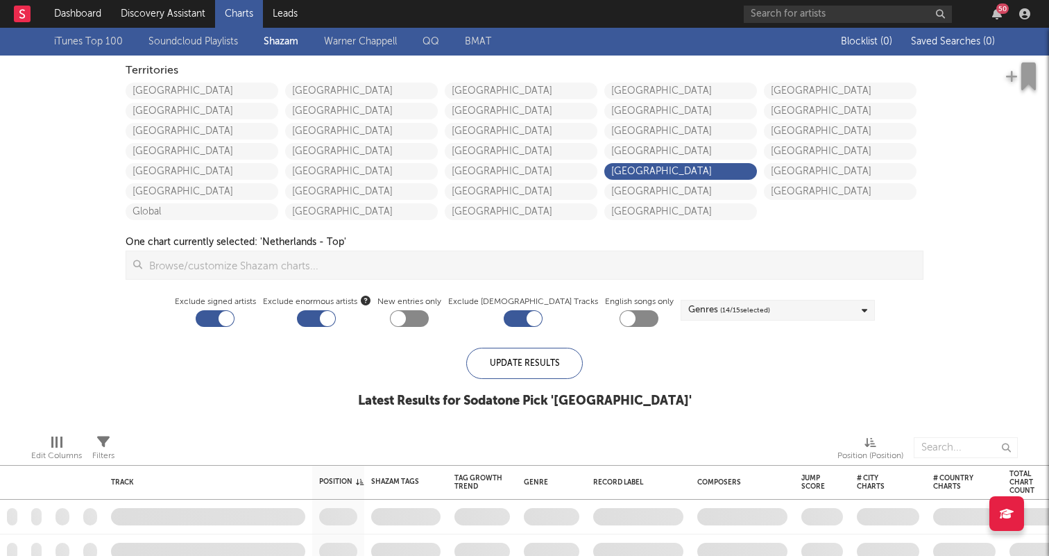
click at [604, 163] on link "[GEOGRAPHIC_DATA]" at bounding box center [680, 171] width 153 height 17
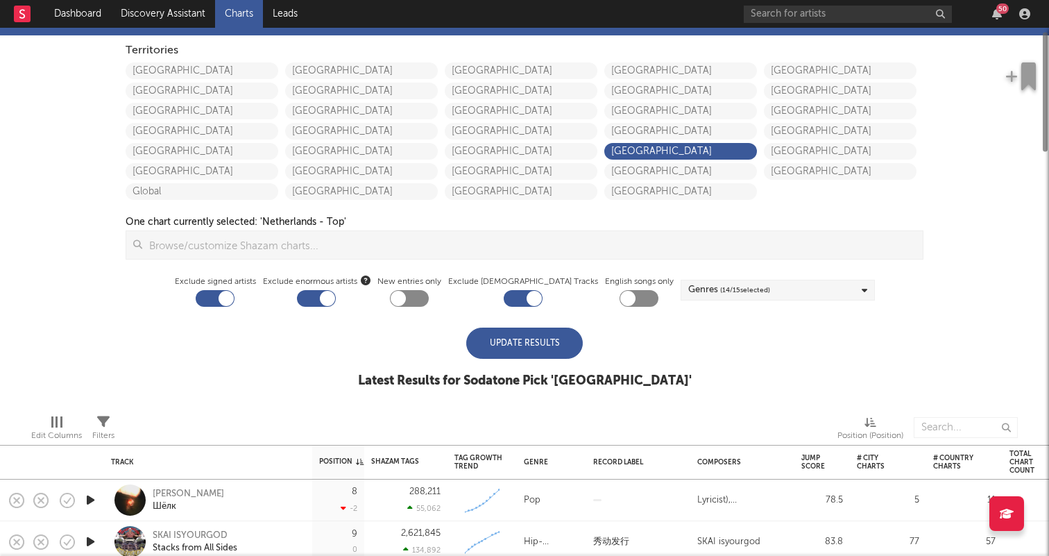
click at [539, 356] on div "Update Results" at bounding box center [524, 343] width 117 height 31
click at [528, 345] on div "Update Results" at bounding box center [524, 343] width 117 height 31
click at [496, 344] on div "Update Results" at bounding box center [524, 343] width 117 height 31
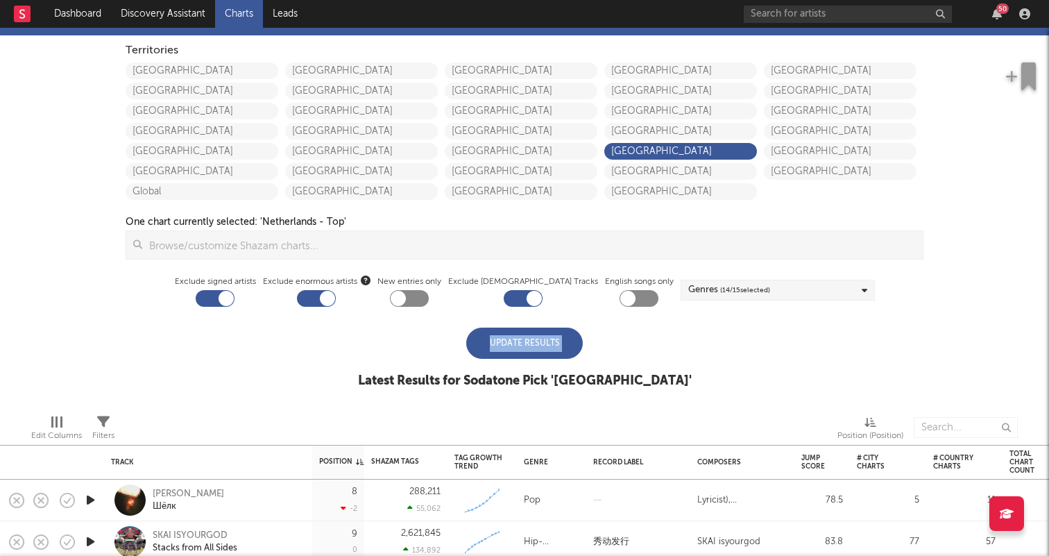
click at [496, 344] on div "Update Results" at bounding box center [524, 343] width 117 height 31
click at [743, 344] on div "iTunes Top 100 Soundcloud Playlists Shazam Warner Chappell QQ BMAT Blocklist ( …" at bounding box center [524, 206] width 1049 height 396
click at [511, 344] on div "Update Results" at bounding box center [524, 343] width 117 height 31
click at [539, 345] on div "Update Results" at bounding box center [524, 343] width 117 height 31
click at [509, 335] on div "Update Results" at bounding box center [524, 343] width 117 height 31
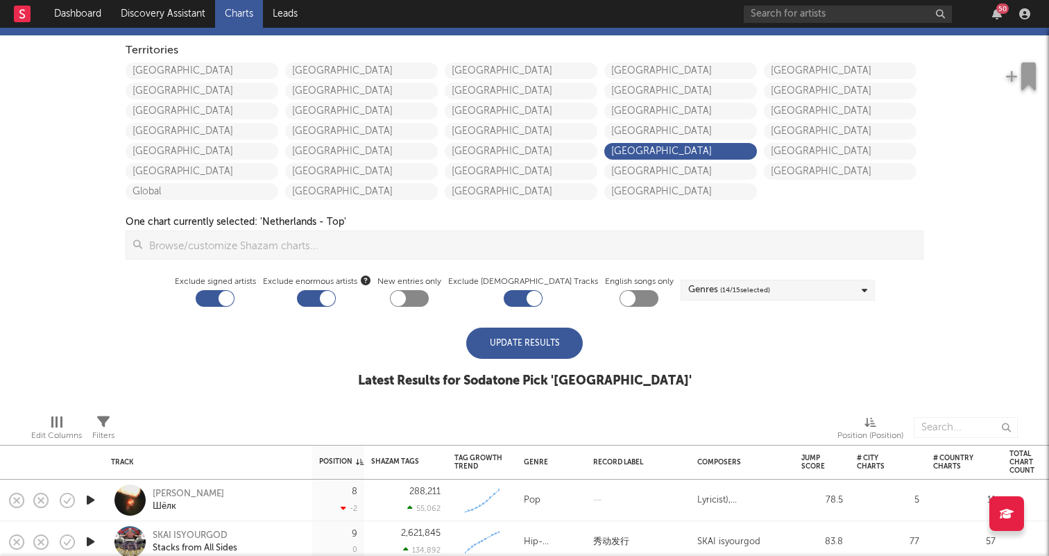
click at [485, 344] on div "Update Results" at bounding box center [524, 343] width 117 height 31
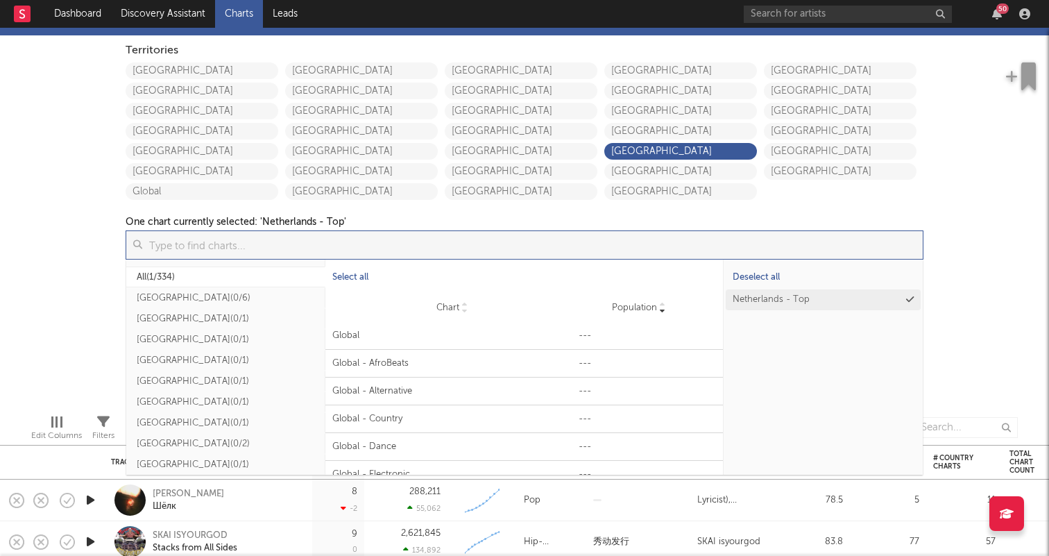
click at [350, 244] on input at bounding box center [532, 245] width 781 height 28
click at [164, 404] on button "Netherlands ( 1/7 )" at bounding box center [225, 399] width 199 height 21
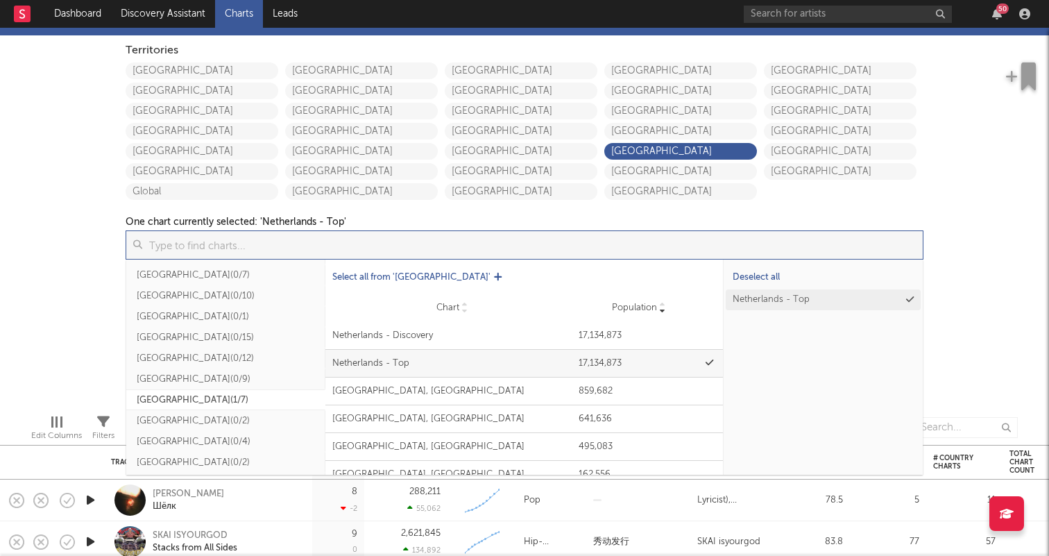
click at [407, 278] on span "Select all from ' Netherlands '" at bounding box center [411, 277] width 158 height 9
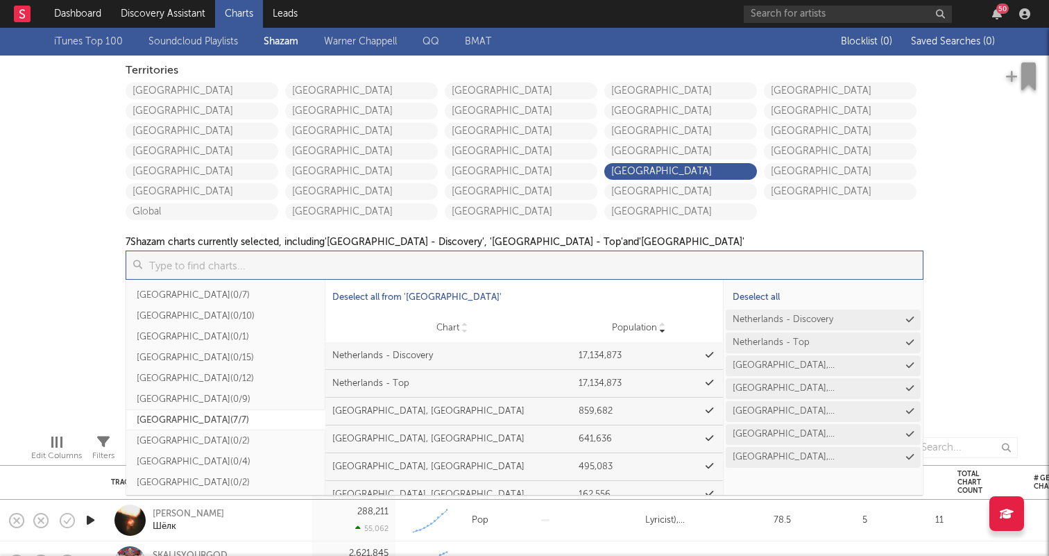
click at [325, 287] on button "Deselect all from ' Netherlands '" at bounding box center [416, 297] width 183 height 21
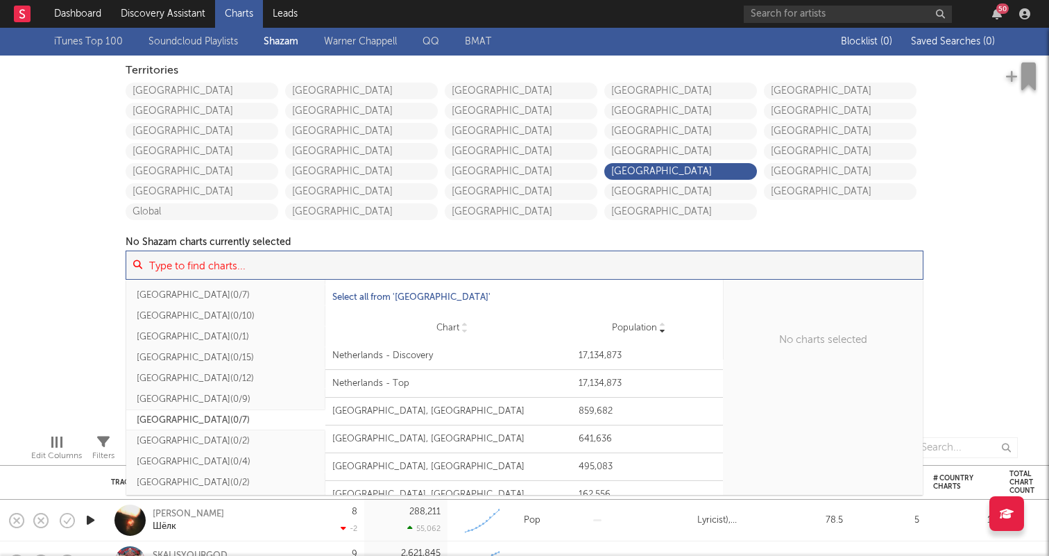
click at [423, 308] on div "Select all from ' Netherlands '" at bounding box center [524, 297] width 398 height 35
click at [424, 289] on button "Select all from ' Netherlands '" at bounding box center [416, 297] width 183 height 21
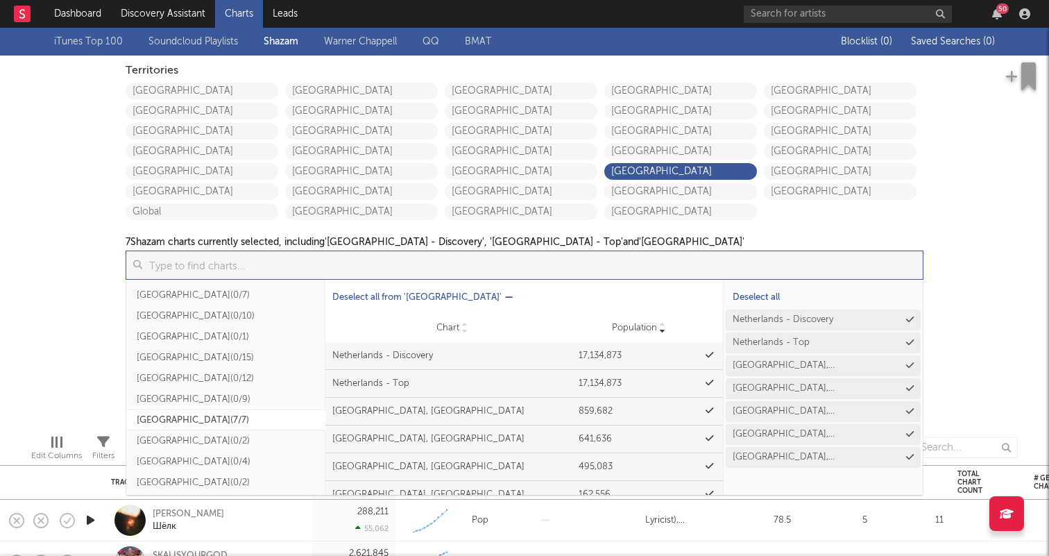
click at [418, 297] on span "Deselect all from ' Netherlands '" at bounding box center [416, 297] width 169 height 9
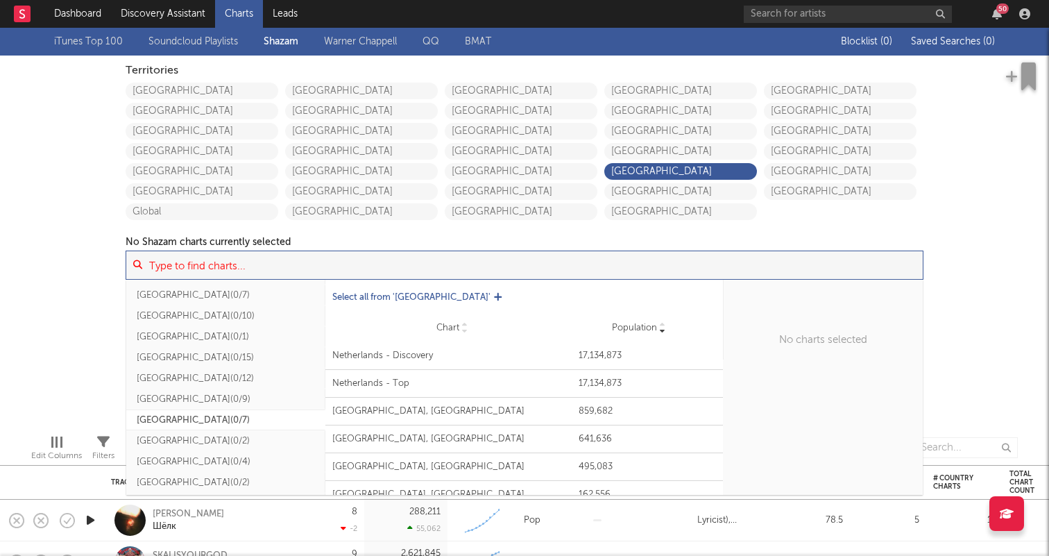
click at [418, 297] on span "Select all from ' Netherlands '" at bounding box center [411, 297] width 158 height 9
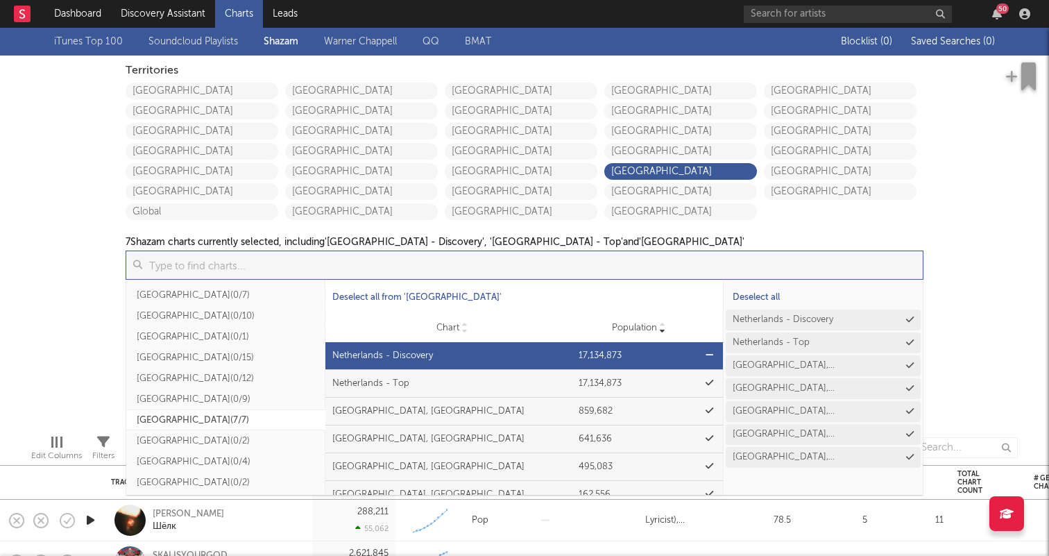
scroll to position [42, 0]
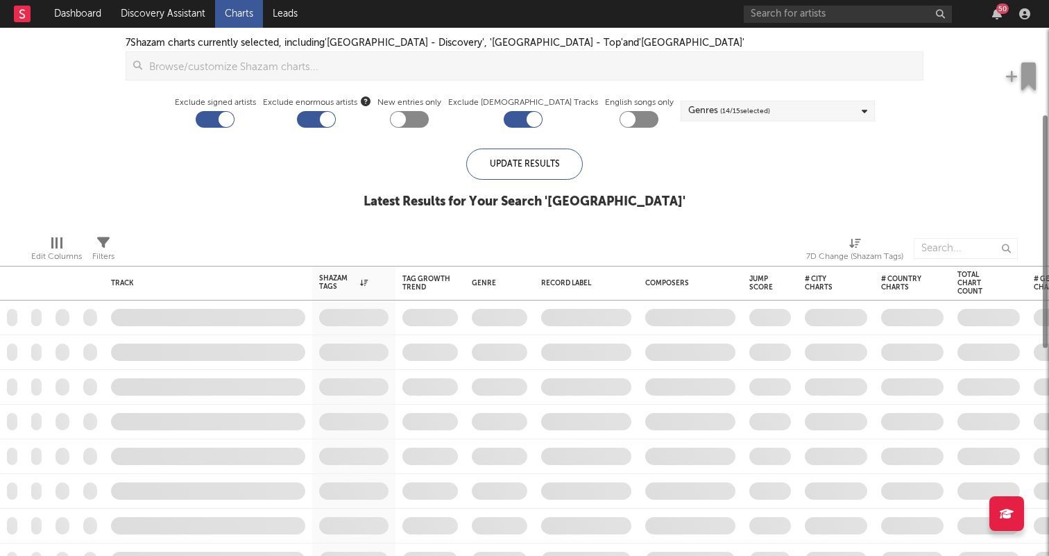
click at [967, 234] on div at bounding box center [966, 248] width 104 height 35
click at [479, 174] on div "Update Results" at bounding box center [524, 164] width 117 height 31
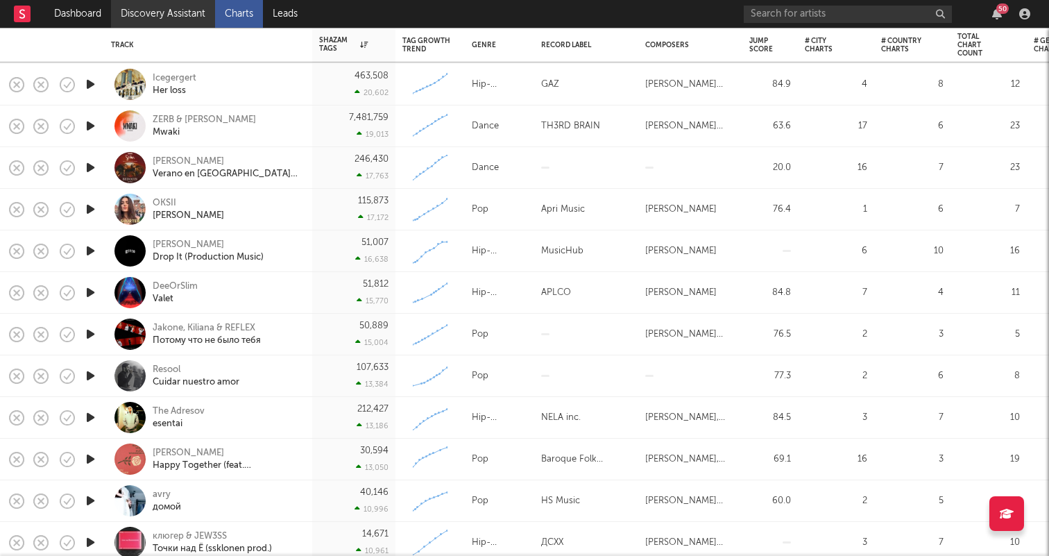
click at [135, 25] on link "Discovery Assistant" at bounding box center [163, 14] width 104 height 28
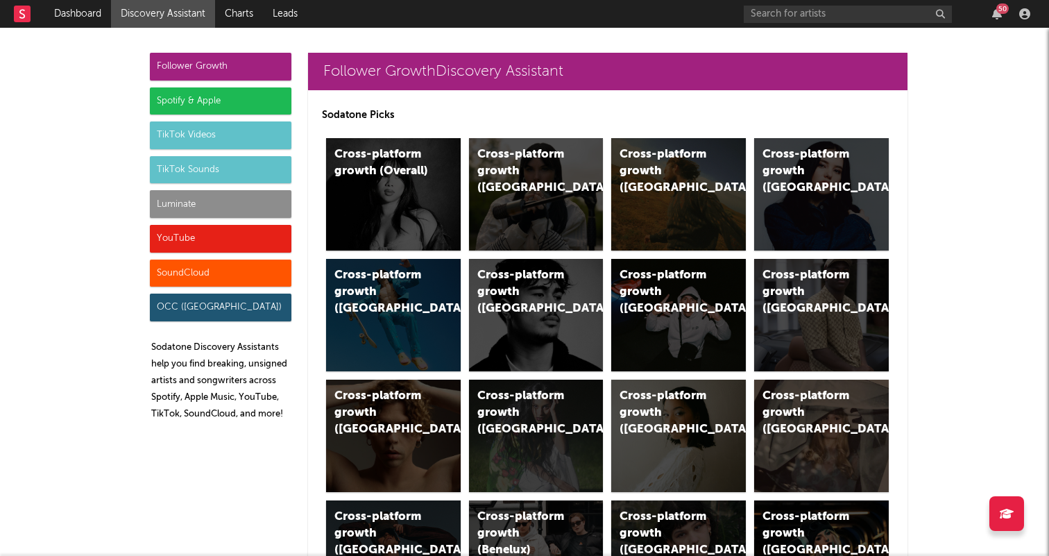
click at [234, 144] on div "TikTok Videos" at bounding box center [221, 135] width 142 height 28
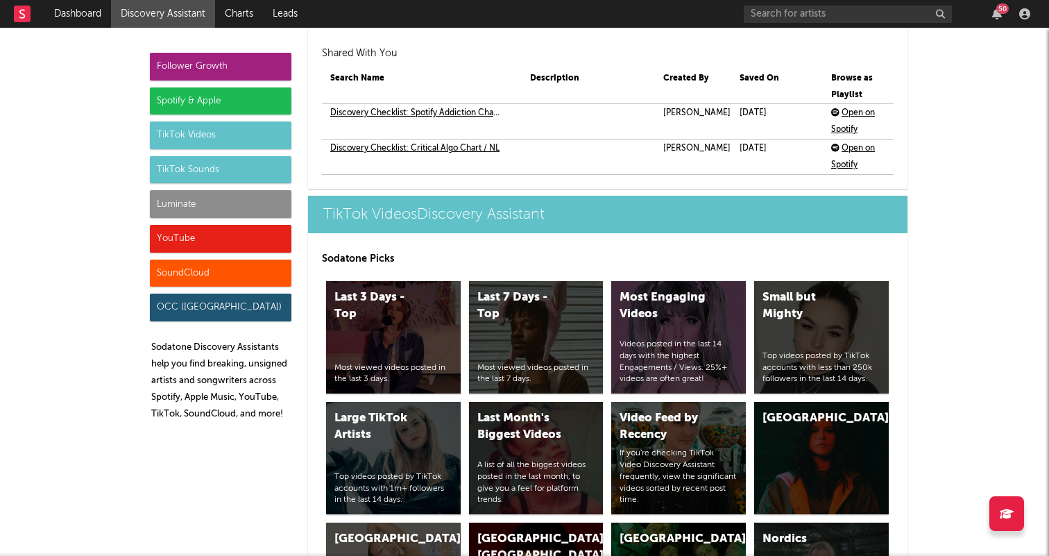
scroll to position [3316, 0]
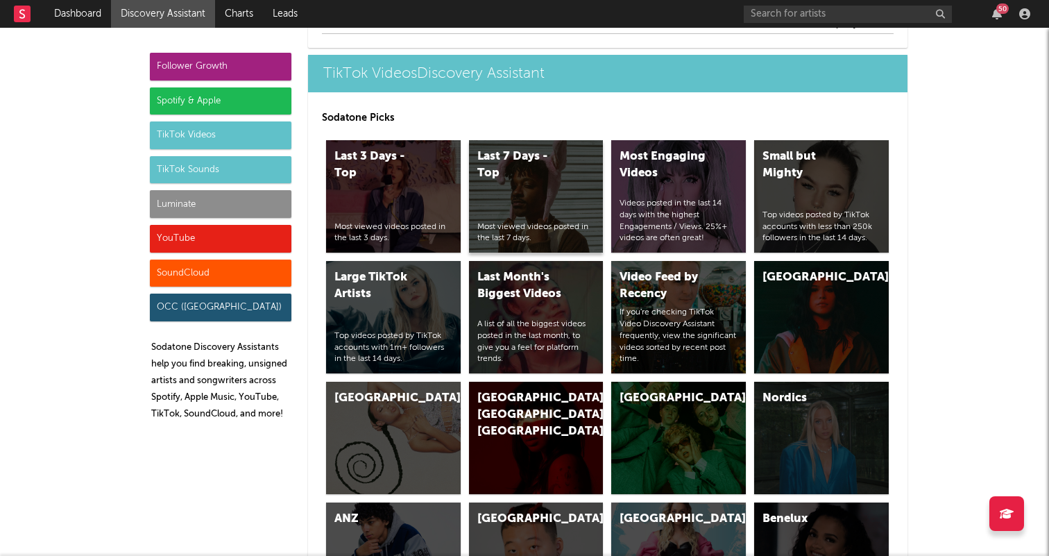
click at [527, 185] on div "Last 7 Days - Top Most viewed videos posted in the last 7 days." at bounding box center [536, 196] width 135 height 112
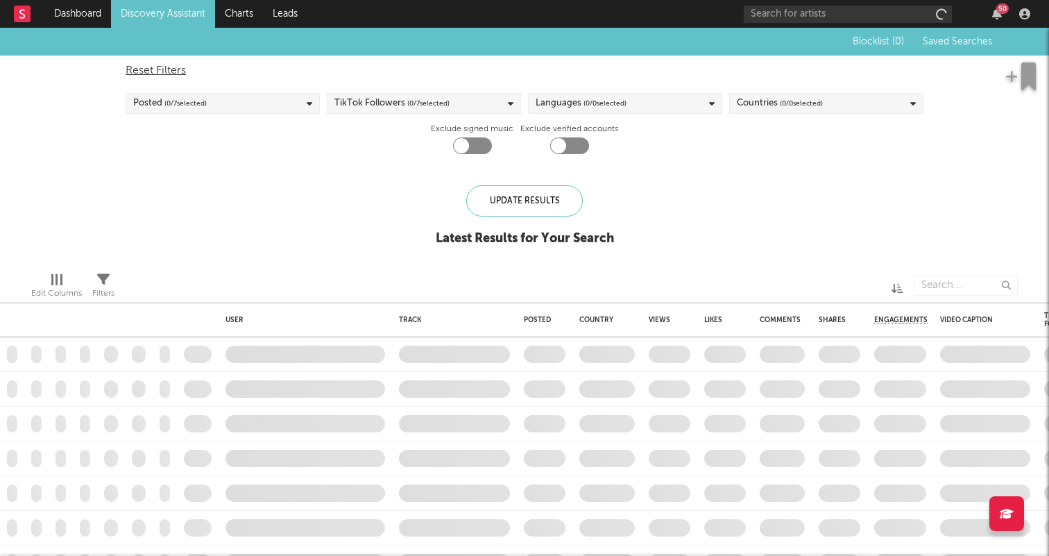
checkbox input "true"
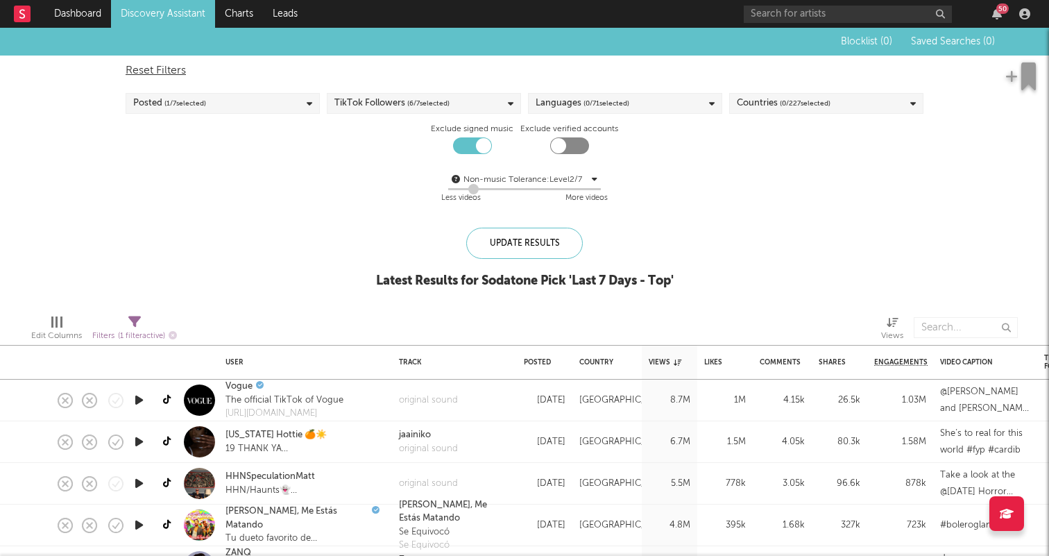
click at [573, 230] on div "Update Results" at bounding box center [524, 243] width 117 height 31
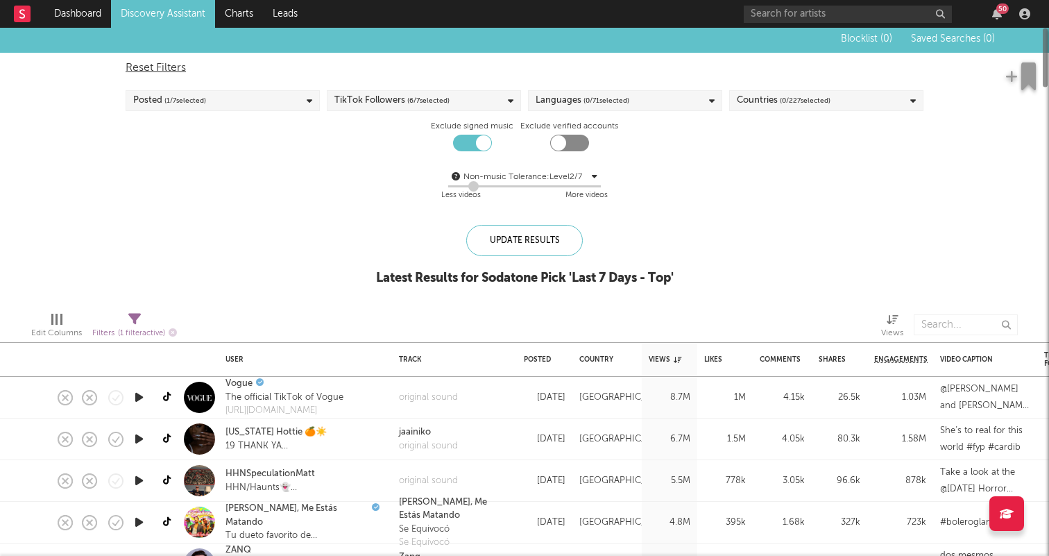
click at [852, 81] on div "Reset Filters Posted ( 1 / 7 selected) TikTok Followers ( 6 / 7 selected) Langu…" at bounding box center [525, 132] width 812 height 158
click at [833, 92] on div "Countries ( 0 / 227 selected)" at bounding box center [826, 100] width 194 height 21
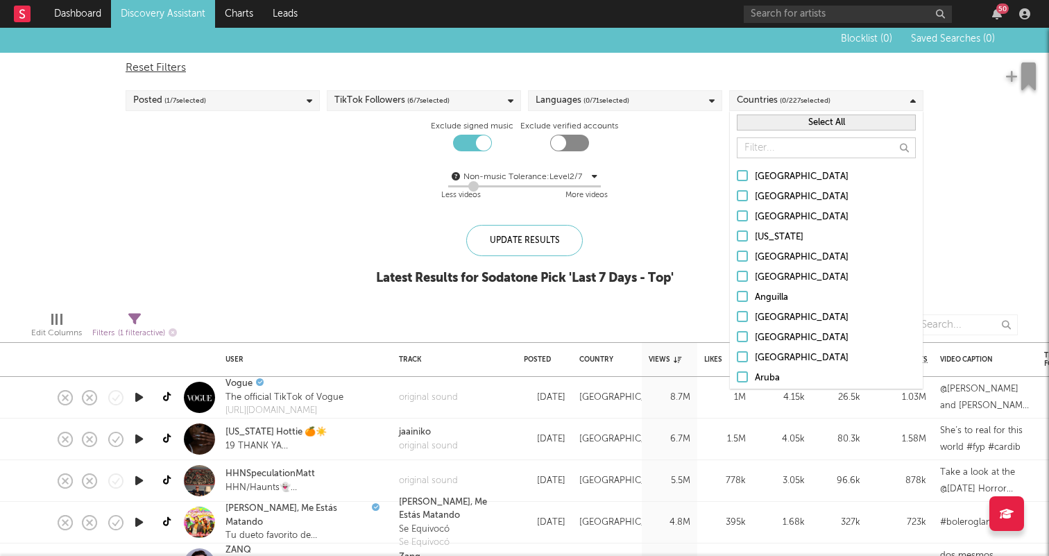
type input "e"
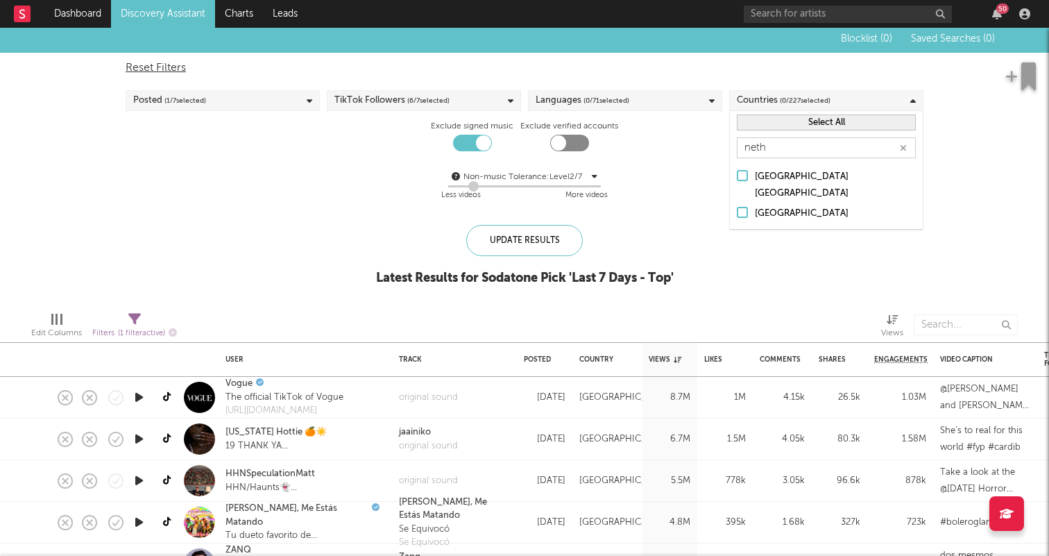
type input "neth"
click at [833, 205] on div "[GEOGRAPHIC_DATA]" at bounding box center [835, 213] width 161 height 17
click at [737, 205] on input "[GEOGRAPHIC_DATA]" at bounding box center [737, 213] width 0 height 17
click at [539, 246] on div "Update Results" at bounding box center [524, 240] width 117 height 31
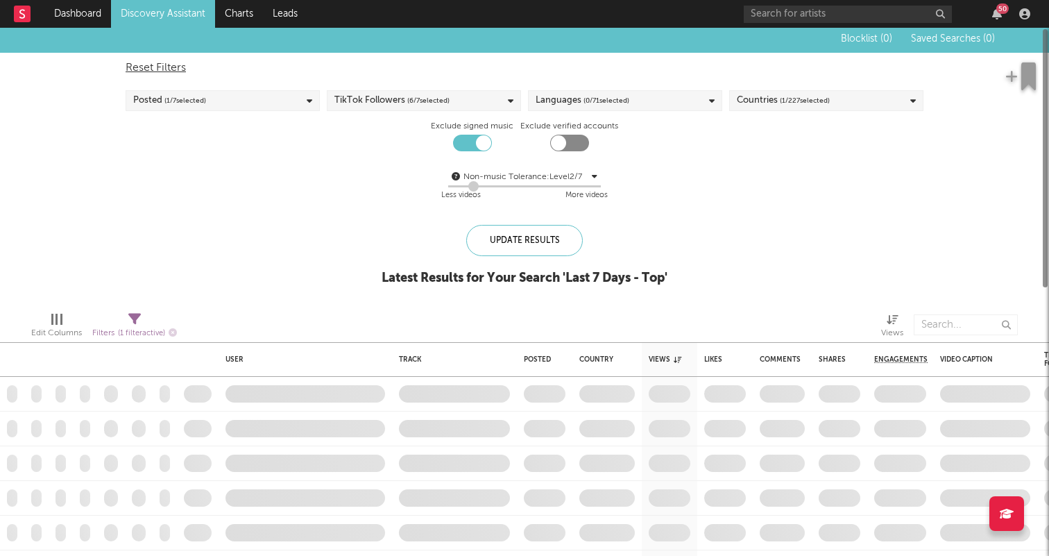
click at [602, 97] on span "( 0 / 71 selected)" at bounding box center [607, 100] width 46 height 17
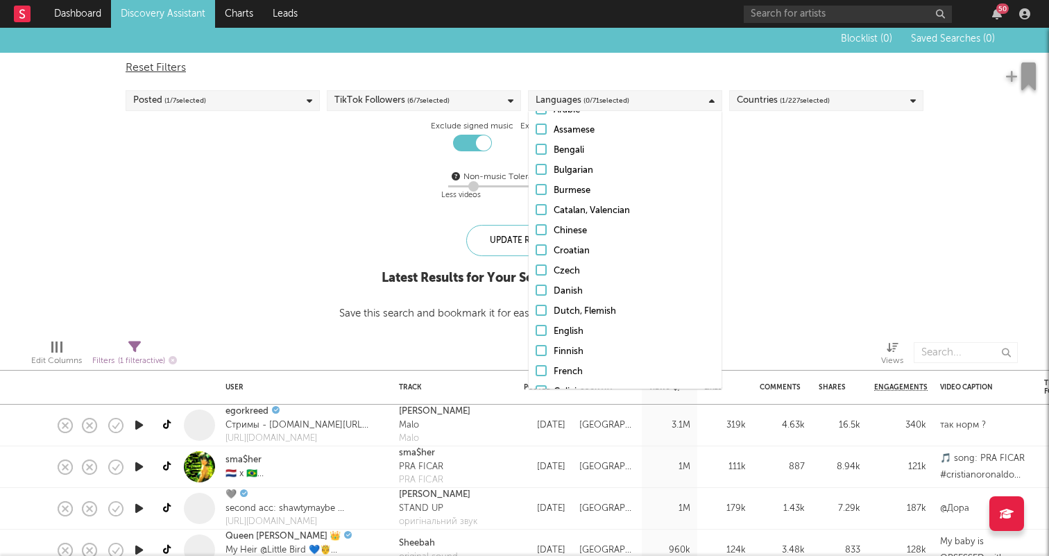
scroll to position [105, 0]
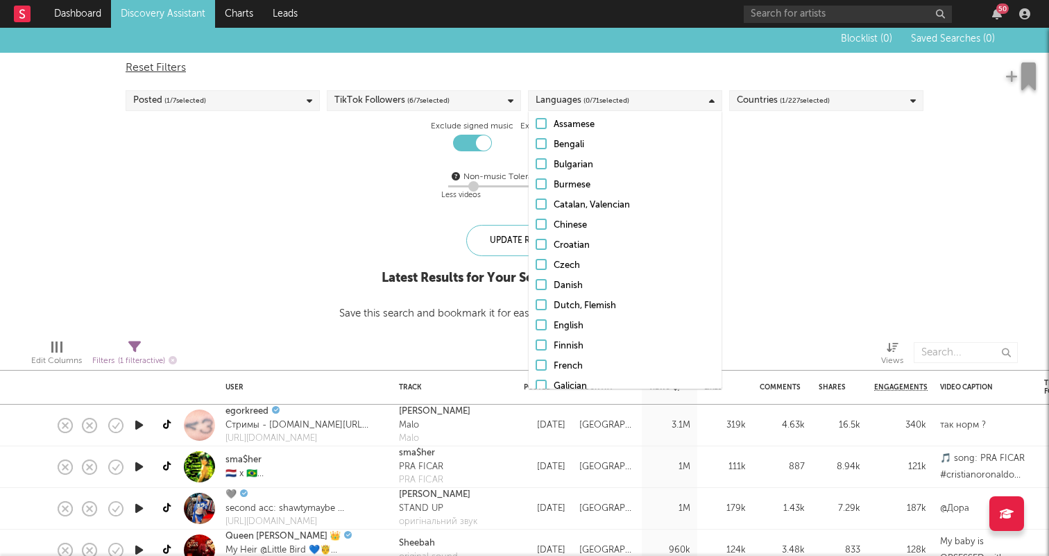
click at [576, 309] on div "Dutch, Flemish" at bounding box center [634, 306] width 161 height 17
click at [536, 309] on input "Dutch, Flemish" at bounding box center [536, 306] width 0 height 17
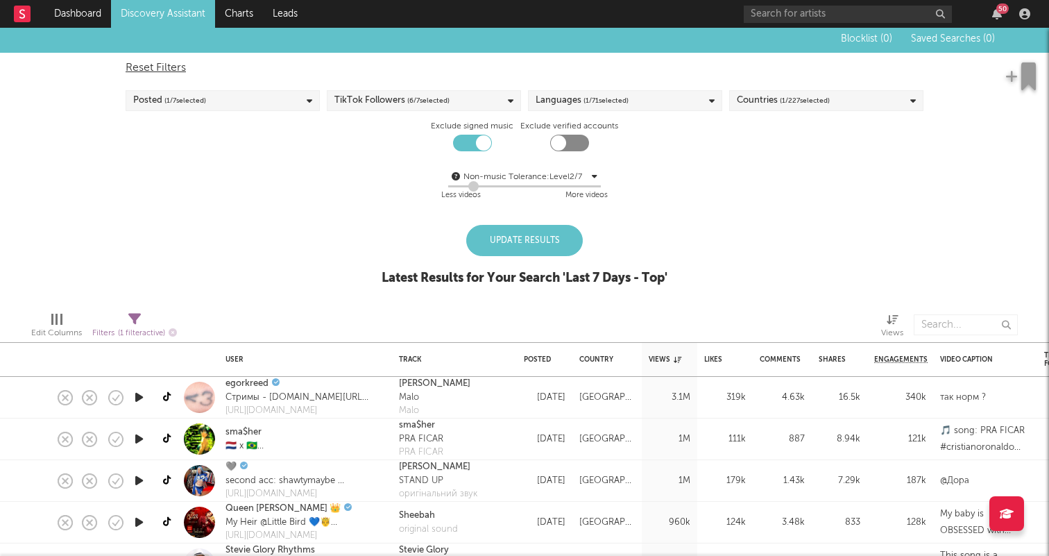
click at [768, 260] on div "Blocklist ( 0 ) Saved Searches ( 0 ) Reset Filters Posted ( 1 / 7 selected) Tik…" at bounding box center [524, 163] width 1049 height 276
click at [537, 240] on div "Update Results" at bounding box center [524, 240] width 117 height 31
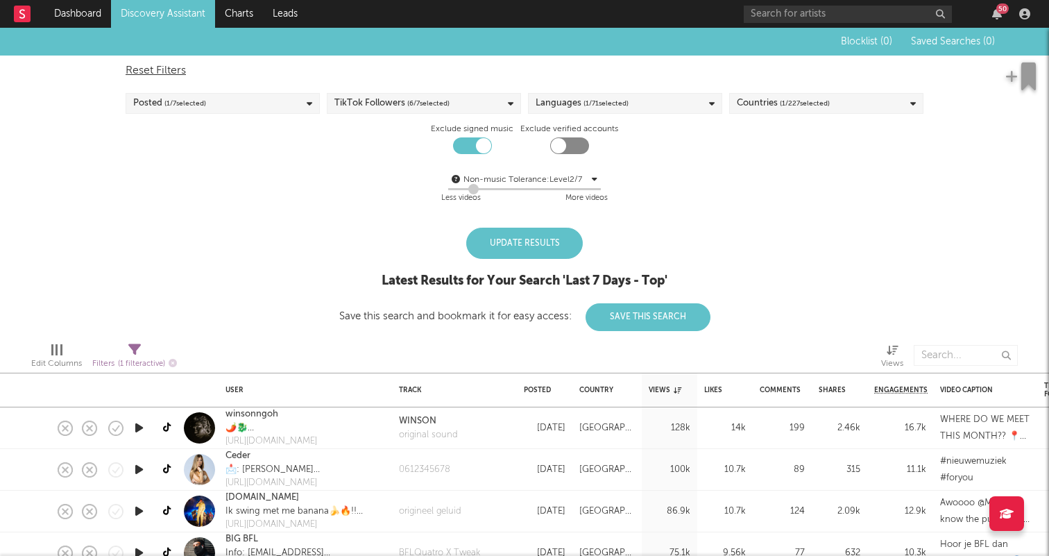
click at [493, 251] on div "Update Results" at bounding box center [524, 243] width 117 height 31
click at [486, 252] on div "Update Results" at bounding box center [524, 243] width 117 height 31
click at [781, 99] on span "( 1 / 227 selected)" at bounding box center [805, 103] width 50 height 17
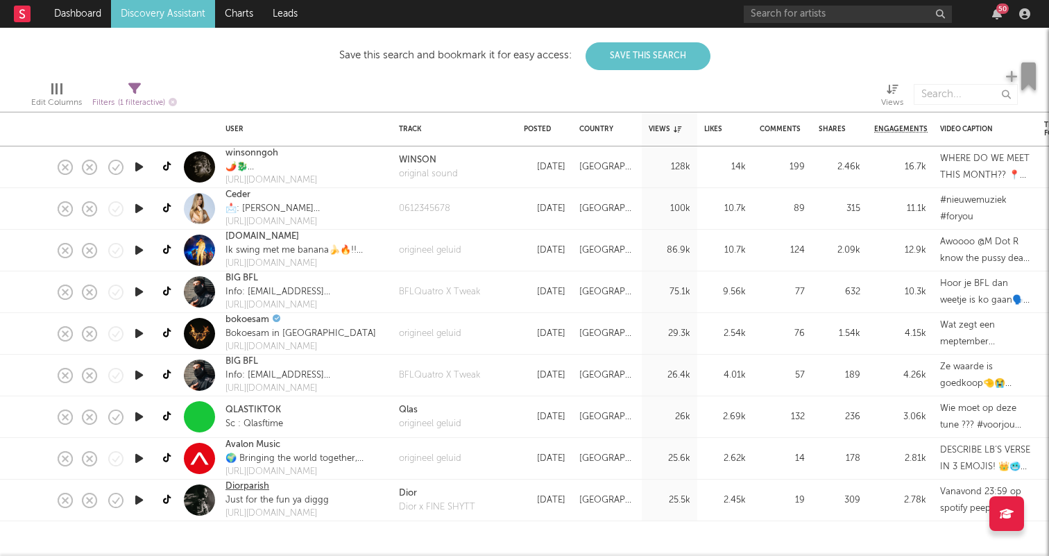
click at [264, 483] on link "Diorparish" at bounding box center [248, 487] width 44 height 14
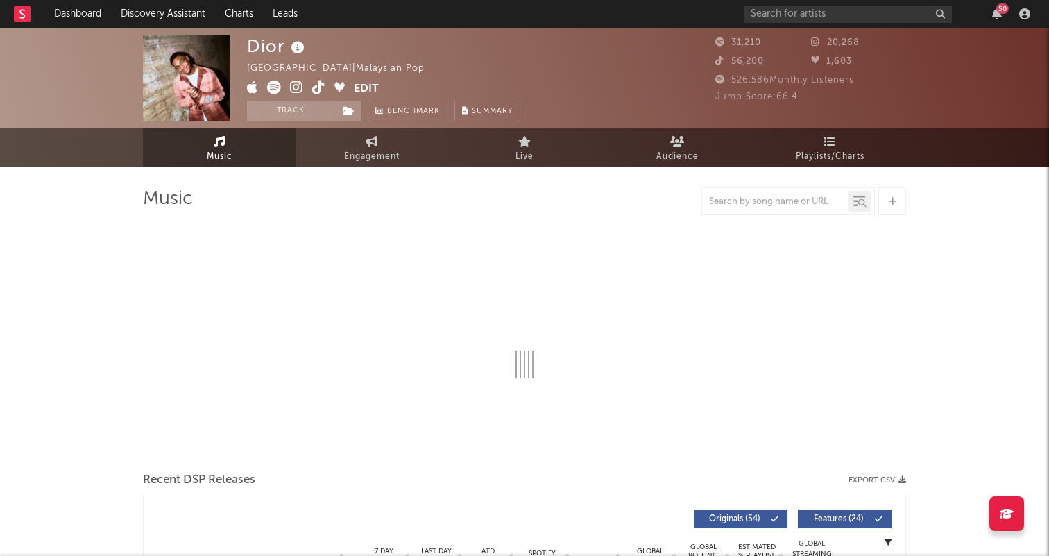
select select "6m"
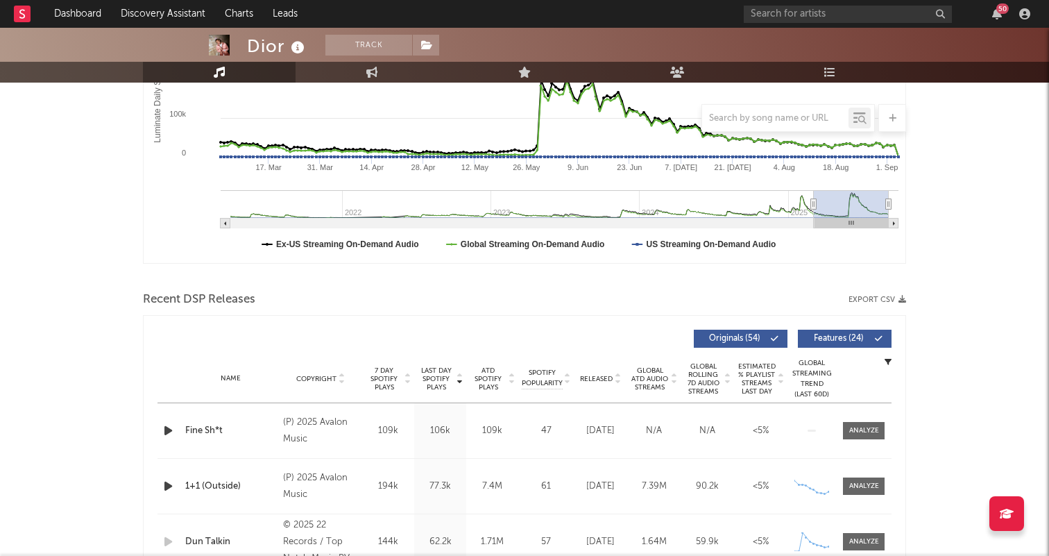
scroll to position [297, 0]
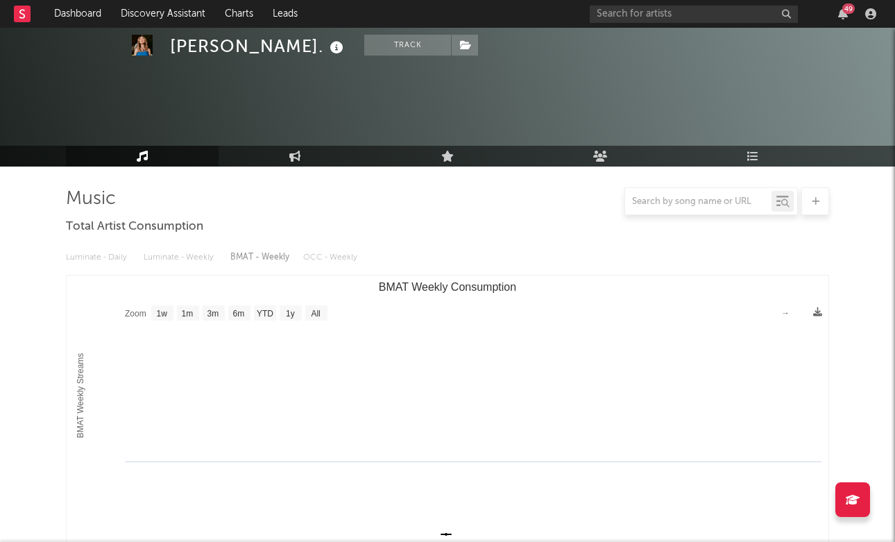
select select "1w"
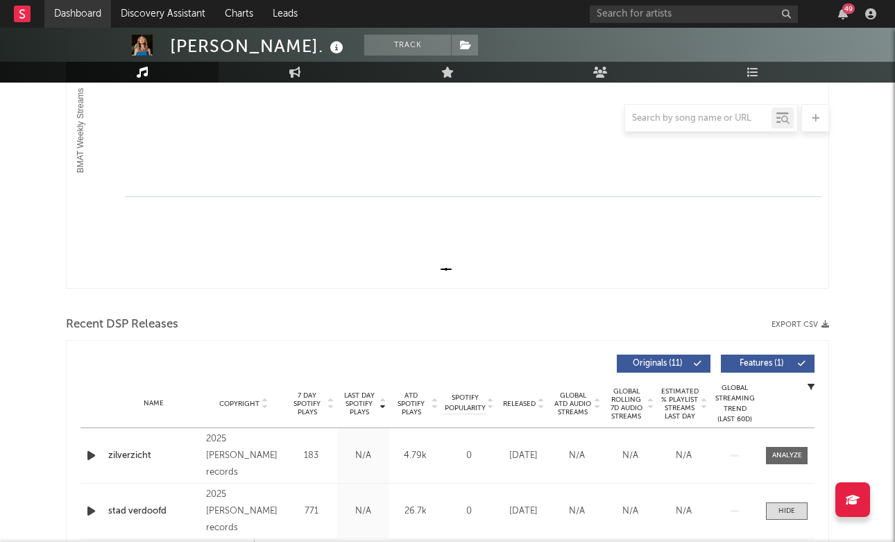
click at [99, 21] on link "Dashboard" at bounding box center [77, 14] width 67 height 28
